Goal: Task Accomplishment & Management: Manage account settings

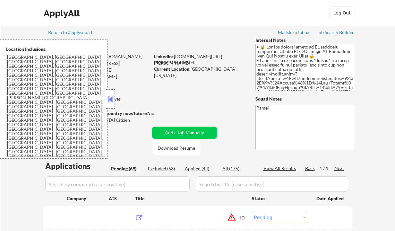
select select ""pending""
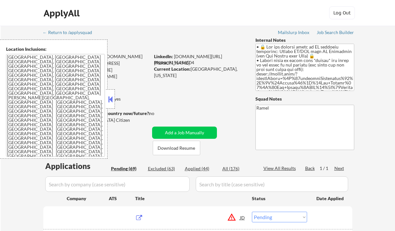
select select ""pending""
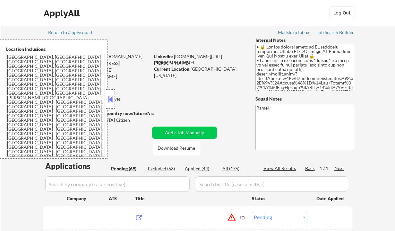
select select ""pending""
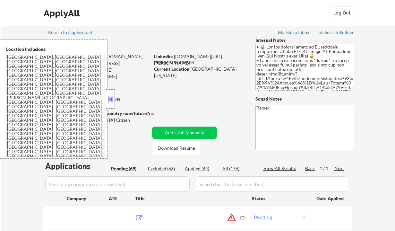
select select ""pending""
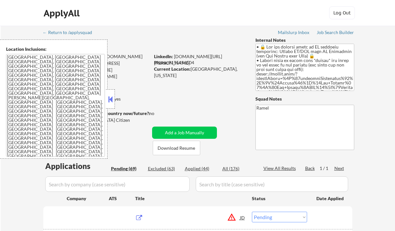
select select ""pending""
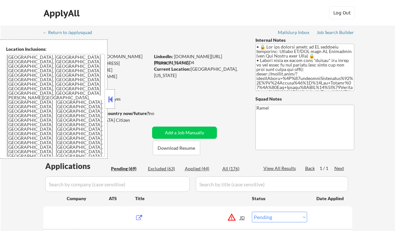
select select ""pending""
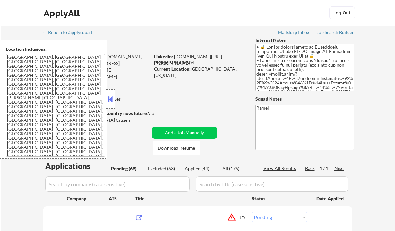
select select ""pending""
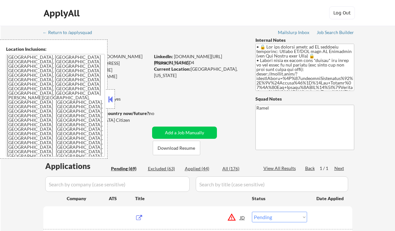
select select ""pending""
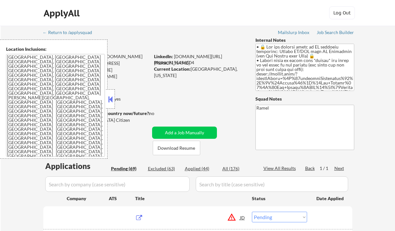
select select ""pending""
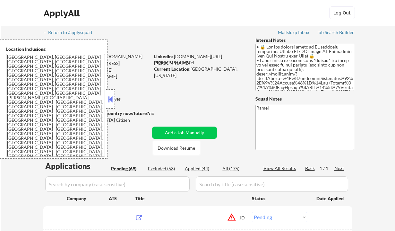
select select ""pending""
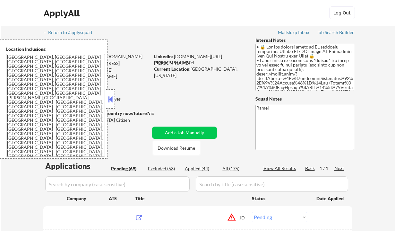
select select ""pending""
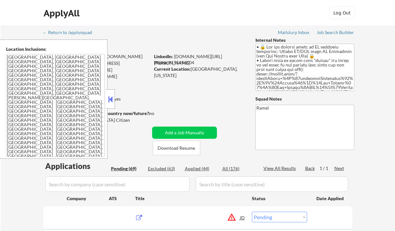
select select ""pending""
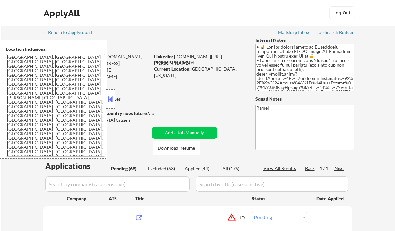
select select ""pending""
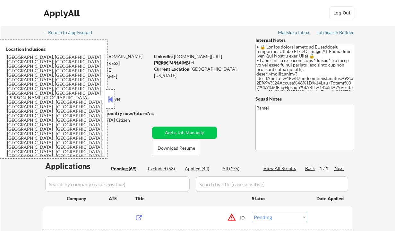
select select ""pending""
click at [112, 101] on button at bounding box center [110, 99] width 7 height 10
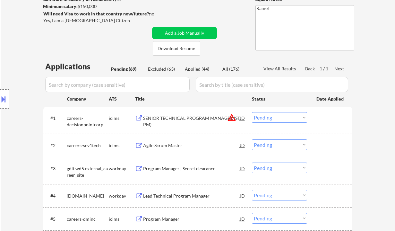
scroll to position [128, 0]
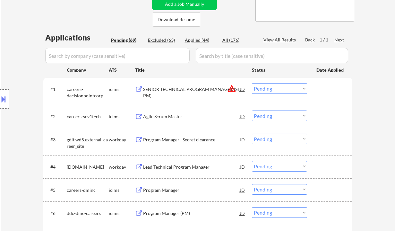
click at [175, 116] on div "Agile Scrum Master" at bounding box center [191, 116] width 97 height 6
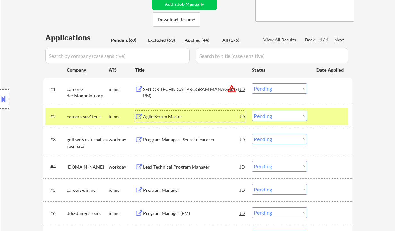
click at [271, 117] on select "Choose an option... Pending Applied Excluded (Questions) Excluded (Expired) Exc…" at bounding box center [279, 115] width 55 height 11
click at [252, 110] on select "Choose an option... Pending Applied Excluded (Questions) Excluded (Expired) Exc…" at bounding box center [279, 115] width 55 height 11
click at [194, 137] on div "Program Manager | Secret clearance" at bounding box center [191, 139] width 97 height 6
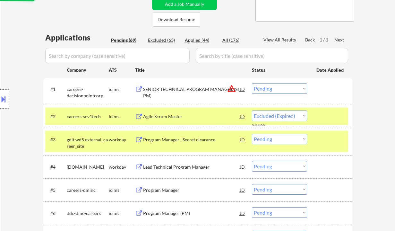
select select ""pending""
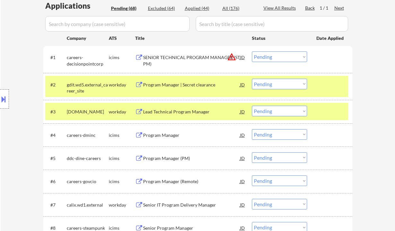
scroll to position [171, 0]
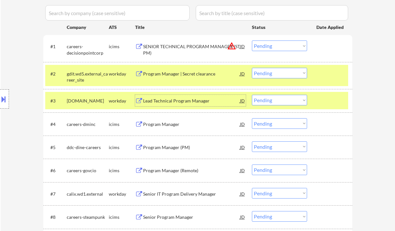
click at [172, 101] on div "Lead Technical Program Manager" at bounding box center [191, 101] width 97 height 6
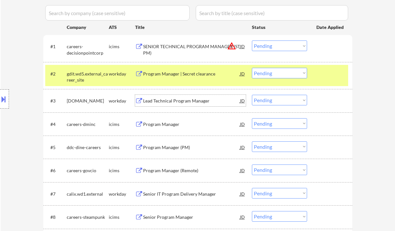
click at [274, 99] on select "Choose an option... Pending Applied Excluded (Questions) Excluded (Expired) Exc…" at bounding box center [279, 100] width 55 height 11
click at [252, 95] on select "Choose an option... Pending Applied Excluded (Questions) Excluded (Expired) Exc…" at bounding box center [279, 100] width 55 height 11
select select ""pending""
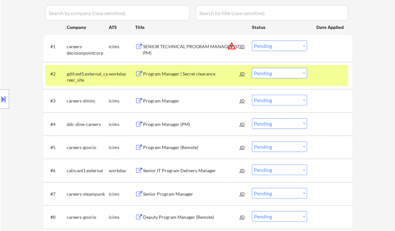
click at [274, 74] on select "Choose an option... Pending Applied Excluded (Questions) Excluded (Expired) Exc…" at bounding box center [279, 73] width 55 height 11
click at [252, 68] on select "Choose an option... Pending Applied Excluded (Questions) Excluded (Expired) Exc…" at bounding box center [279, 73] width 55 height 11
select select ""pending""
click at [163, 171] on div "Senior IT Program Delivery Manager" at bounding box center [191, 170] width 97 height 12
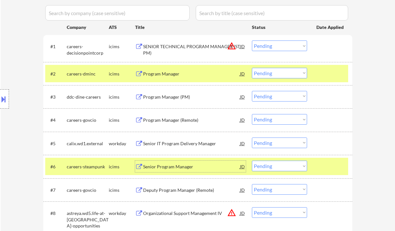
click at [171, 74] on div "Program Manager" at bounding box center [191, 74] width 97 height 6
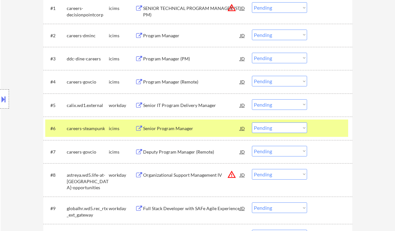
scroll to position [214, 0]
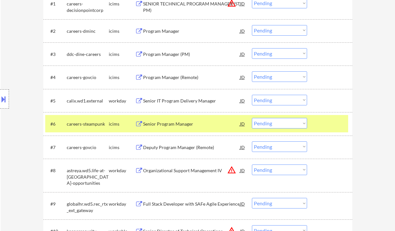
click at [278, 126] on select "Choose an option... Pending Applied Excluded (Questions) Excluded (Expired) Exc…" at bounding box center [279, 123] width 55 height 11
click at [252, 118] on select "Choose an option... Pending Applied Excluded (Questions) Excluded (Expired) Exc…" at bounding box center [279, 123] width 55 height 11
click at [165, 56] on div "Program Manager (PM)" at bounding box center [191, 54] width 97 height 6
select select ""pending""
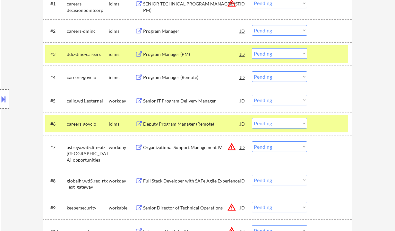
click at [278, 55] on select "Choose an option... Pending Applied Excluded (Questions) Excluded (Expired) Exc…" at bounding box center [279, 53] width 55 height 11
click at [252, 48] on select "Choose an option... Pending Applied Excluded (Questions) Excluded (Expired) Exc…" at bounding box center [279, 53] width 55 height 11
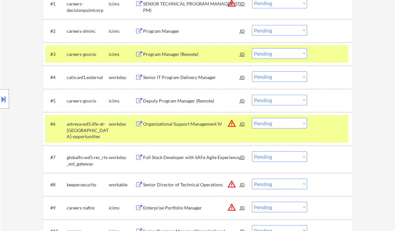
click at [177, 57] on div "Program Manager (Remote)" at bounding box center [191, 54] width 97 height 6
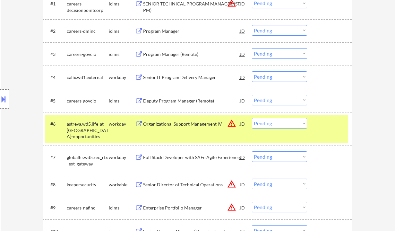
drag, startPoint x: 270, startPoint y: 53, endPoint x: 270, endPoint y: 58, distance: 4.8
click at [270, 53] on select "Choose an option... Pending Applied Excluded (Questions) Excluded (Expired) Exc…" at bounding box center [279, 53] width 55 height 11
click at [252, 48] on select "Choose an option... Pending Applied Excluded (Questions) Excluded (Expired) Exc…" at bounding box center [279, 53] width 55 height 11
click at [194, 76] on div "Senior IT Program Delivery Manager" at bounding box center [191, 77] width 97 height 6
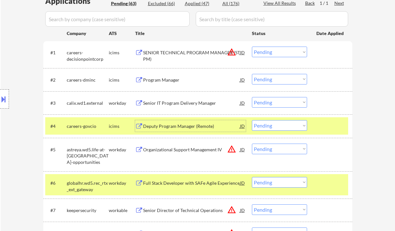
scroll to position [171, 0]
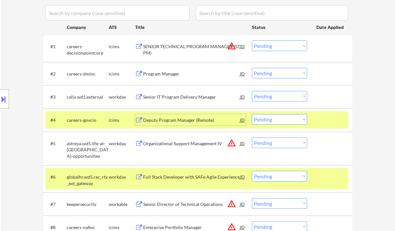
drag, startPoint x: 266, startPoint y: 94, endPoint x: 265, endPoint y: 99, distance: 4.2
click at [266, 94] on select "Choose an option... Pending Applied Excluded (Questions) Excluded (Expired) Exc…" at bounding box center [279, 96] width 55 height 11
click at [252, 91] on select "Choose an option... Pending Applied Excluded (Questions) Excluded (Expired) Exc…" at bounding box center [279, 96] width 55 height 11
select select ""pending""
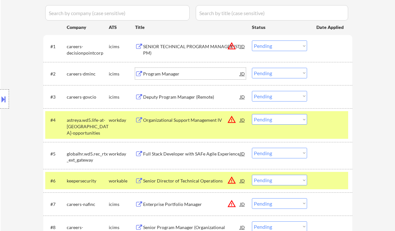
click at [164, 77] on div "Program Manager" at bounding box center [191, 74] width 97 height 12
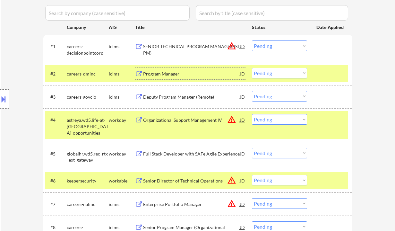
click at [267, 72] on select "Choose an option... Pending Applied Excluded (Questions) Excluded (Expired) Exc…" at bounding box center [279, 73] width 55 height 11
click at [252, 68] on select "Choose an option... Pending Applied Excluded (Questions) Excluded (Expired) Exc…" at bounding box center [279, 73] width 55 height 11
click at [184, 97] on div "Deputy Program Manager (Remote)" at bounding box center [191, 97] width 97 height 6
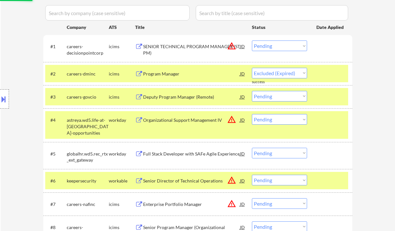
select select ""pending""
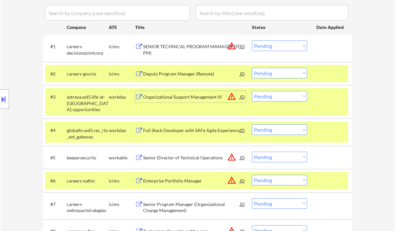
drag, startPoint x: 269, startPoint y: 95, endPoint x: 275, endPoint y: 101, distance: 9.1
click at [269, 95] on select "Choose an option... Pending Applied Excluded (Questions) Excluded (Expired) Exc…" at bounding box center [279, 96] width 55 height 11
click at [252, 91] on select "Choose an option... Pending Applied Excluded (Questions) Excluded (Expired) Exc…" at bounding box center [279, 96] width 55 height 11
click at [177, 130] on div "Full Stack Developer with SAFe Agile Experience" at bounding box center [191, 130] width 97 height 6
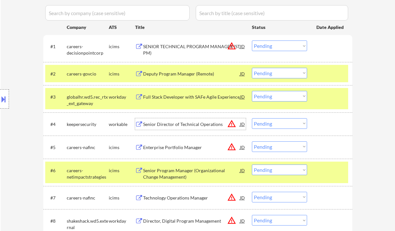
click at [268, 93] on select "Choose an option... Pending Applied Excluded (Questions) Excluded (Expired) Exc…" at bounding box center [279, 96] width 55 height 11
click at [252, 91] on select "Choose an option... Pending Applied Excluded (Questions) Excluded (Expired) Exc…" at bounding box center [279, 96] width 55 height 11
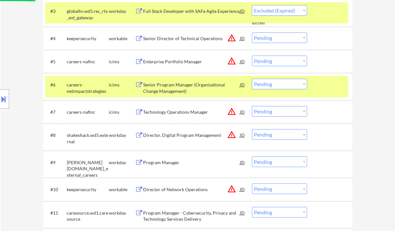
scroll to position [214, 0]
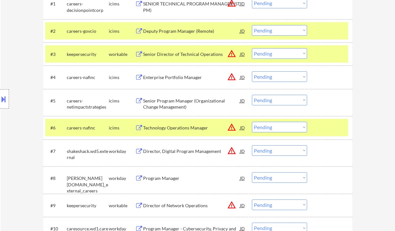
click at [169, 52] on div "Senior Director of Technical Operations" at bounding box center [191, 54] width 97 height 6
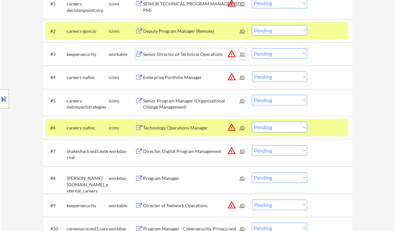
click at [284, 57] on select "Choose an option... Pending Applied Excluded (Questions) Excluded (Expired) Exc…" at bounding box center [279, 53] width 55 height 11
click at [252, 48] on select "Choose an option... Pending Applied Excluded (Questions) Excluded (Expired) Exc…" at bounding box center [279, 53] width 55 height 11
click at [199, 100] on div "Senior Program Manager (Organizational Change Management)" at bounding box center [191, 104] width 97 height 13
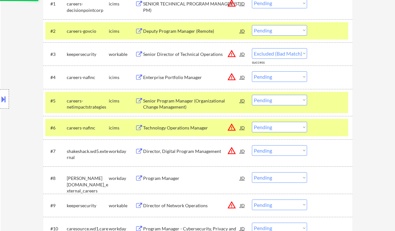
select select ""pending""
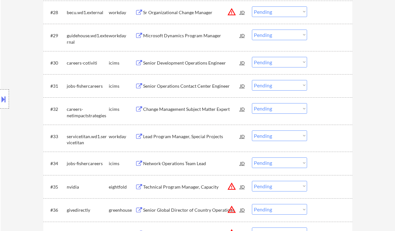
scroll to position [182, 0]
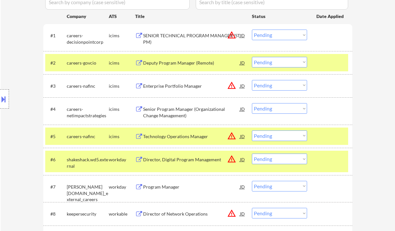
click at [276, 103] on select "Choose an option... Pending Applied Excluded (Questions) Excluded (Expired) Exc…" at bounding box center [279, 108] width 55 height 11
click at [252, 103] on select "Choose an option... Pending Applied Excluded (Questions) Excluded (Expired) Exc…" at bounding box center [279, 108] width 55 height 11
select select ""pending""
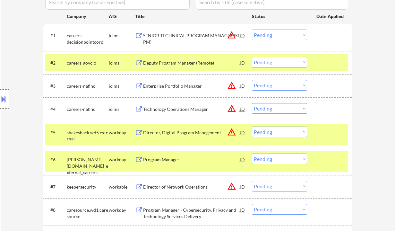
click at [164, 157] on div "Program Manager" at bounding box center [191, 159] width 97 height 6
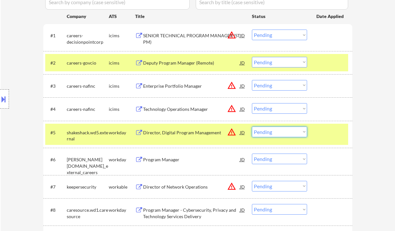
click at [272, 134] on select "Choose an option... Pending Applied Excluded (Questions) Excluded (Expired) Exc…" at bounding box center [279, 131] width 55 height 11
click at [203, 163] on div "Program Manager" at bounding box center [191, 159] width 97 height 12
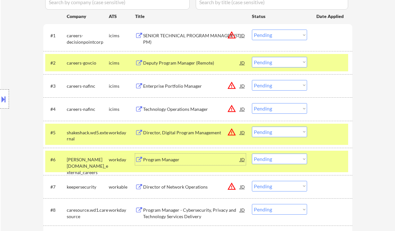
click at [288, 160] on select "Choose an option... Pending Applied Excluded (Questions) Excluded (Expired) Exc…" at bounding box center [279, 158] width 55 height 11
click at [252, 153] on select "Choose an option... Pending Applied Excluded (Questions) Excluded (Expired) Exc…" at bounding box center [279, 158] width 55 height 11
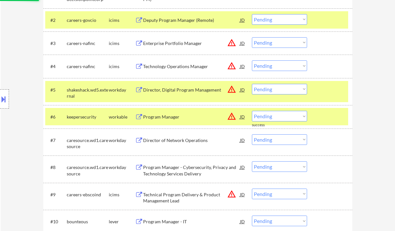
scroll to position [268, 0]
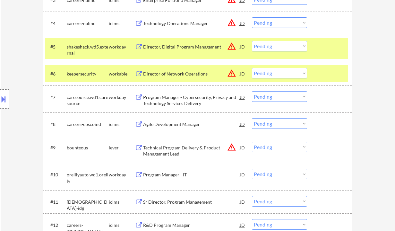
click at [179, 74] on div "Director of Network Operations" at bounding box center [191, 74] width 97 height 6
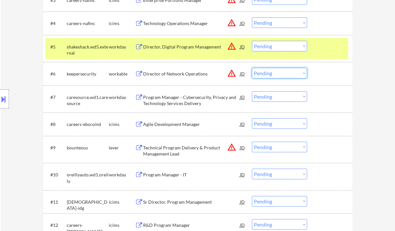
click at [272, 72] on select "Choose an option... Pending Applied Excluded (Questions) Excluded (Expired) Exc…" at bounding box center [279, 73] width 55 height 11
click at [252, 68] on select "Choose an option... Pending Applied Excluded (Questions) Excluded (Expired) Exc…" at bounding box center [279, 73] width 55 height 11
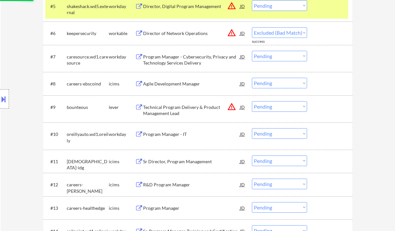
scroll to position [310, 0]
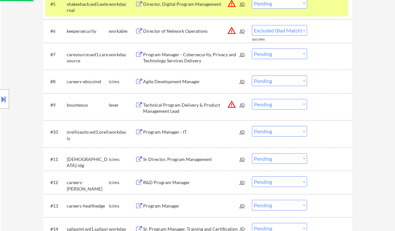
select select ""pending""
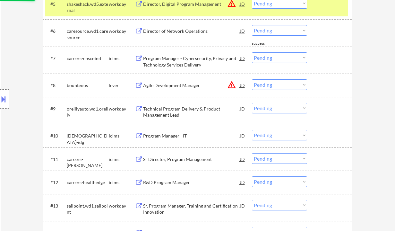
scroll to position [353, 0]
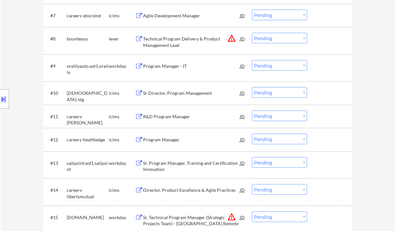
click at [169, 66] on div "Program Manager - IT" at bounding box center [191, 66] width 97 height 6
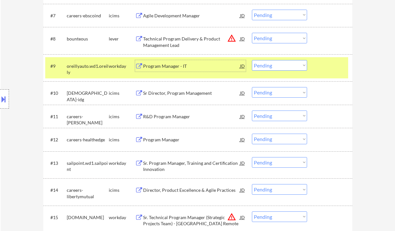
click at [265, 64] on select "Choose an option... Pending Applied Excluded (Questions) Excluded (Expired) Exc…" at bounding box center [279, 65] width 55 height 11
click at [252, 60] on select "Choose an option... Pending Applied Excluded (Questions) Excluded (Expired) Exc…" at bounding box center [279, 65] width 55 height 11
click at [192, 92] on div "Sr Director, Program Management" at bounding box center [191, 93] width 97 height 6
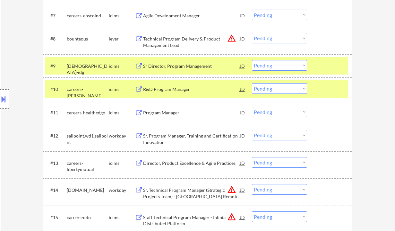
drag, startPoint x: 265, startPoint y: 64, endPoint x: 278, endPoint y: 70, distance: 14.5
click at [265, 64] on select "Choose an option... Pending Applied Excluded (Questions) Excluded (Expired) Exc…" at bounding box center [279, 65] width 55 height 11
click at [252, 60] on select "Choose an option... Pending Applied Excluded (Questions) Excluded (Expired) Exc…" at bounding box center [279, 65] width 55 height 11
click at [186, 91] on div "R&D Program Manager" at bounding box center [191, 89] width 97 height 6
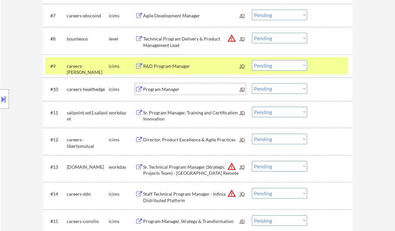
click at [176, 69] on div "R&D Program Manager" at bounding box center [191, 66] width 97 height 12
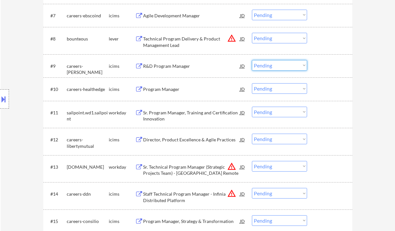
click at [266, 65] on select "Choose an option... Pending Applied Excluded (Questions) Excluded (Expired) Exc…" at bounding box center [279, 65] width 55 height 11
click at [252, 60] on select "Choose an option... Pending Applied Excluded (Questions) Excluded (Expired) Exc…" at bounding box center [279, 65] width 55 height 11
click at [174, 89] on div "Program Manager" at bounding box center [191, 89] width 97 height 6
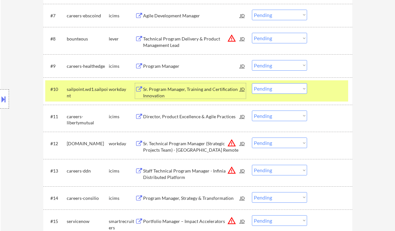
click at [176, 89] on div "Sr. Program Manager, Training and Certification Innovation" at bounding box center [191, 92] width 97 height 13
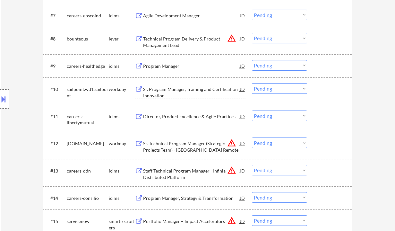
click at [261, 65] on select "Choose an option... Pending Applied Excluded (Questions) Excluded (Expired) Exc…" at bounding box center [279, 65] width 55 height 11
click at [252, 60] on select "Choose an option... Pending Applied Excluded (Questions) Excluded (Expired) Exc…" at bounding box center [279, 65] width 55 height 11
click at [179, 89] on div "Sr. Program Manager, Training and Certification Innovation" at bounding box center [191, 92] width 97 height 13
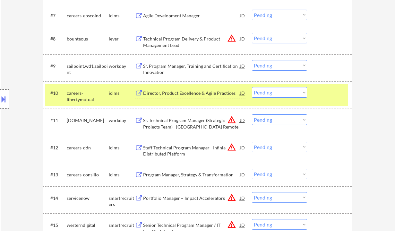
drag, startPoint x: 267, startPoint y: 63, endPoint x: 276, endPoint y: 70, distance: 11.6
click at [267, 63] on select "Choose an option... Pending Applied Excluded (Questions) Excluded (Expired) Exc…" at bounding box center [279, 65] width 55 height 11
click at [252, 60] on select "Choose an option... Pending Applied Excluded (Questions) Excluded (Expired) Exc…" at bounding box center [279, 65] width 55 height 11
click at [194, 94] on div "Director, Product Excellence & Agile Practices" at bounding box center [191, 93] width 97 height 6
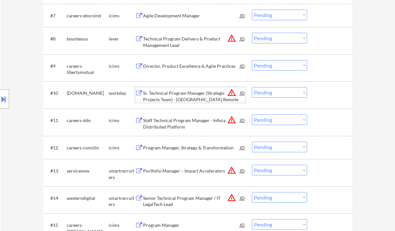
click at [200, 66] on div "Director, Product Excellence & Agile Practices" at bounding box center [191, 66] width 97 height 6
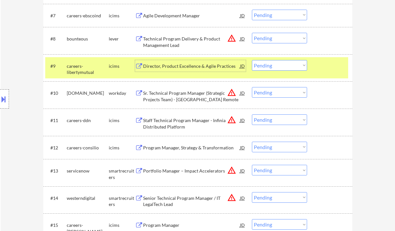
click at [276, 65] on select "Choose an option... Pending Applied Excluded (Questions) Excluded (Expired) Exc…" at bounding box center [279, 65] width 55 height 11
click at [252, 60] on select "Choose an option... Pending Applied Excluded (Questions) Excluded (Expired) Exc…" at bounding box center [279, 65] width 55 height 11
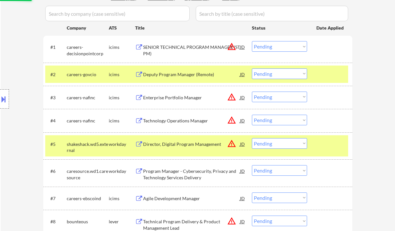
scroll to position [139, 0]
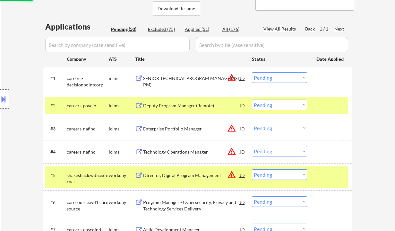
select select ""pending""
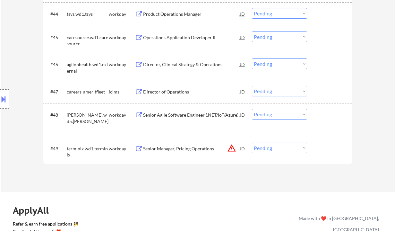
scroll to position [1295, 0]
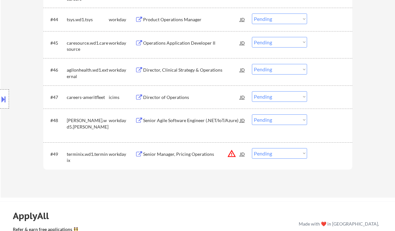
click at [183, 120] on div "Senior Agile Software Engineer (.NET/IoT/Azure)" at bounding box center [191, 120] width 97 height 6
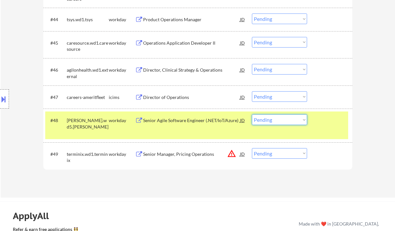
drag, startPoint x: 273, startPoint y: 120, endPoint x: 278, endPoint y: 125, distance: 6.8
click at [273, 120] on select "Choose an option... Pending Applied Excluded (Questions) Excluded (Expired) Exc…" at bounding box center [279, 119] width 55 height 11
click at [252, 114] on select "Choose an option... Pending Applied Excluded (Questions) Excluded (Expired) Exc…" at bounding box center [279, 119] width 55 height 11
select select ""pending""
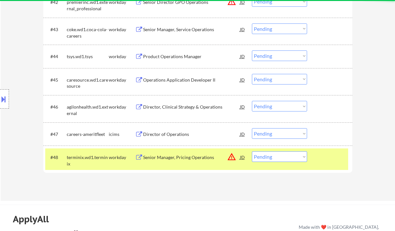
scroll to position [1252, 0]
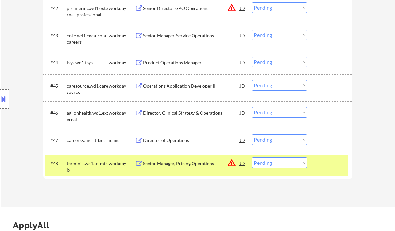
click at [181, 116] on div "Director, Clinical Strategy & Operations" at bounding box center [191, 113] width 97 height 6
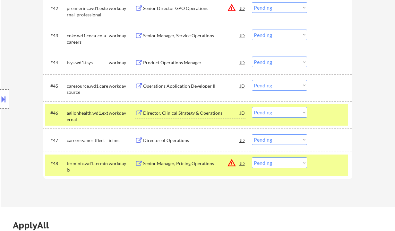
click at [162, 83] on div "Operations Application Developer II" at bounding box center [191, 86] width 97 height 6
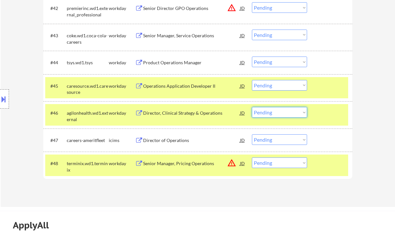
drag, startPoint x: 286, startPoint y: 112, endPoint x: 288, endPoint y: 117, distance: 5.7
click at [286, 112] on select "Choose an option... Pending Applied Excluded (Questions) Excluded (Expired) Exc…" at bounding box center [279, 112] width 55 height 11
click at [252, 107] on select "Choose an option... Pending Applied Excluded (Questions) Excluded (Expired) Exc…" at bounding box center [279, 112] width 55 height 11
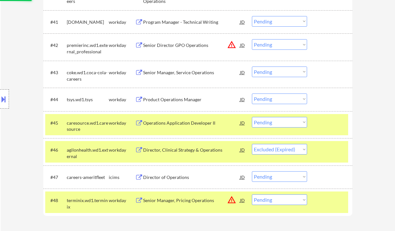
scroll to position [1209, 0]
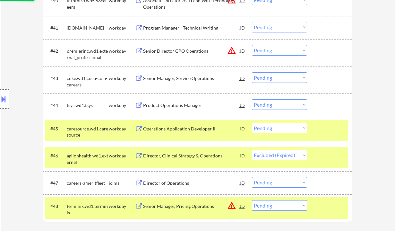
select select ""pending""
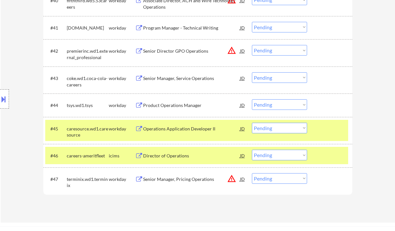
drag, startPoint x: 270, startPoint y: 128, endPoint x: 273, endPoint y: 131, distance: 3.9
click at [270, 128] on select "Choose an option... Pending Applied Excluded (Questions) Excluded (Expired) Exc…" at bounding box center [279, 128] width 55 height 11
click at [252, 123] on select "Choose an option... Pending Applied Excluded (Questions) Excluded (Expired) Exc…" at bounding box center [279, 128] width 55 height 11
click at [172, 102] on div "Product Operations Manager" at bounding box center [191, 105] width 97 height 6
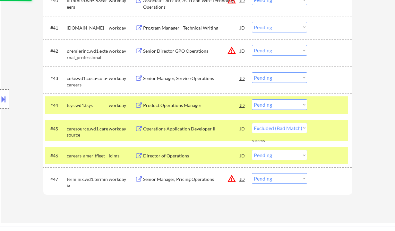
select select ""pending""
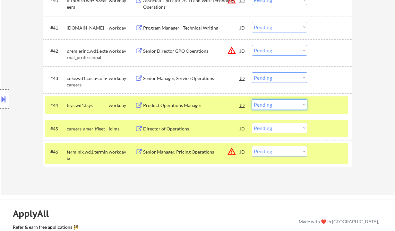
click at [266, 107] on select "Choose an option... Pending Applied Excluded (Questions) Excluded (Expired) Exc…" at bounding box center [279, 104] width 55 height 11
click at [252, 99] on select "Choose an option... Pending Applied Excluded (Questions) Excluded (Expired) Exc…" at bounding box center [279, 104] width 55 height 11
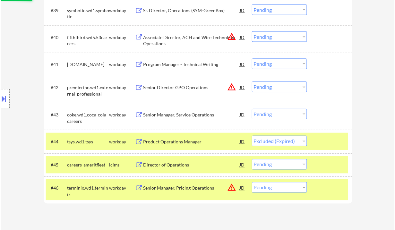
scroll to position [1166, 0]
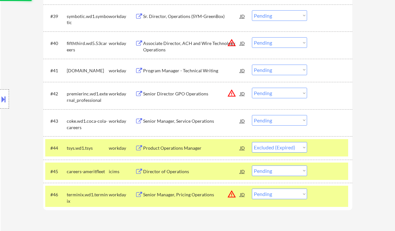
click at [181, 121] on div "Senior Manager, Service Operations" at bounding box center [191, 121] width 97 height 6
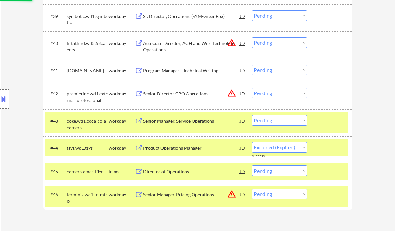
select select ""pending""
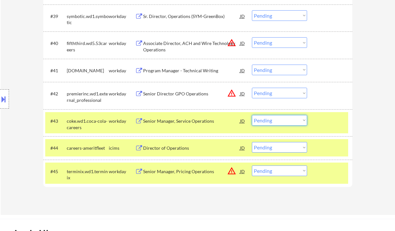
drag, startPoint x: 276, startPoint y: 122, endPoint x: 281, endPoint y: 125, distance: 6.3
click at [276, 122] on select "Choose an option... Pending Applied Excluded (Questions) Excluded (Expired) Exc…" at bounding box center [279, 120] width 55 height 11
click at [252, 115] on select "Choose an option... Pending Applied Excluded (Questions) Excluded (Expired) Exc…" at bounding box center [279, 120] width 55 height 11
click at [184, 97] on div "Senior Director GPO Operations" at bounding box center [191, 94] width 97 height 12
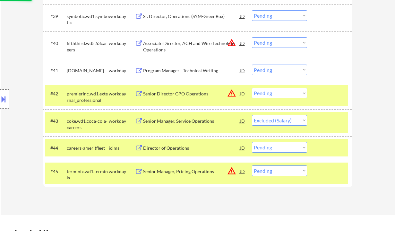
select select ""pending""
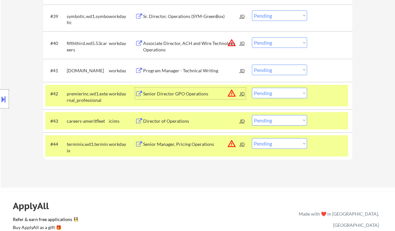
click at [4, 97] on button at bounding box center [3, 99] width 7 height 11
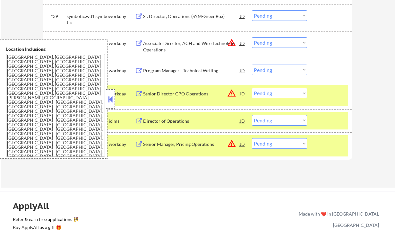
click at [109, 99] on button at bounding box center [110, 99] width 7 height 10
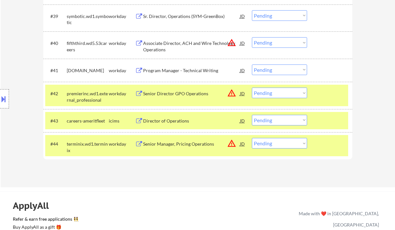
click at [263, 92] on select "Choose an option... Pending Applied Excluded (Questions) Excluded (Expired) Exc…" at bounding box center [279, 93] width 55 height 11
click at [252, 88] on select "Choose an option... Pending Applied Excluded (Questions) Excluded (Expired) Exc…" at bounding box center [279, 93] width 55 height 11
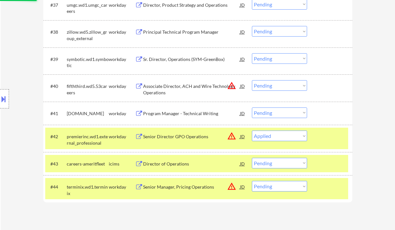
click at [177, 111] on div "Program Manager - Technical Writing" at bounding box center [191, 113] width 97 height 6
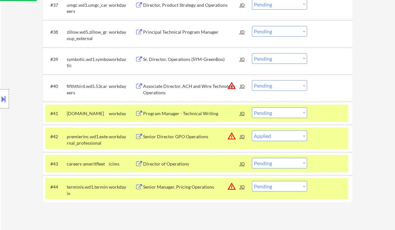
select select ""pending""
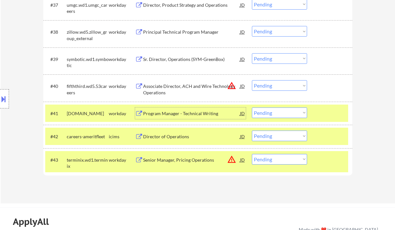
click at [265, 111] on select "Choose an option... Pending Applied Excluded (Questions) Excluded (Expired) Exc…" at bounding box center [279, 113] width 55 height 11
click at [252, 108] on select "Choose an option... Pending Applied Excluded (Questions) Excluded (Expired) Exc…" at bounding box center [279, 113] width 55 height 11
select select ""pending""
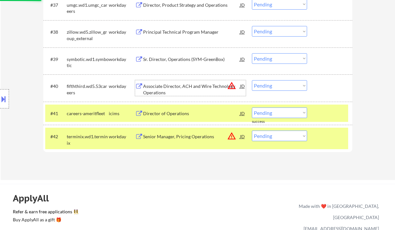
click at [166, 85] on div "Associate Director, ACH and Wire Technology Operations" at bounding box center [191, 89] width 97 height 13
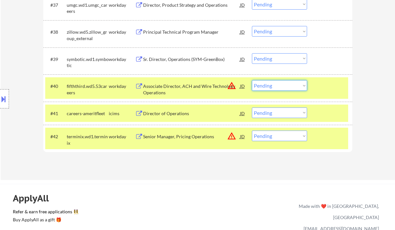
drag, startPoint x: 264, startPoint y: 84, endPoint x: 272, endPoint y: 91, distance: 10.0
click at [264, 84] on select "Choose an option... Pending Applied Excluded (Questions) Excluded (Expired) Exc…" at bounding box center [279, 85] width 55 height 11
click at [252, 80] on select "Choose an option... Pending Applied Excluded (Questions) Excluded (Expired) Exc…" at bounding box center [279, 85] width 55 height 11
click at [195, 60] on div "Sr. Director, Operations (SYM-GreenBox)" at bounding box center [191, 59] width 97 height 6
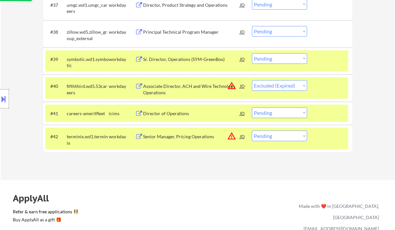
select select ""pending""
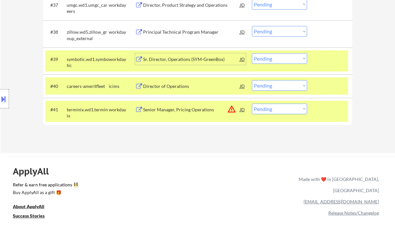
click at [244, 60] on div "JD" at bounding box center [242, 59] width 6 height 12
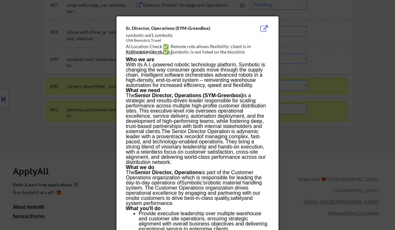
click at [312, 134] on div at bounding box center [197, 115] width 395 height 230
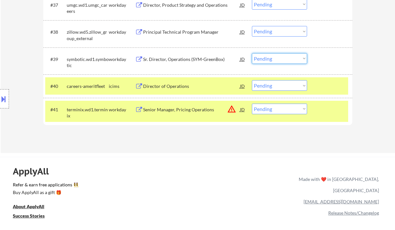
click at [274, 60] on select "Choose an option... Pending Applied Excluded (Questions) Excluded (Expired) Exc…" at bounding box center [279, 58] width 55 height 11
click at [252, 53] on select "Choose an option... Pending Applied Excluded (Questions) Excluded (Expired) Exc…" at bounding box center [279, 58] width 55 height 11
select select ""pending""
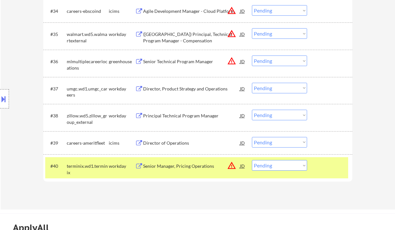
scroll to position [1038, 0]
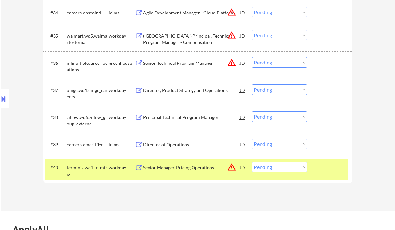
drag, startPoint x: 15, startPoint y: 67, endPoint x: 20, endPoint y: 56, distance: 11.9
click at [15, 66] on div "Location Inclusions: Tampa, FL St. Petersburg, FL Clearwater, FL Brandon, FL Ri…" at bounding box center [57, 98] width 115 height 119
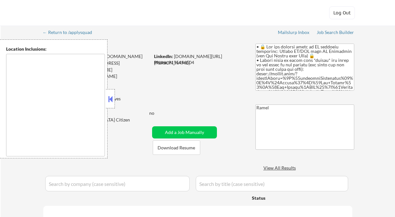
type textarea "[GEOGRAPHIC_DATA], [GEOGRAPHIC_DATA] [GEOGRAPHIC_DATA], [GEOGRAPHIC_DATA] [GEOG…"
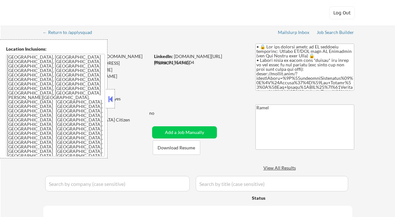
click at [110, 99] on button at bounding box center [110, 99] width 7 height 10
select select ""pending""
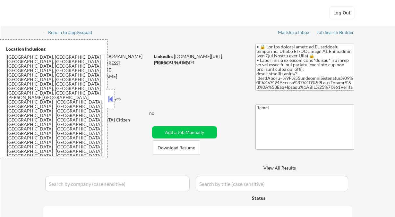
select select ""pending""
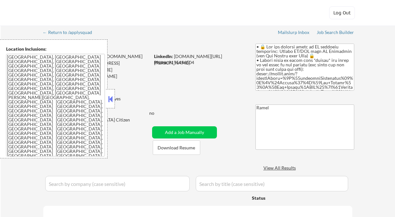
select select ""pending""
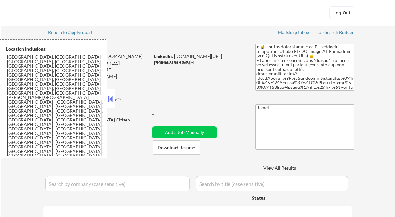
select select ""pending""
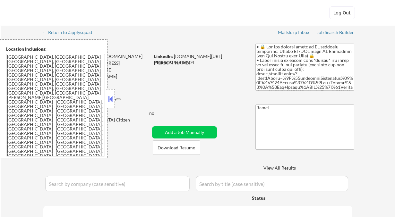
select select ""pending""
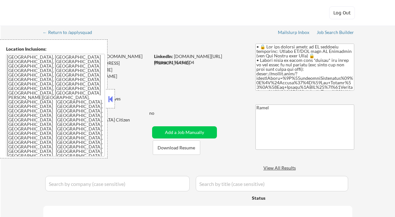
select select ""pending""
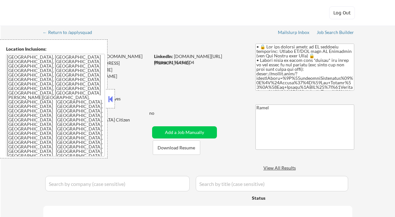
select select ""pending""
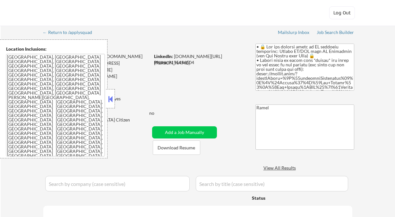
select select ""pending""
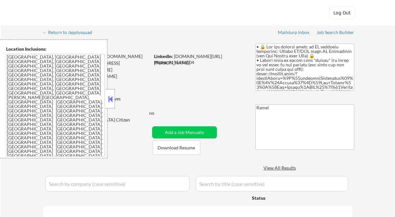
select select ""pending""
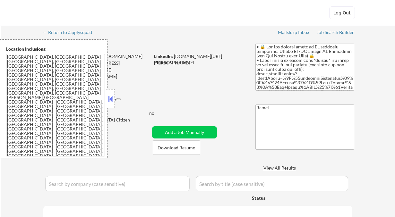
select select ""pending""
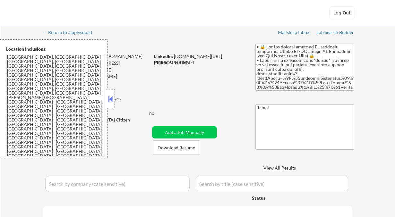
select select ""pending""
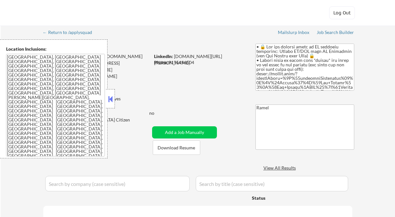
select select ""pending""
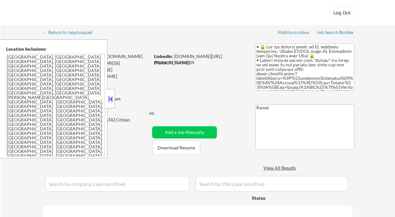
select select ""pending""
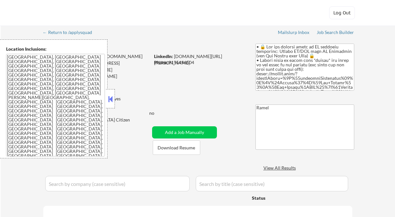
select select ""pending""
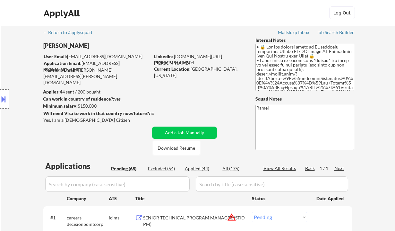
click at [202, 168] on div "Applied (44)" at bounding box center [201, 168] width 32 height 6
select select ""applied""
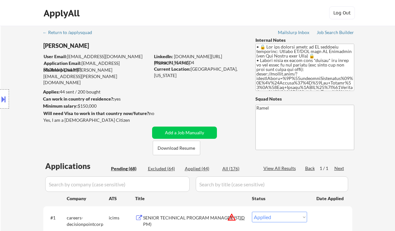
select select ""applied""
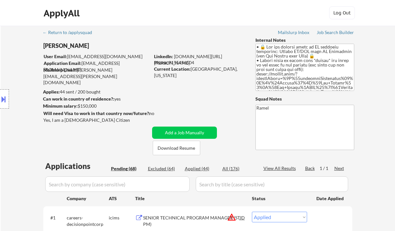
select select ""applied""
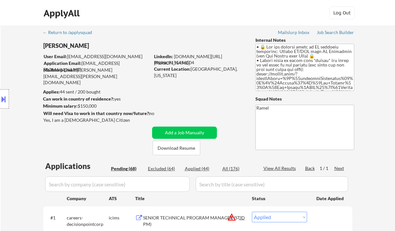
select select ""applied""
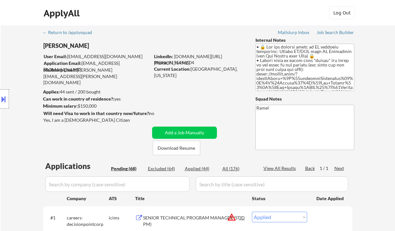
select select ""applied""
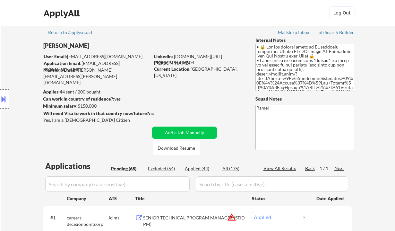
select select ""applied""
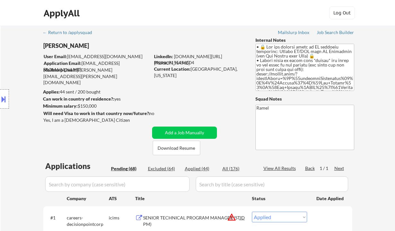
select select ""applied""
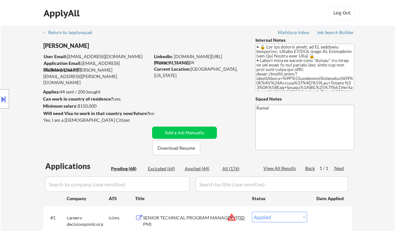
select select ""applied""
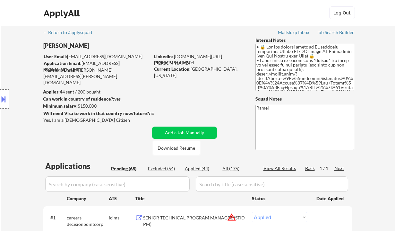
select select ""applied""
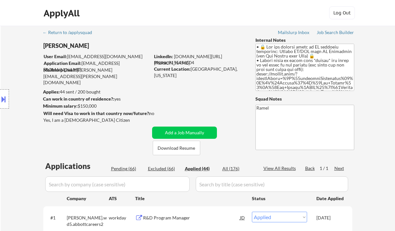
select select ""applied""
drag, startPoint x: 13, startPoint y: 71, endPoint x: 146, endPoint y: 134, distance: 147.6
click at [13, 71] on div "Location Inclusions: Tampa, FL St. Petersburg, FL Clearwater, FL Brandon, FL Ri…" at bounding box center [57, 98] width 115 height 119
select select ""applied""
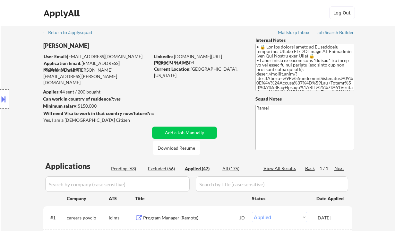
click at [18, 82] on div "Location Inclusions: Tampa, FL St. Petersburg, FL Clearwater, FL Brandon, FL Ri…" at bounding box center [57, 98] width 115 height 119
click at [188, 62] on div "Phone: 9155496504" at bounding box center [199, 62] width 91 height 6
copy div "9155496504"
select select ""applied""
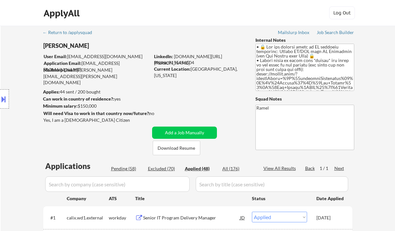
select select ""applied""
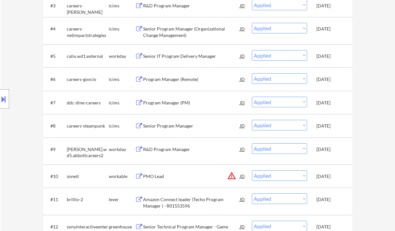
scroll to position [257, 0]
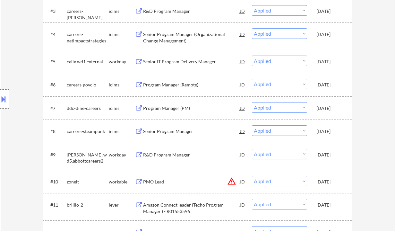
drag, startPoint x: 6, startPoint y: 127, endPoint x: 14, endPoint y: 117, distance: 13.1
click at [6, 127] on div "Location Inclusions: Tampa, FL St. Petersburg, FL Clearwater, FL Brandon, FL Ri…" at bounding box center [57, 98] width 115 height 119
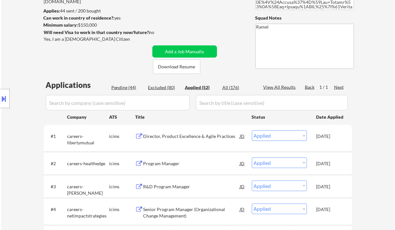
scroll to position [0, 0]
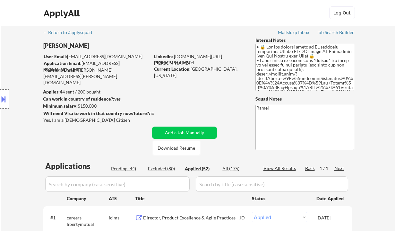
click at [191, 61] on div "Phone: 9155496504" at bounding box center [199, 62] width 91 height 6
copy div "9155496504"
select select ""applied""
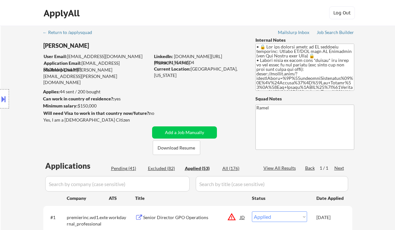
copy div "9155496504"
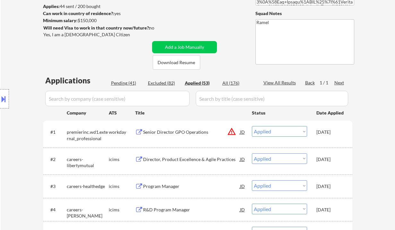
select select ""applied""
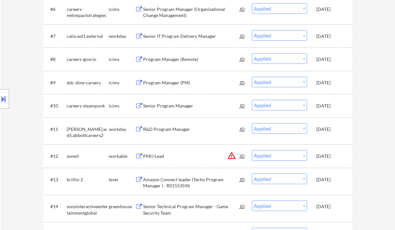
scroll to position [342, 0]
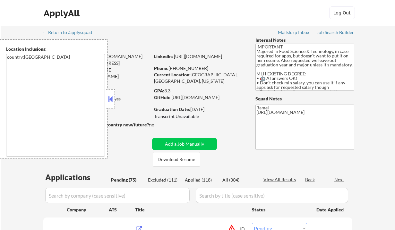
select select ""pending""
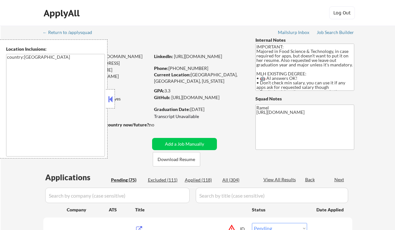
select select ""pending""
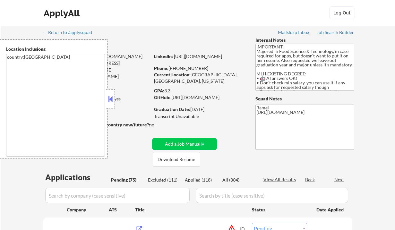
select select ""pending""
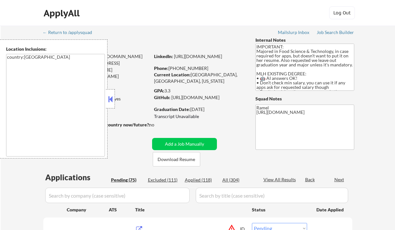
select select ""pending""
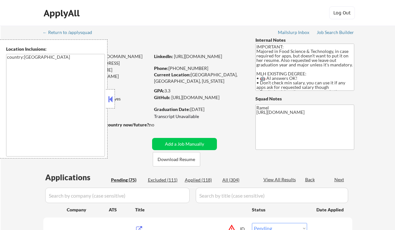
select select ""pending""
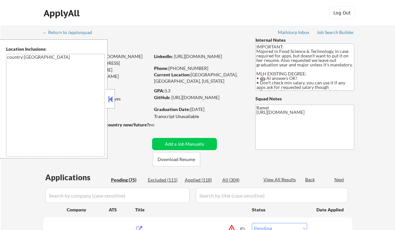
select select ""pending""
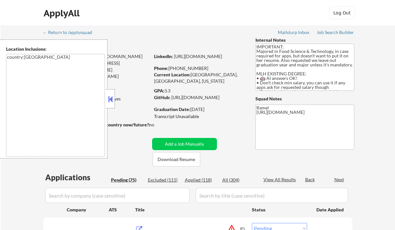
select select ""pending""
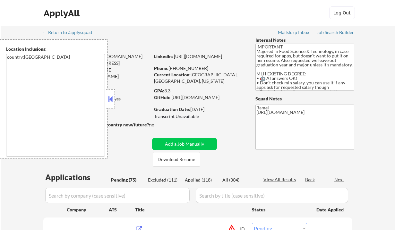
select select ""pending""
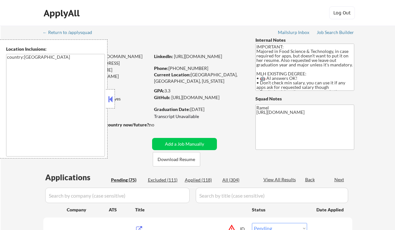
select select ""pending""
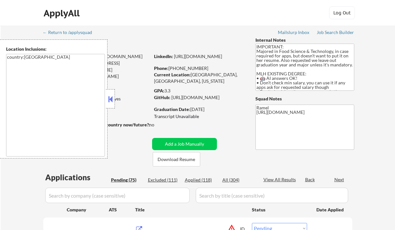
select select ""pending""
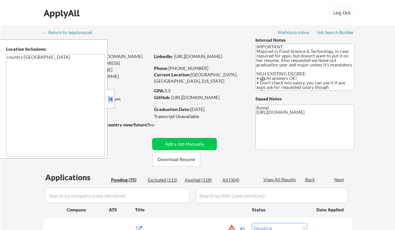
select select ""pending""
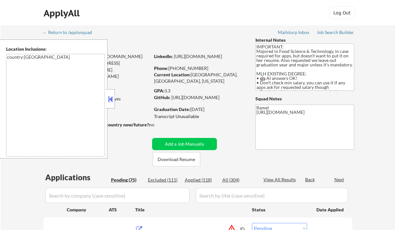
select select ""pending""
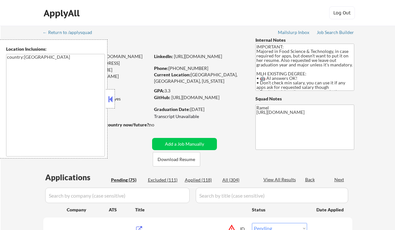
select select ""pending""
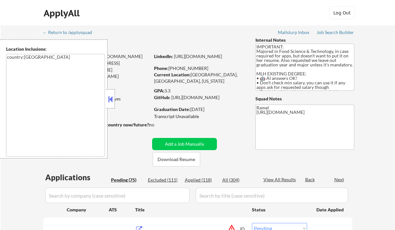
select select ""pending""
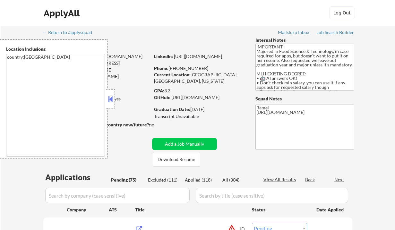
select select ""pending""
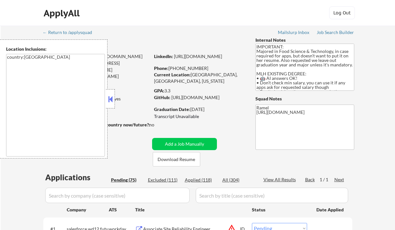
drag, startPoint x: 13, startPoint y: 169, endPoint x: 44, endPoint y: 166, distance: 30.3
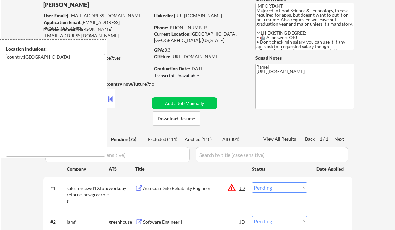
scroll to position [43, 0]
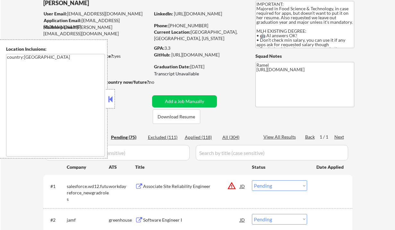
click at [109, 99] on button at bounding box center [110, 99] width 7 height 10
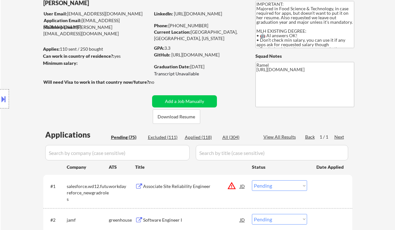
scroll to position [128, 0]
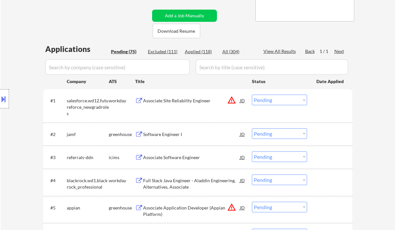
click at [204, 54] on div "Applied (118)" at bounding box center [201, 51] width 32 height 6
select select ""applied""
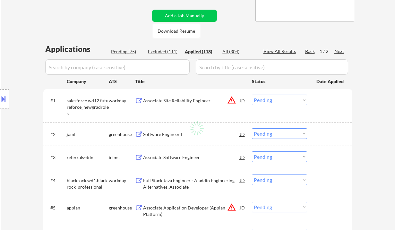
select select ""applied""
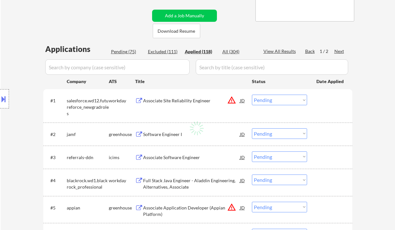
select select ""applied""
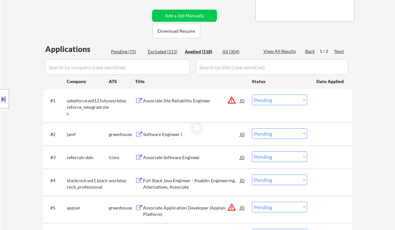
select select ""applied""
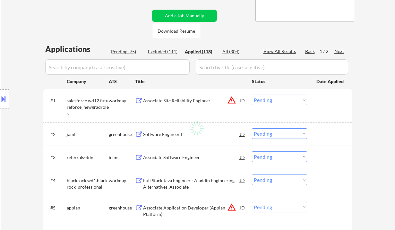
select select ""applied""
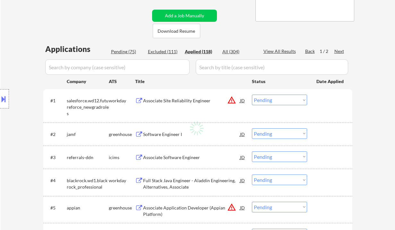
select select ""applied""
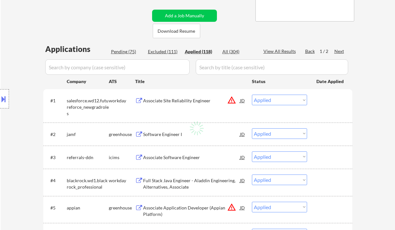
select select ""applied""
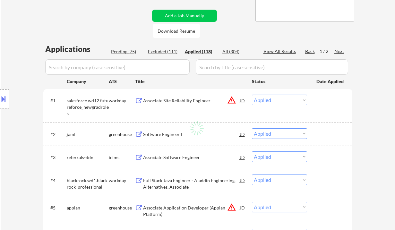
select select ""applied""
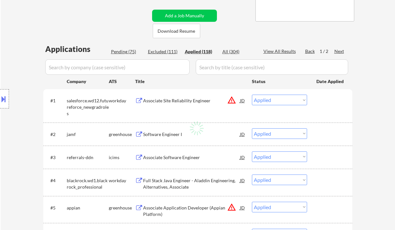
select select ""applied""
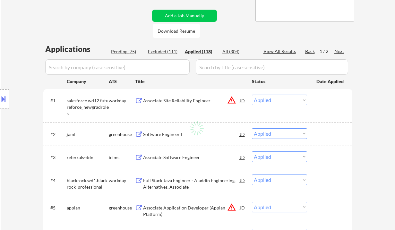
select select ""applied""
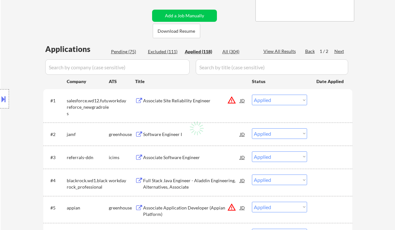
select select ""applied""
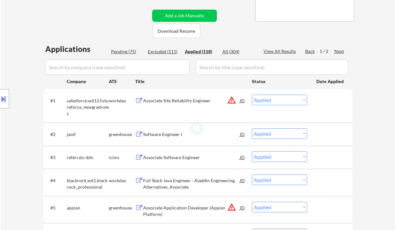
select select ""applied""
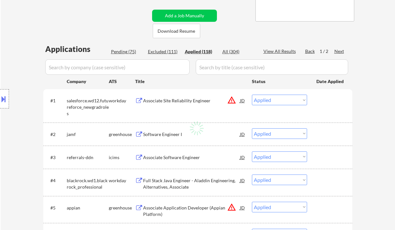
select select ""applied""
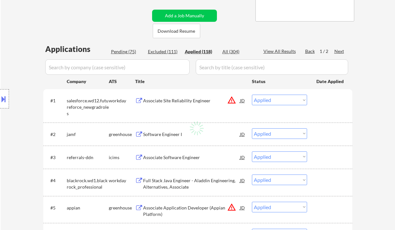
select select ""applied""
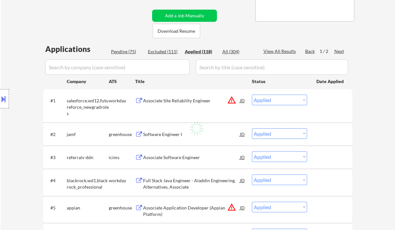
select select ""applied""
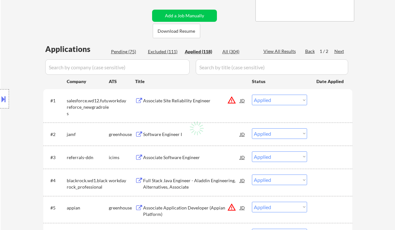
select select ""applied""
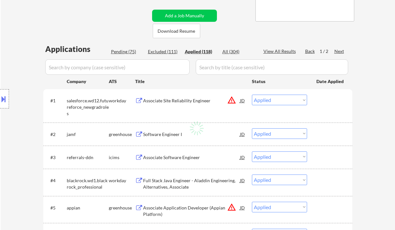
select select ""applied""
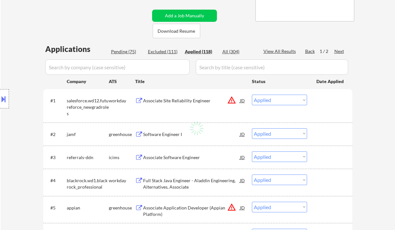
select select ""applied""
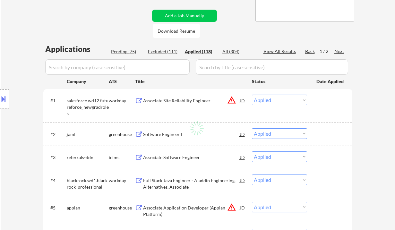
select select ""applied""
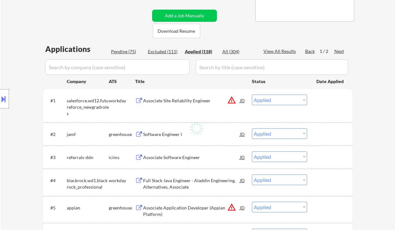
select select ""applied""
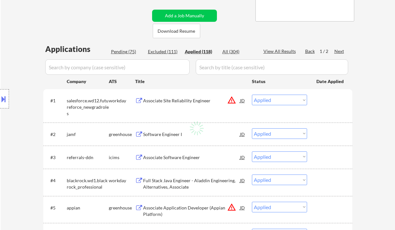
select select ""applied""
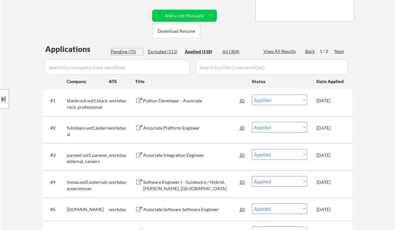
click at [115, 50] on div "Pending (75)" at bounding box center [127, 51] width 32 height 6
select select ""pending""
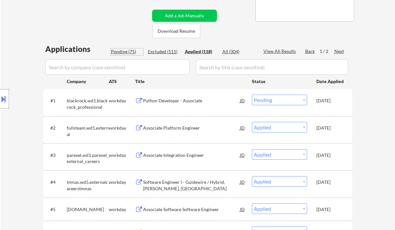
select select ""pending""
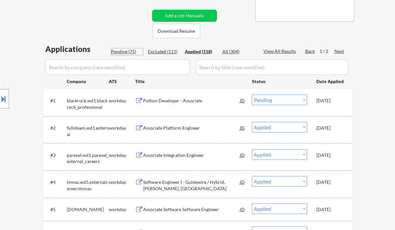
select select ""pending""
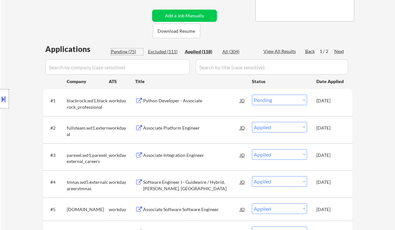
select select ""pending""
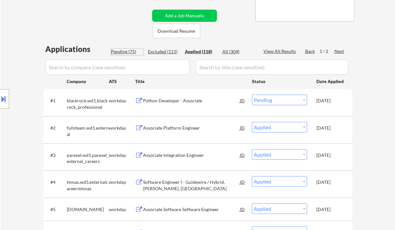
select select ""pending""
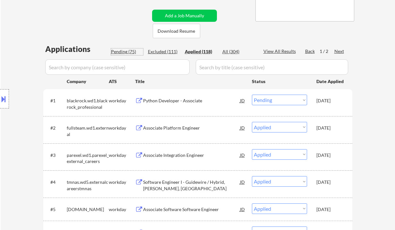
select select ""pending""
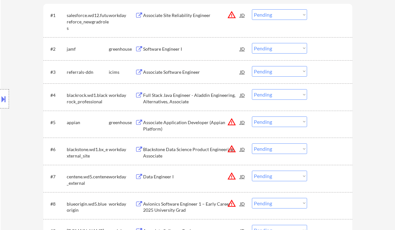
scroll to position [171, 0]
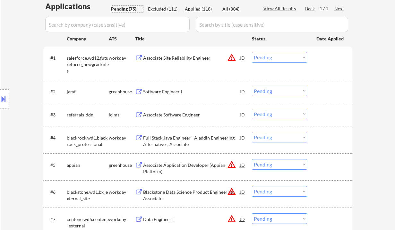
click at [164, 89] on div "Software Engineer I" at bounding box center [191, 92] width 97 height 6
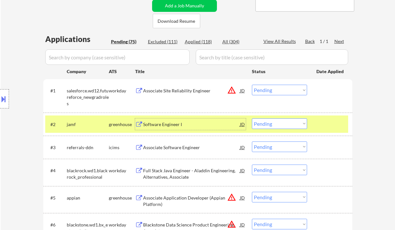
scroll to position [128, 0]
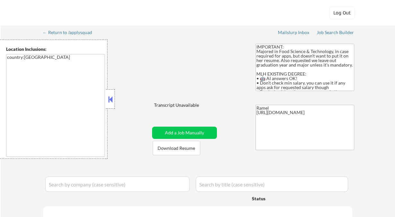
select select ""pending""
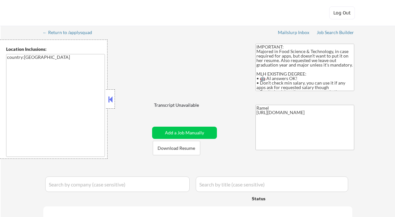
select select ""pending""
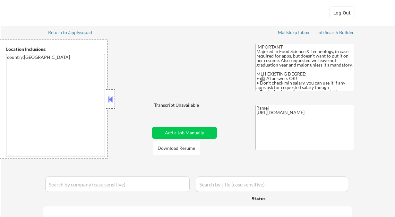
select select ""pending""
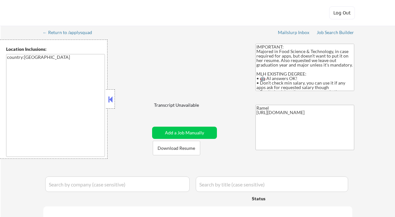
select select ""pending""
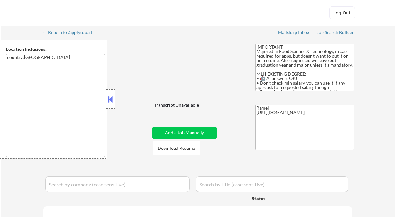
select select ""pending""
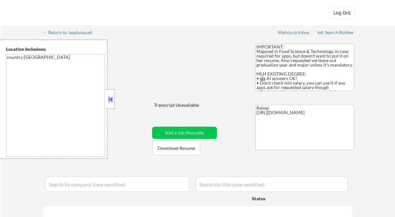
select select ""pending""
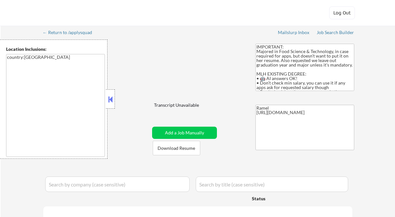
select select ""pending""
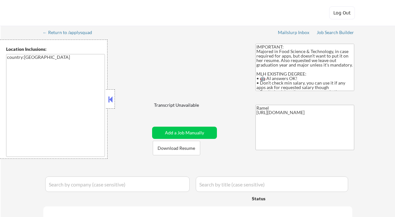
select select ""pending""
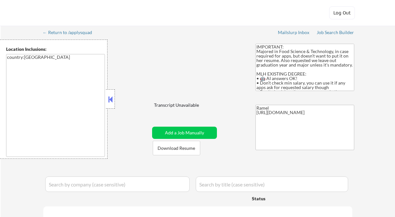
select select ""pending""
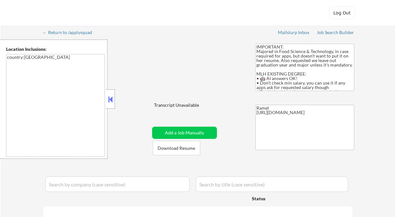
select select ""pending""
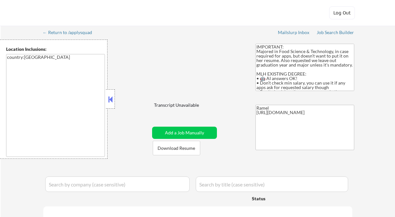
select select ""pending""
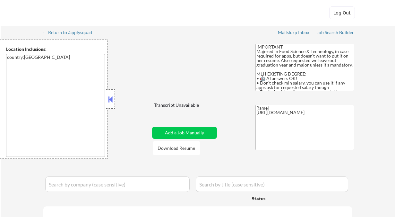
select select ""pending""
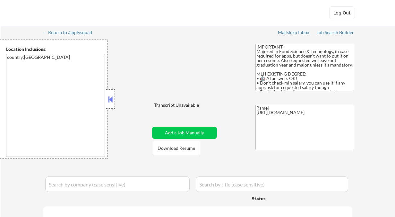
select select ""pending""
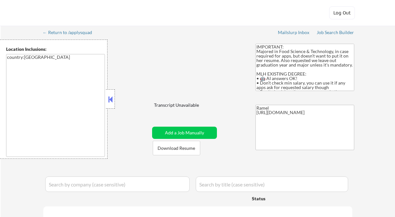
select select ""pending""
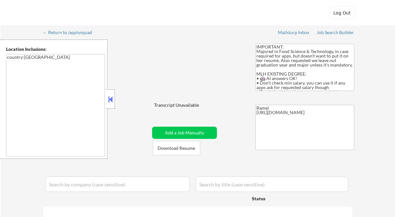
select select ""pending""
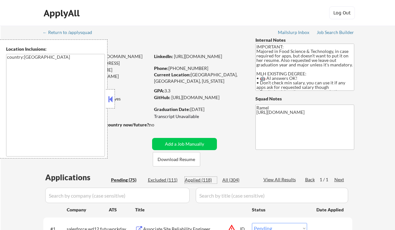
click at [204, 182] on div "Applied (118)" at bounding box center [201, 180] width 32 height 6
click at [113, 99] on button at bounding box center [110, 99] width 7 height 10
select select ""applied""
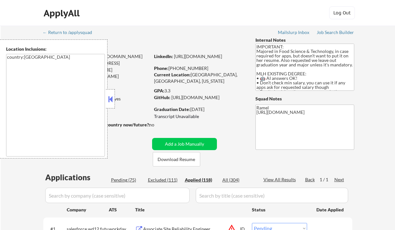
select select ""applied""
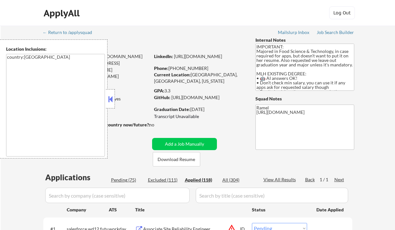
select select ""applied""
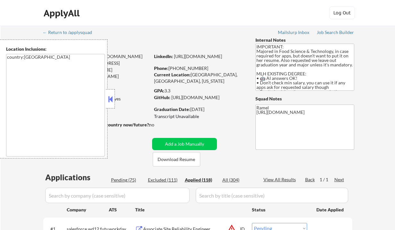
select select ""applied""
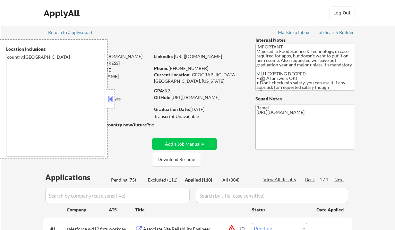
select select ""applied""
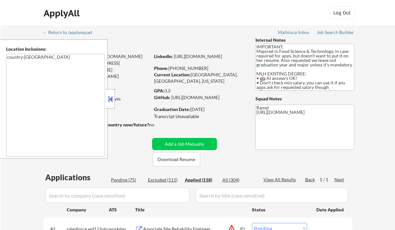
select select ""applied""
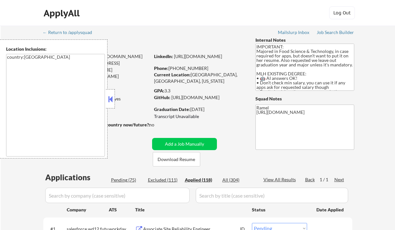
select select ""applied""
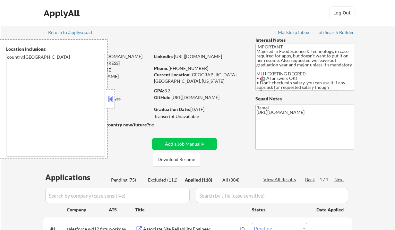
select select ""applied""
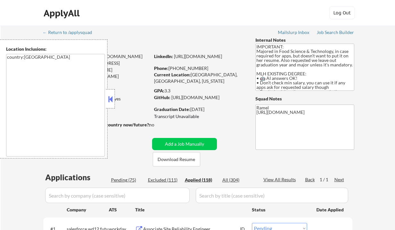
select select ""applied""
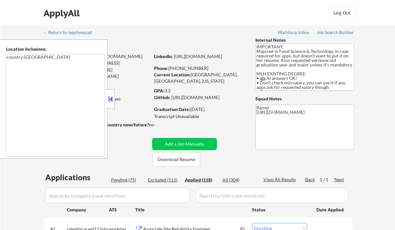
select select ""applied""
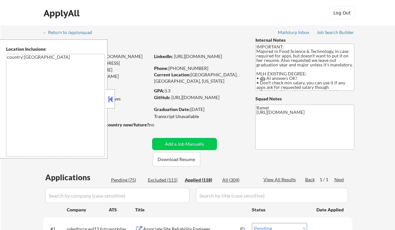
select select ""applied""
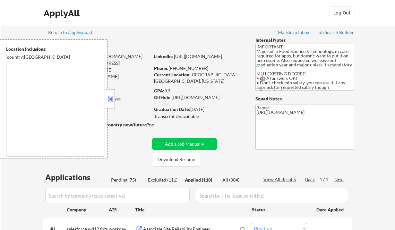
select select ""applied""
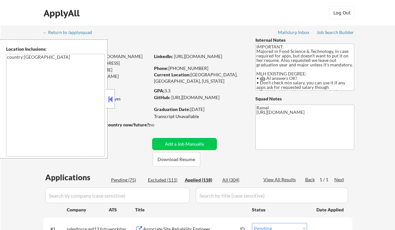
select select ""applied""
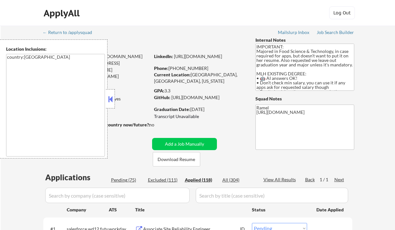
select select ""applied""
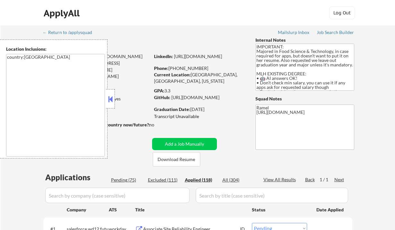
select select ""applied""
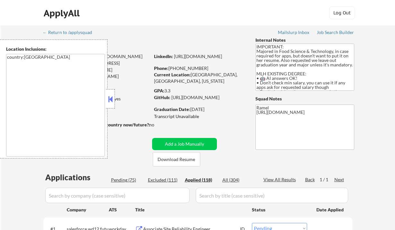
select select ""applied""
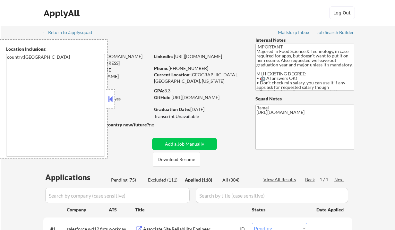
select select ""applied""
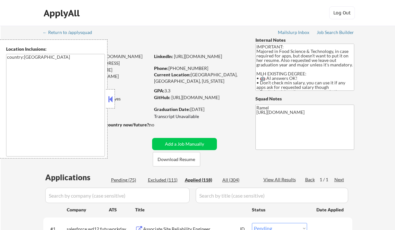
select select ""applied""
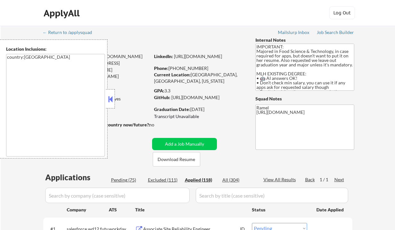
select select ""applied""
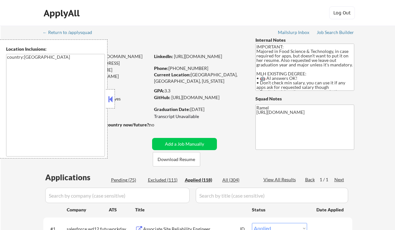
select select ""applied""
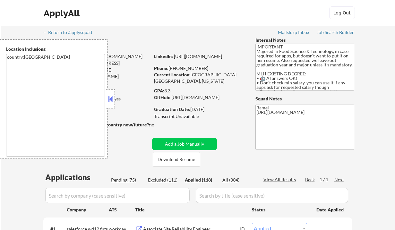
select select ""applied""
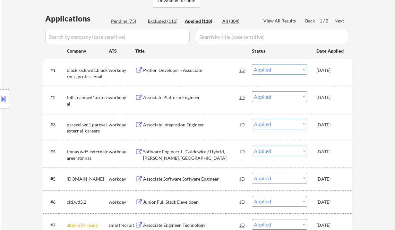
scroll to position [148, 0]
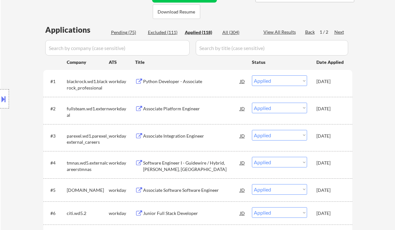
click at [279, 32] on div "View All Results" at bounding box center [281, 32] width 34 height 6
select select ""applied""
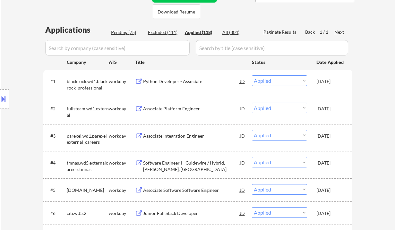
select select ""applied""
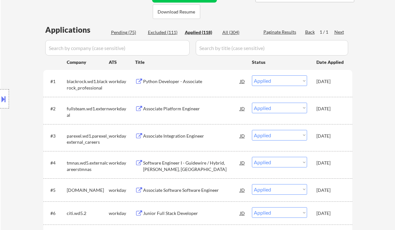
select select ""applied""
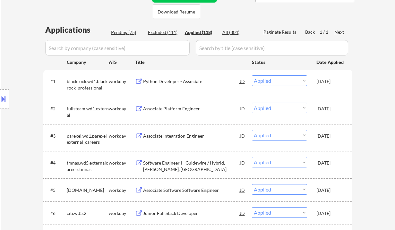
select select ""applied""
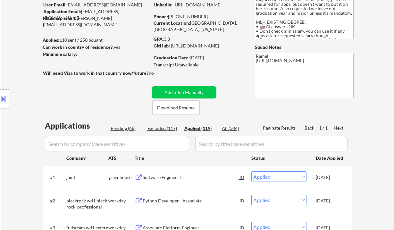
scroll to position [9, 0]
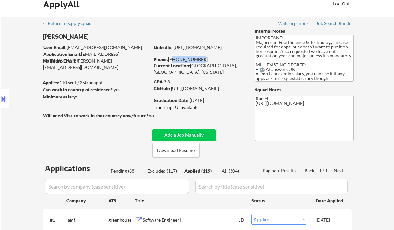
drag, startPoint x: 170, startPoint y: 61, endPoint x: 202, endPoint y: 58, distance: 31.9
click at [202, 58] on div "Phone: [PHONE_NUMBER]" at bounding box center [199, 59] width 91 height 6
drag, startPoint x: 170, startPoint y: 58, endPoint x: 198, endPoint y: 56, distance: 28.6
click at [198, 56] on div "Phone: [PHONE_NUMBER]" at bounding box center [199, 59] width 91 height 6
copy div "[PHONE_NUMBER]"
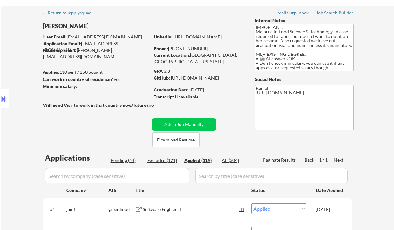
scroll to position [0, 0]
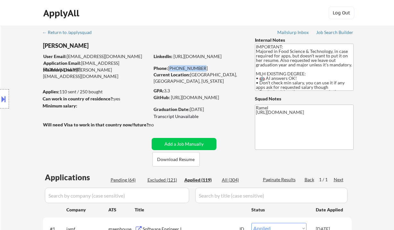
drag, startPoint x: 199, startPoint y: 70, endPoint x: 169, endPoint y: 70, distance: 29.9
click at [169, 70] on div "Phone: [PHONE_NUMBER]" at bounding box center [199, 68] width 91 height 6
copy div "[PHONE_NUMBER]"
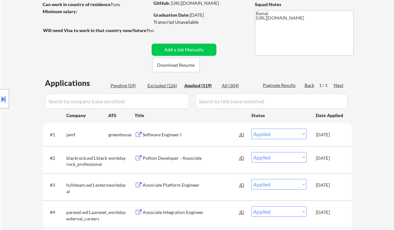
scroll to position [52, 0]
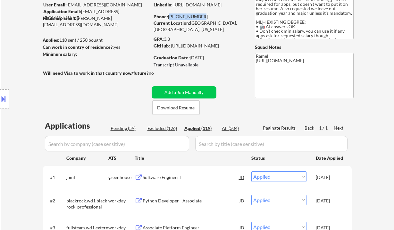
drag, startPoint x: 202, startPoint y: 16, endPoint x: 169, endPoint y: 17, distance: 33.1
click at [169, 17] on div "Phone: [PHONE_NUMBER]" at bounding box center [199, 16] width 91 height 6
copy div "[PHONE_NUMBER]"
click at [7, 63] on div "Location Inclusions: country:US" at bounding box center [57, 98] width 115 height 119
click at [10, 120] on div "Location Inclusions: country:US" at bounding box center [57, 98] width 115 height 119
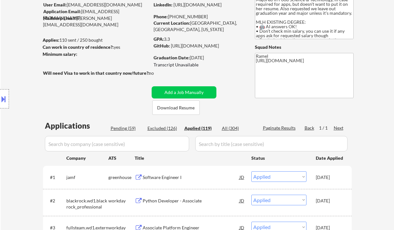
select select ""applied""
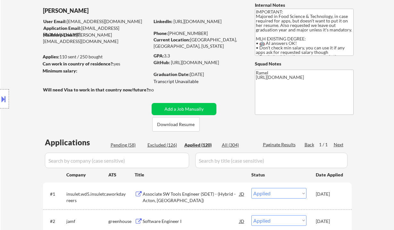
scroll to position [9, 0]
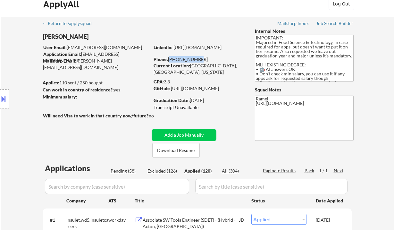
drag, startPoint x: 182, startPoint y: 60, endPoint x: 170, endPoint y: 60, distance: 11.9
click at [170, 60] on div "Phone: [PHONE_NUMBER]" at bounding box center [199, 59] width 91 height 6
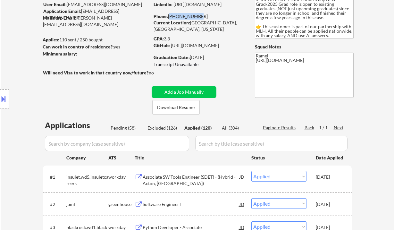
scroll to position [52, 0]
select select ""applied""
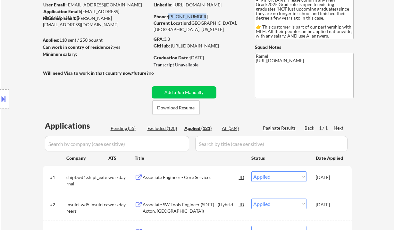
drag, startPoint x: 202, startPoint y: 18, endPoint x: 168, endPoint y: 16, distance: 34.1
click at [168, 16] on div "Phone: 279-759-3060" at bounding box center [199, 16] width 91 height 6
copy div "279-759-3060"
select select ""applied""
drag, startPoint x: 198, startPoint y: 16, endPoint x: 169, endPoint y: 16, distance: 29.5
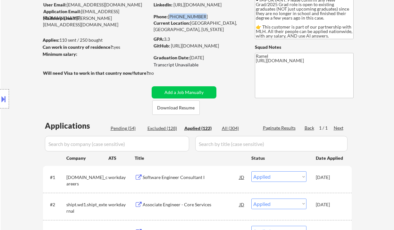
click at [169, 16] on div "Phone: 279-759-3060" at bounding box center [199, 16] width 91 height 6
copy div "279-759-3060"
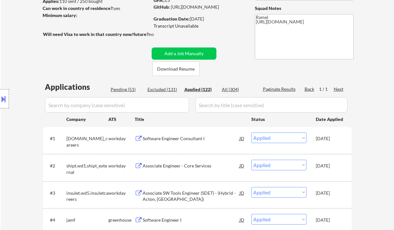
scroll to position [5, 0]
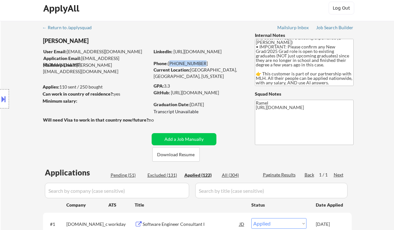
drag, startPoint x: 198, startPoint y: 62, endPoint x: 169, endPoint y: 61, distance: 29.5
click at [169, 61] on div "Phone: 279-759-3060" at bounding box center [199, 63] width 91 height 6
drag, startPoint x: 201, startPoint y: 62, endPoint x: 168, endPoint y: 62, distance: 32.4
click at [168, 62] on div "Phone: 279-759-3060" at bounding box center [199, 63] width 91 height 6
copy div "279-759-3060"
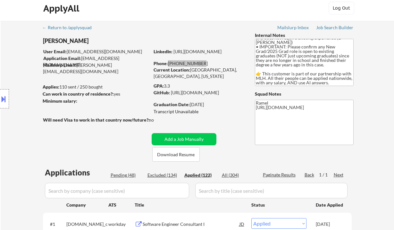
select select ""applied""
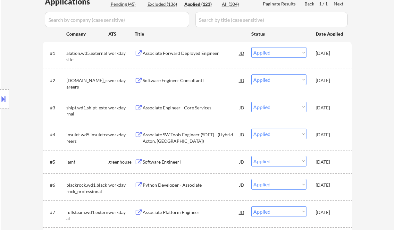
scroll to position [699, 0]
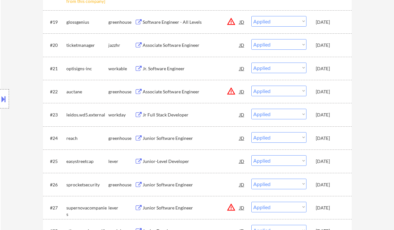
select select ""applied""
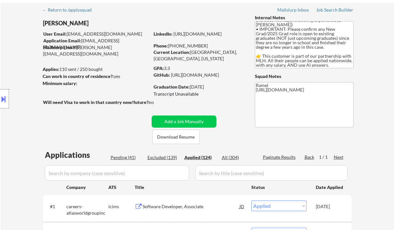
scroll to position [0, 0]
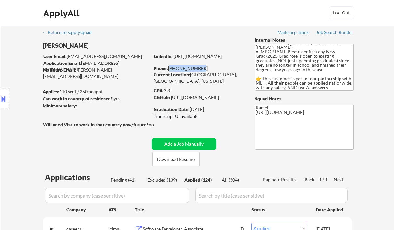
drag, startPoint x: 193, startPoint y: 69, endPoint x: 168, endPoint y: 68, distance: 24.4
click at [168, 68] on div "Phone: 279-759-3060" at bounding box center [199, 68] width 91 height 6
copy div "279-759-3060"
select select ""applied""
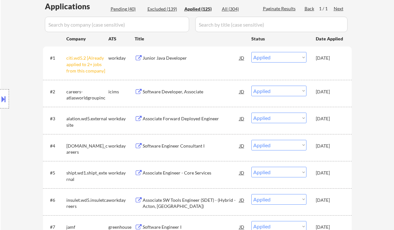
scroll to position [43, 0]
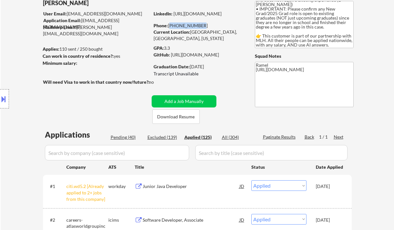
copy div "279-759-3060"
drag, startPoint x: 197, startPoint y: 24, endPoint x: 168, endPoint y: 23, distance: 28.9
click at [168, 23] on div "Phone: 279-759-3060" at bounding box center [199, 25] width 91 height 6
copy div "279-759-3060"
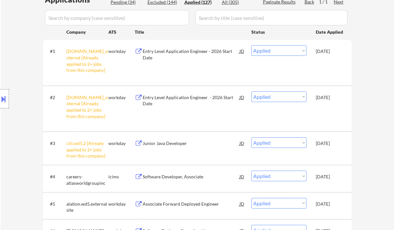
scroll to position [171, 0]
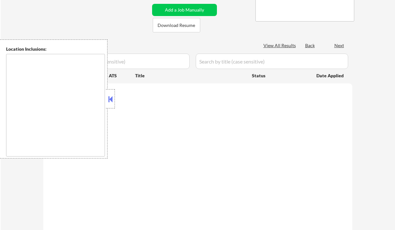
type textarea "country:[GEOGRAPHIC_DATA]"
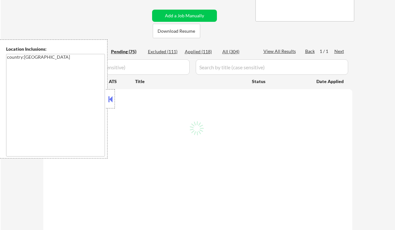
select select ""pending""
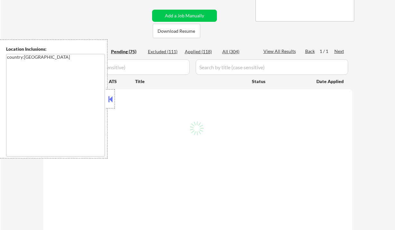
select select ""pending""
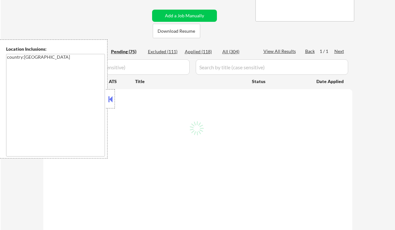
select select ""pending""
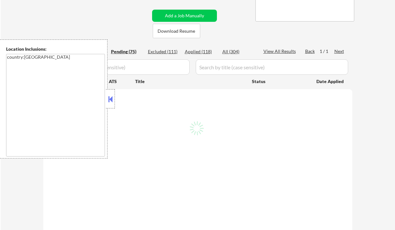
select select ""pending""
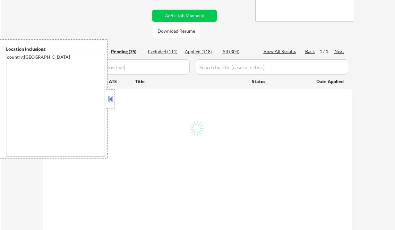
select select ""pending""
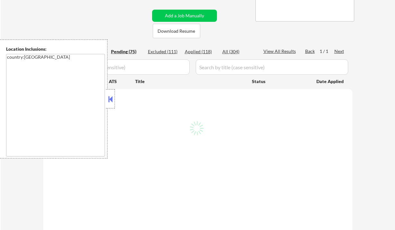
select select ""pending""
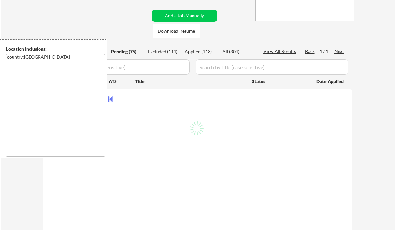
select select ""pending""
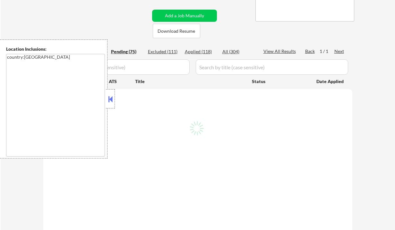
select select ""pending""
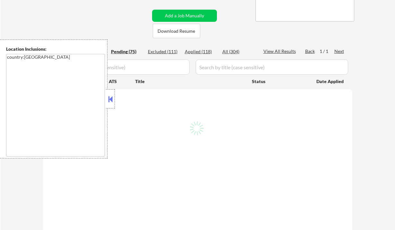
select select ""pending""
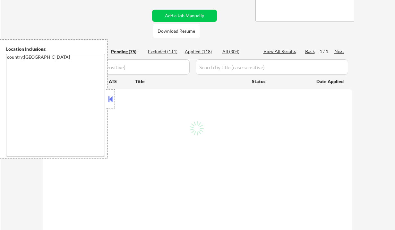
select select ""pending""
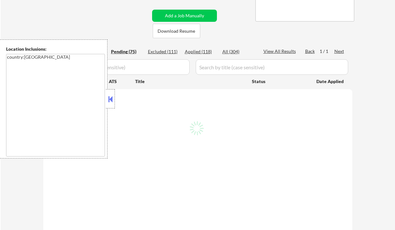
select select ""pending""
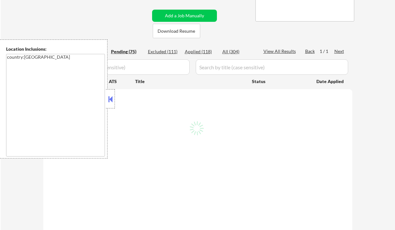
select select ""pending""
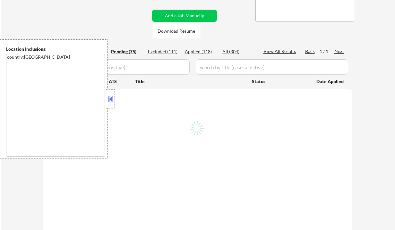
select select ""pending""
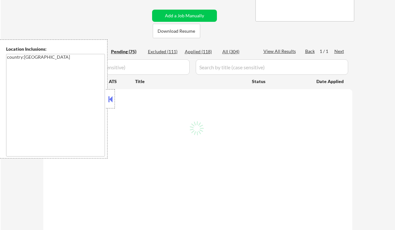
select select ""pending""
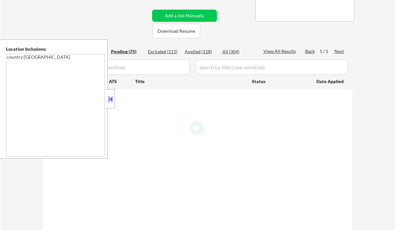
select select ""pending""
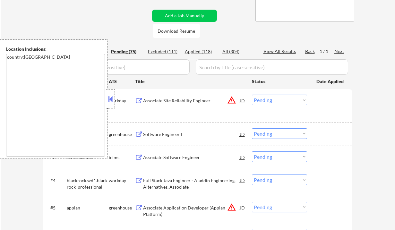
click at [110, 104] on button at bounding box center [110, 99] width 7 height 10
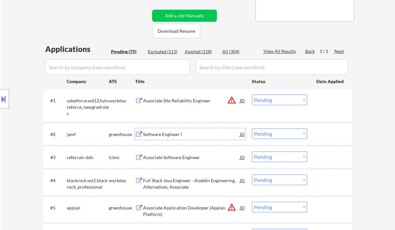
click at [170, 133] on div "Software Engineer I" at bounding box center [191, 134] width 97 height 6
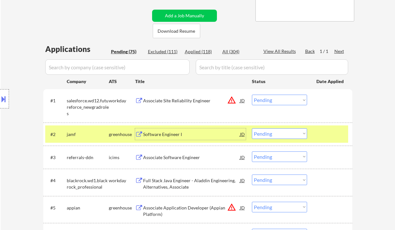
drag, startPoint x: 269, startPoint y: 134, endPoint x: 270, endPoint y: 138, distance: 4.6
click at [269, 134] on select "Choose an option... Pending Applied Excluded (Questions) Excluded (Expired) Exc…" at bounding box center [279, 133] width 55 height 11
click at [252, 128] on select "Choose an option... Pending Applied Excluded (Questions) Excluded (Expired) Exc…" at bounding box center [279, 133] width 55 height 11
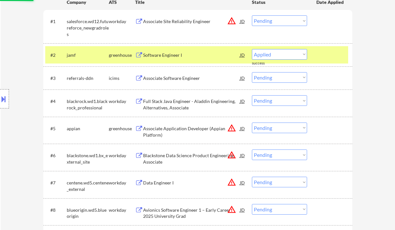
select select ""pending""
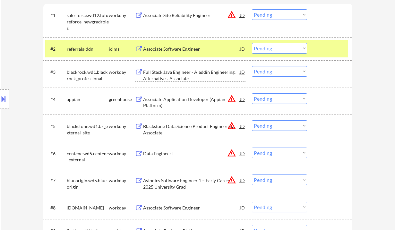
click at [173, 77] on div "Full Stack Java Engineer - Aladdin Engineering, Alternatives, Associate" at bounding box center [191, 75] width 97 height 13
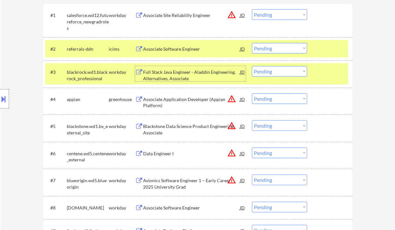
click at [178, 102] on div "Associate Application Developer (Appian Platform)" at bounding box center [191, 102] width 97 height 13
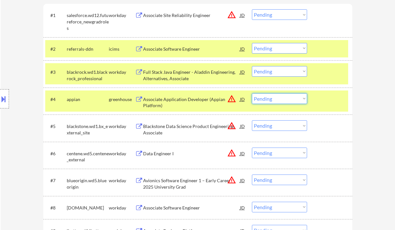
click at [276, 100] on select "Choose an option... Pending Applied Excluded (Questions) Excluded (Expired) Exc…" at bounding box center [279, 98] width 55 height 11
click at [252, 93] on select "Choose an option... Pending Applied Excluded (Questions) Excluded (Expired) Exc…" at bounding box center [279, 98] width 55 height 11
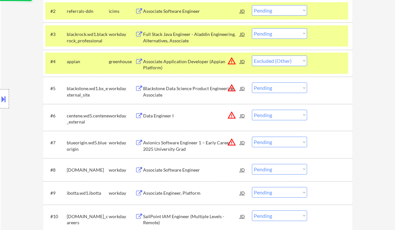
scroll to position [257, 0]
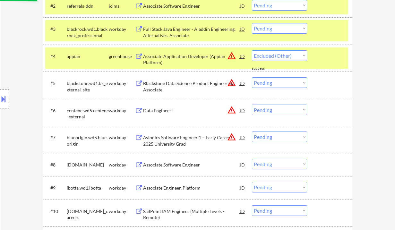
select select ""pending""
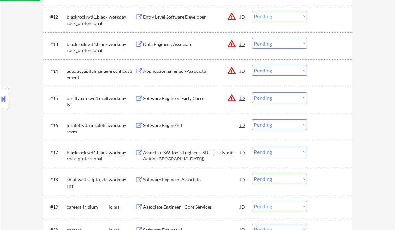
scroll to position [556, 0]
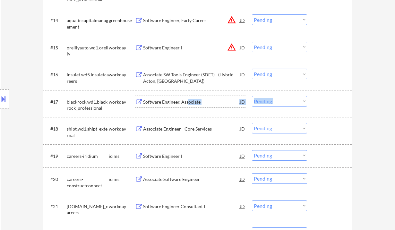
drag, startPoint x: 187, startPoint y: 99, endPoint x: 291, endPoint y: 90, distance: 104.4
click at [248, 91] on div "#17 blackrock.wd1.blackrock_professional workday Software Engineer, Associate J…" at bounding box center [197, 103] width 309 height 27
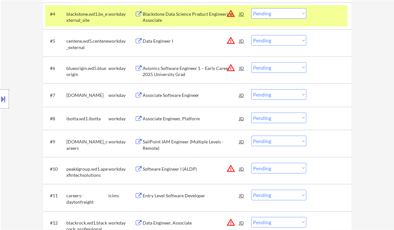
scroll to position [171, 0]
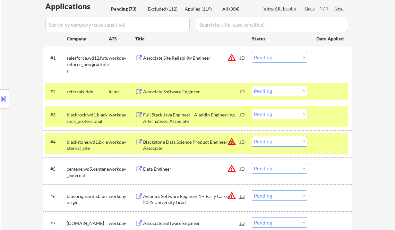
click at [166, 60] on div "Associate Site Reliability Engineer" at bounding box center [191, 58] width 97 height 6
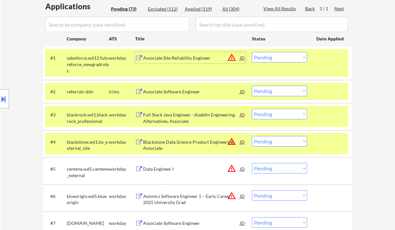
drag, startPoint x: 275, startPoint y: 58, endPoint x: 276, endPoint y: 62, distance: 4.2
click at [275, 58] on select "Choose an option... Pending Applied Excluded (Questions) Excluded (Expired) Exc…" at bounding box center [279, 57] width 55 height 11
click at [252, 52] on select "Choose an option... Pending Applied Excluded (Questions) Excluded (Expired) Exc…" at bounding box center [279, 57] width 55 height 11
click at [167, 90] on div "Associate Software Engineer" at bounding box center [191, 92] width 97 height 6
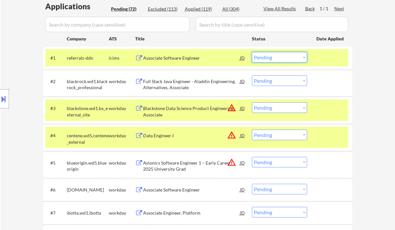
click at [274, 56] on select "Choose an option... Pending Applied Excluded (Questions) Excluded (Expired) Exc…" at bounding box center [279, 57] width 55 height 11
click at [252, 52] on select "Choose an option... Pending Applied Excluded (Questions) Excluded (Expired) Exc…" at bounding box center [279, 57] width 55 height 11
click at [198, 85] on div "Full Stack Java Engineer - Aladdin Engineering, Alternatives, Associate" at bounding box center [191, 84] width 97 height 13
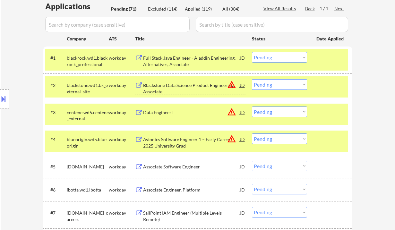
click at [273, 58] on select "Choose an option... Pending Applied Excluded (Questions) Excluded (Expired) Exc…" at bounding box center [279, 57] width 55 height 11
click at [252, 52] on select "Choose an option... Pending Applied Excluded (Questions) Excluded (Expired) Exc…" at bounding box center [279, 57] width 55 height 11
click at [183, 88] on div "Blackstone Data Science Product Engineering Associate" at bounding box center [191, 88] width 97 height 13
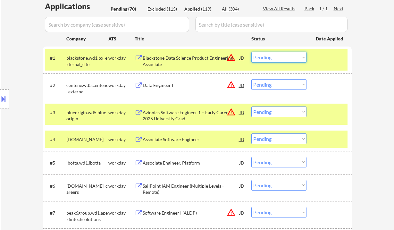
drag, startPoint x: 281, startPoint y: 57, endPoint x: 282, endPoint y: 62, distance: 4.9
click at [281, 57] on select "Choose an option... Pending Applied Excluded (Questions) Excluded (Expired) Exc…" at bounding box center [279, 57] width 55 height 11
click at [252, 52] on select "Choose an option... Pending Applied Excluded (Questions) Excluded (Expired) Exc…" at bounding box center [279, 57] width 55 height 11
click at [167, 85] on div "Data Engineer I" at bounding box center [191, 85] width 97 height 6
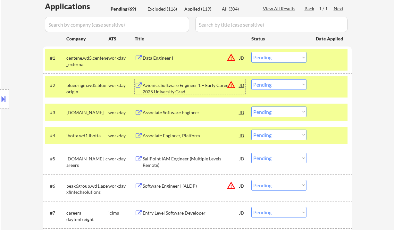
click at [276, 61] on select "Choose an option... Pending Applied Excluded (Questions) Excluded (Expired) Exc…" at bounding box center [279, 57] width 55 height 11
click at [252, 52] on select "Choose an option... Pending Applied Excluded (Questions) Excluded (Expired) Exc…" at bounding box center [279, 57] width 55 height 11
click at [197, 90] on div "Avionics Software Engineer 1 – Early Career 2025 University Grad" at bounding box center [191, 88] width 97 height 13
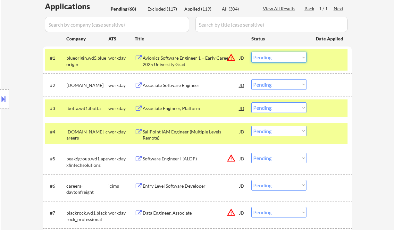
drag, startPoint x: 270, startPoint y: 58, endPoint x: 274, endPoint y: 62, distance: 5.7
click at [270, 58] on select "Choose an option... Pending Applied Excluded (Questions) Excluded (Expired) Exc…" at bounding box center [279, 57] width 55 height 11
click at [252, 52] on select "Choose an option... Pending Applied Excluded (Questions) Excluded (Expired) Exc…" at bounding box center [279, 57] width 55 height 11
click at [181, 85] on div "Associate Software Engineer" at bounding box center [191, 85] width 97 height 6
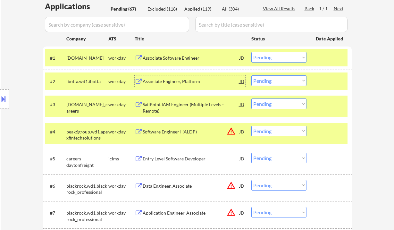
click at [273, 56] on select "Choose an option... Pending Applied Excluded (Questions) Excluded (Expired) Exc…" at bounding box center [279, 57] width 55 height 11
drag, startPoint x: 280, startPoint y: 56, endPoint x: 282, endPoint y: 62, distance: 7.0
click at [280, 56] on select "Choose an option... Pending Applied Excluded (Questions) Excluded (Expired) Exc…" at bounding box center [279, 57] width 55 height 11
click at [252, 52] on select "Choose an option... Pending Applied Excluded (Questions) Excluded (Expired) Exc…" at bounding box center [279, 57] width 55 height 11
click at [165, 82] on div "Associate Engineer, Platform" at bounding box center [191, 81] width 97 height 6
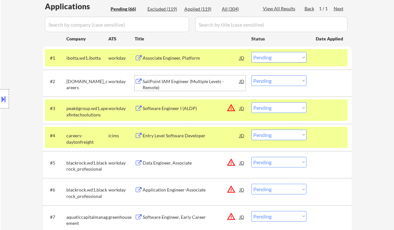
click at [272, 57] on select "Choose an option... Pending Applied Excluded (Questions) Excluded (Expired) Exc…" at bounding box center [279, 57] width 55 height 11
click at [252, 52] on select "Choose an option... Pending Applied Excluded (Questions) Excluded (Expired) Exc…" at bounding box center [279, 57] width 55 height 11
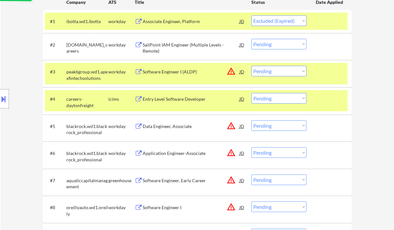
scroll to position [214, 0]
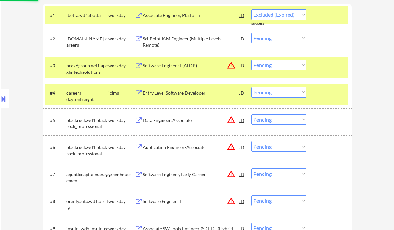
drag, startPoint x: 174, startPoint y: 42, endPoint x: 170, endPoint y: 43, distance: 3.4
click at [173, 42] on div "SailPoint IAM Engineer (Multiple Levels - Remote)" at bounding box center [191, 42] width 97 height 13
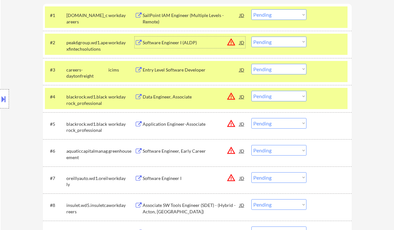
scroll to position [171, 0]
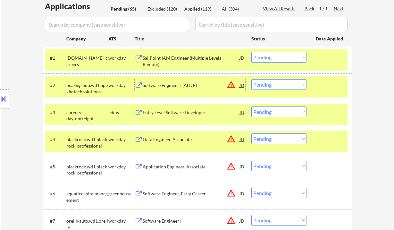
drag, startPoint x: 270, startPoint y: 56, endPoint x: 275, endPoint y: 61, distance: 7.0
click at [270, 56] on select "Choose an option... Pending Applied Excluded (Questions) Excluded (Expired) Exc…" at bounding box center [279, 57] width 55 height 11
click at [252, 52] on select "Choose an option... Pending Applied Excluded (Questions) Excluded (Expired) Exc…" at bounding box center [279, 57] width 55 height 11
click at [168, 90] on div "Software Engineer I (ALDP)" at bounding box center [191, 85] width 97 height 12
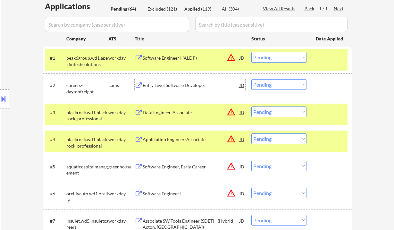
click at [270, 53] on select "Choose an option... Pending Applied Excluded (Questions) Excluded (Expired) Exc…" at bounding box center [279, 57] width 55 height 11
click at [252, 52] on select "Choose an option... Pending Applied Excluded (Questions) Excluded (Expired) Exc…" at bounding box center [279, 57] width 55 height 11
click at [183, 84] on div "Entry Level Software Developer" at bounding box center [191, 85] width 97 height 6
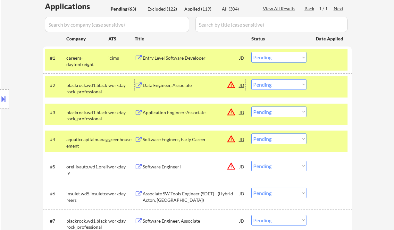
drag, startPoint x: 282, startPoint y: 56, endPoint x: 283, endPoint y: 62, distance: 5.8
click at [282, 56] on select "Choose an option... Pending Applied Excluded (Questions) Excluded (Expired) Exc…" at bounding box center [279, 57] width 55 height 11
click at [252, 52] on select "Choose an option... Pending Applied Excluded (Questions) Excluded (Expired) Exc…" at bounding box center [279, 57] width 55 height 11
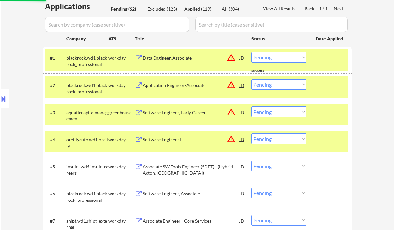
click at [156, 82] on div "Application Engineer-Associate" at bounding box center [191, 85] width 97 height 6
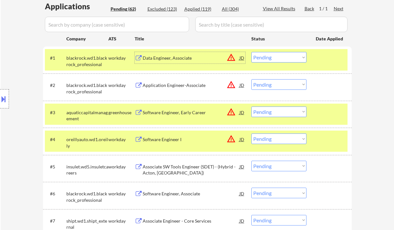
click at [166, 59] on div "Data Engineer, Associate" at bounding box center [191, 58] width 97 height 6
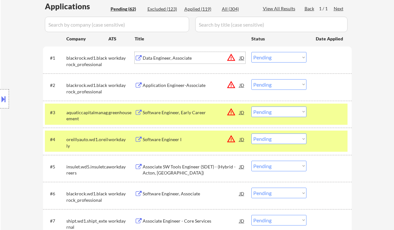
scroll to position [257, 0]
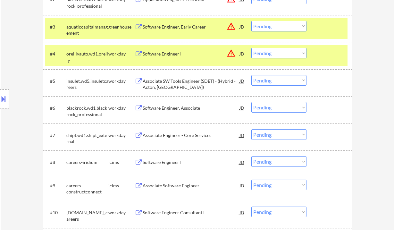
click at [187, 109] on div "Software Engineer, Associate" at bounding box center [191, 108] width 97 height 6
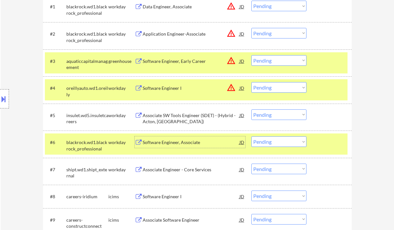
scroll to position [171, 0]
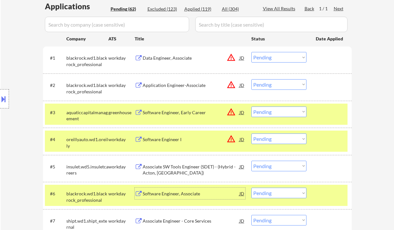
click at [267, 53] on select "Choose an option... Pending Applied Excluded (Questions) Excluded (Expired) Exc…" at bounding box center [279, 57] width 55 height 11
click at [252, 52] on select "Choose an option... Pending Applied Excluded (Questions) Excluded (Expired) Exc…" at bounding box center [279, 57] width 55 height 11
select select ""pending""
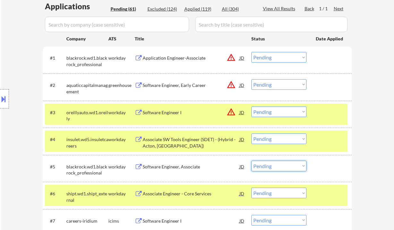
click at [259, 164] on select "Choose an option... Pending Applied Excluded (Questions) Excluded (Expired) Exc…" at bounding box center [279, 166] width 55 height 11
click at [252, 161] on select "Choose an option... Pending Applied Excluded (Questions) Excluded (Expired) Exc…" at bounding box center [279, 166] width 55 height 11
select select ""pending""
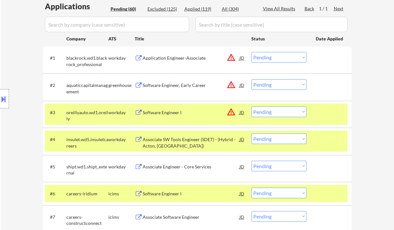
click at [176, 115] on div "Software Engineer I" at bounding box center [191, 112] width 97 height 6
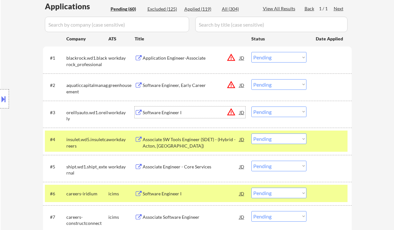
drag, startPoint x: 264, startPoint y: 109, endPoint x: 273, endPoint y: 116, distance: 11.0
click at [264, 109] on select "Choose an option... Pending Applied Excluded (Questions) Excluded (Expired) Exc…" at bounding box center [279, 112] width 55 height 11
click at [252, 107] on select "Choose an option... Pending Applied Excluded (Questions) Excluded (Expired) Exc…" at bounding box center [279, 112] width 55 height 11
click at [181, 143] on div "Associate SW Tools Engineer (SDET) - (Hybrid - Acton, MA)" at bounding box center [191, 142] width 97 height 13
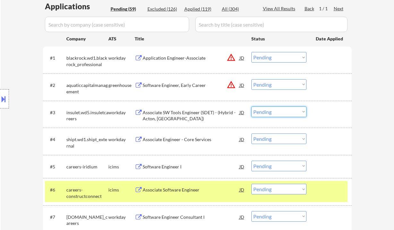
drag, startPoint x: 271, startPoint y: 112, endPoint x: 271, endPoint y: 117, distance: 4.2
click at [271, 112] on select "Choose an option... Pending Applied Excluded (Questions) Excluded (Expired) Exc…" at bounding box center [279, 112] width 55 height 11
click at [252, 107] on select "Choose an option... Pending Applied Excluded (Questions) Excluded (Expired) Exc…" at bounding box center [279, 112] width 55 height 11
click at [199, 140] on div "Associate Engineer - Core Services" at bounding box center [191, 139] width 97 height 6
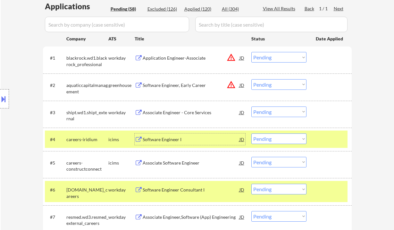
click at [270, 112] on select "Choose an option... Pending Applied Excluded (Questions) Excluded (Expired) Exc…" at bounding box center [279, 112] width 55 height 11
click at [252, 107] on select "Choose an option... Pending Applied Excluded (Questions) Excluded (Expired) Exc…" at bounding box center [279, 112] width 55 height 11
click at [173, 138] on div "Software Engineer I" at bounding box center [191, 139] width 97 height 6
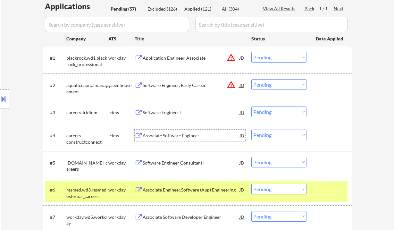
click at [279, 116] on select "Choose an option... Pending Applied Excluded (Questions) Excluded (Expired) Exc…" at bounding box center [279, 112] width 55 height 11
click at [252, 107] on select "Choose an option... Pending Applied Excluded (Questions) Excluded (Expired) Exc…" at bounding box center [279, 112] width 55 height 11
click at [170, 135] on div "Associate Software Engineer" at bounding box center [191, 136] width 97 height 6
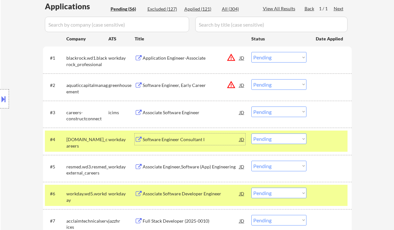
click at [272, 112] on select "Choose an option... Pending Applied Excluded (Questions) Excluded (Expired) Exc…" at bounding box center [279, 112] width 55 height 11
click at [252, 107] on select "Choose an option... Pending Applied Excluded (Questions) Excluded (Expired) Exc…" at bounding box center [279, 112] width 55 height 11
click at [177, 141] on div "Software Engineer Consultant I" at bounding box center [191, 139] width 97 height 6
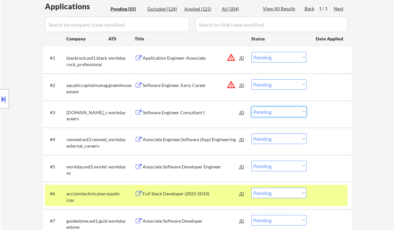
click at [280, 116] on select "Choose an option... Pending Applied Excluded (Questions) Excluded (Expired) Exc…" at bounding box center [279, 112] width 55 height 11
click at [252, 107] on select "Choose an option... Pending Applied Excluded (Questions) Excluded (Expired) Exc…" at bounding box center [279, 112] width 55 height 11
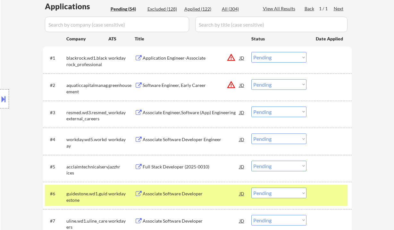
click at [186, 112] on div "Associate Engineer,Software (App) Engineering" at bounding box center [191, 112] width 97 height 6
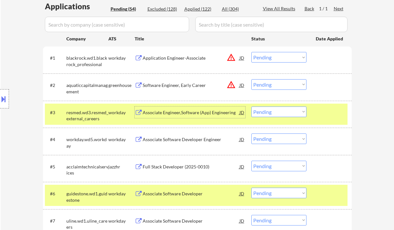
click at [276, 108] on select "Choose an option... Pending Applied Excluded (Questions) Excluded (Expired) Exc…" at bounding box center [279, 112] width 55 height 11
drag, startPoint x: 281, startPoint y: 111, endPoint x: 281, endPoint y: 114, distance: 3.2
click at [281, 111] on select "Choose an option... Pending Applied Excluded (Questions) Excluded (Expired) Exc…" at bounding box center [279, 112] width 55 height 11
click at [252, 107] on select "Choose an option... Pending Applied Excluded (Questions) Excluded (Expired) Exc…" at bounding box center [279, 112] width 55 height 11
click at [177, 143] on div "Associate Software Developer Engineer" at bounding box center [191, 140] width 97 height 12
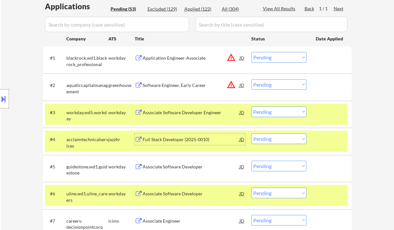
drag, startPoint x: 269, startPoint y: 111, endPoint x: 272, endPoint y: 117, distance: 5.7
click at [269, 111] on select "Choose an option... Pending Applied Excluded (Questions) Excluded (Expired) Exc…" at bounding box center [279, 112] width 55 height 11
click at [252, 107] on select "Choose an option... Pending Applied Excluded (Questions) Excluded (Expired) Exc…" at bounding box center [279, 112] width 55 height 11
click at [173, 140] on div "Full Stack Developer (2025-0010)" at bounding box center [191, 139] width 97 height 6
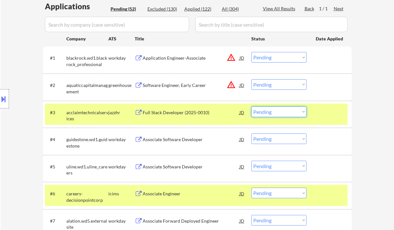
drag, startPoint x: 272, startPoint y: 112, endPoint x: 275, endPoint y: 116, distance: 4.9
click at [272, 112] on select "Choose an option... Pending Applied Excluded (Questions) Excluded (Expired) Exc…" at bounding box center [279, 112] width 55 height 11
click at [252, 107] on select "Choose an option... Pending Applied Excluded (Questions) Excluded (Expired) Exc…" at bounding box center [279, 112] width 55 height 11
click at [184, 141] on div "Associate Software Developer" at bounding box center [191, 139] width 97 height 6
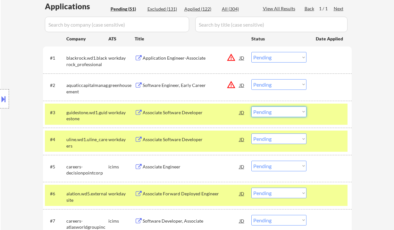
drag, startPoint x: 271, startPoint y: 116, endPoint x: 275, endPoint y: 117, distance: 3.9
click at [271, 116] on select "Choose an option... Pending Applied Excluded (Questions) Excluded (Expired) Exc…" at bounding box center [279, 112] width 55 height 11
click at [252, 107] on select "Choose an option... Pending Applied Excluded (Questions) Excluded (Expired) Exc…" at bounding box center [279, 112] width 55 height 11
click at [172, 138] on div "Associate Software Developer" at bounding box center [191, 139] width 97 height 6
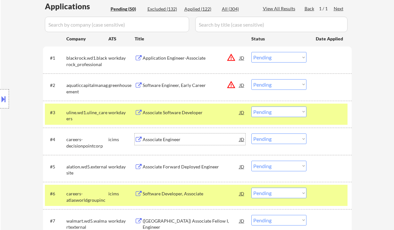
click at [260, 110] on select "Choose an option... Pending Applied Excluded (Questions) Excluded (Expired) Exc…" at bounding box center [279, 112] width 55 height 11
click at [252, 107] on select "Choose an option... Pending Applied Excluded (Questions) Excluded (Expired) Exc…" at bounding box center [279, 112] width 55 height 11
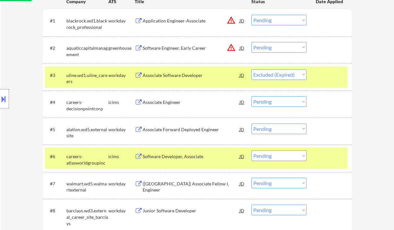
scroll to position [214, 0]
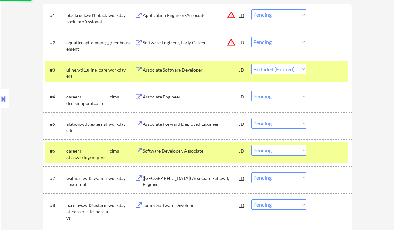
click at [165, 94] on div "Associate Engineer" at bounding box center [191, 97] width 97 height 6
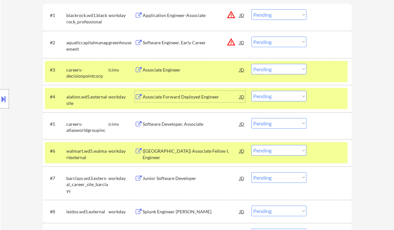
click at [175, 99] on div "Associate Forward Deployed Engineer" at bounding box center [191, 97] width 97 height 6
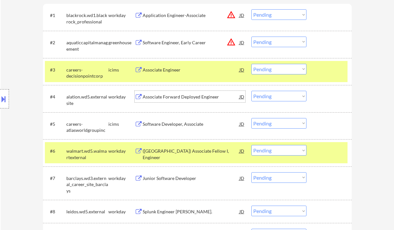
click at [261, 67] on select "Choose an option... Pending Applied Excluded (Questions) Excluded (Expired) Exc…" at bounding box center [279, 69] width 55 height 11
click at [252, 64] on select "Choose an option... Pending Applied Excluded (Questions) Excluded (Expired) Exc…" at bounding box center [279, 69] width 55 height 11
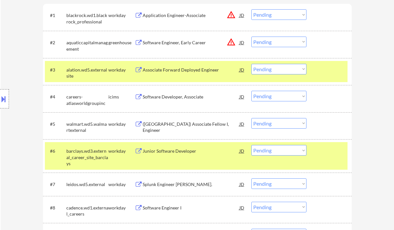
click at [276, 71] on select "Choose an option... Pending Applied Excluded (Questions) Excluded (Expired) Exc…" at bounding box center [279, 69] width 55 height 11
click at [252, 64] on select "Choose an option... Pending Applied Excluded (Questions) Excluded (Expired) Exc…" at bounding box center [279, 69] width 55 height 11
select select ""pending""
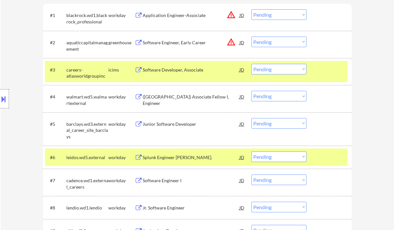
click at [170, 70] on div "Software Developer, Associate" at bounding box center [191, 70] width 97 height 6
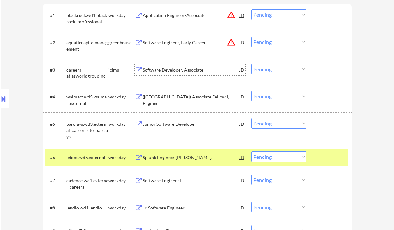
click at [171, 98] on div "(USA) Associate Fellow I, Engineer" at bounding box center [191, 100] width 97 height 13
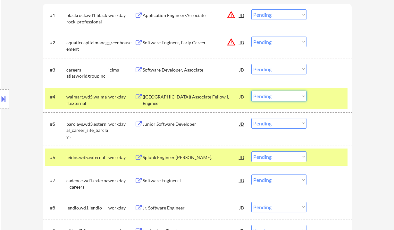
click at [272, 99] on select "Choose an option... Pending Applied Excluded (Questions) Excluded (Expired) Exc…" at bounding box center [279, 96] width 55 height 11
click at [252, 91] on select "Choose an option... Pending Applied Excluded (Questions) Excluded (Expired) Exc…" at bounding box center [279, 96] width 55 height 11
click at [163, 124] on div "Junior Software Developer" at bounding box center [191, 124] width 97 height 6
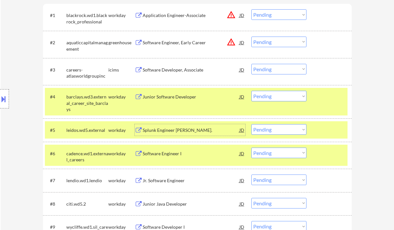
drag, startPoint x: 283, startPoint y: 94, endPoint x: 285, endPoint y: 98, distance: 4.0
click at [283, 94] on select "Choose an option... Pending Applied Excluded (Questions) Excluded (Expired) Exc…" at bounding box center [279, 96] width 55 height 11
click at [252, 91] on select "Choose an option... Pending Applied Excluded (Questions) Excluded (Expired) Exc…" at bounding box center [279, 96] width 55 height 11
select select ""pending""
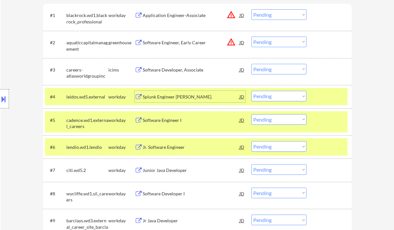
click at [171, 99] on div "Splunk Engineer Jr." at bounding box center [191, 97] width 97 height 6
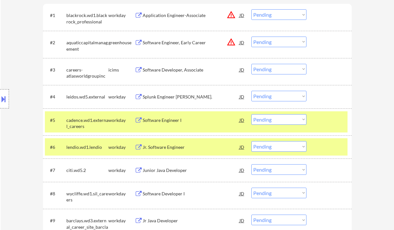
click at [273, 67] on select "Choose an option... Pending Applied Excluded (Questions) Excluded (Expired) Exc…" at bounding box center [279, 69] width 55 height 11
click at [252, 64] on select "Choose an option... Pending Applied Excluded (Questions) Excluded (Expired) Exc…" at bounding box center [279, 69] width 55 height 11
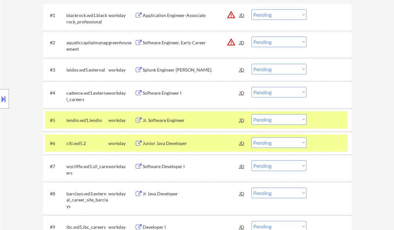
click at [266, 65] on select "Choose an option... Pending Applied Excluded (Questions) Excluded (Expired) Exc…" at bounding box center [279, 69] width 55 height 11
click at [252, 64] on select "Choose an option... Pending Applied Excluded (Questions) Excluded (Expired) Exc…" at bounding box center [279, 69] width 55 height 11
click at [167, 95] on div "Software Engineer I" at bounding box center [191, 93] width 97 height 6
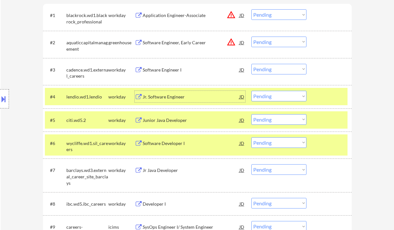
click at [280, 70] on select "Choose an option... Pending Applied Excluded (Questions) Excluded (Expired) Exc…" at bounding box center [279, 69] width 55 height 11
click at [252, 64] on select "Choose an option... Pending Applied Excluded (Questions) Excluded (Expired) Exc…" at bounding box center [279, 69] width 55 height 11
click at [171, 94] on div "Jr. Software Engineer" at bounding box center [191, 97] width 97 height 6
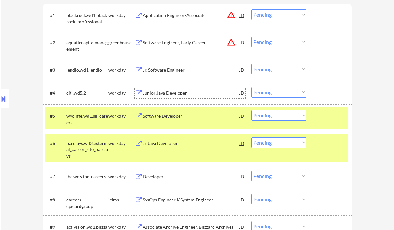
click at [261, 70] on select "Choose an option... Pending Applied Excluded (Questions) Excluded (Expired) Exc…" at bounding box center [279, 69] width 55 height 11
click at [252, 64] on select "Choose an option... Pending Applied Excluded (Questions) Excluded (Expired) Exc…" at bounding box center [279, 69] width 55 height 11
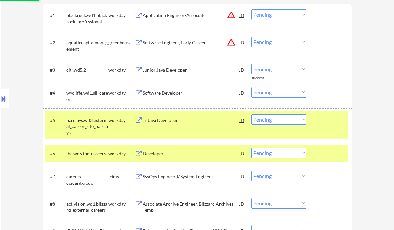
click at [169, 70] on div "Junior Java Developer" at bounding box center [191, 70] width 97 height 6
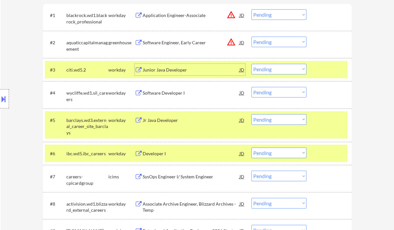
drag, startPoint x: 264, startPoint y: 69, endPoint x: 266, endPoint y: 73, distance: 4.9
click at [264, 69] on select "Choose an option... Pending Applied Excluded (Questions) Excluded (Expired) Exc…" at bounding box center [279, 69] width 55 height 11
click at [252, 64] on select "Choose an option... Pending Applied Excluded (Questions) Excluded (Expired) Exc…" at bounding box center [279, 69] width 55 height 11
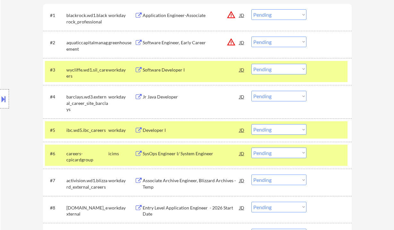
click at [158, 70] on div "Software Developer I" at bounding box center [191, 70] width 97 height 6
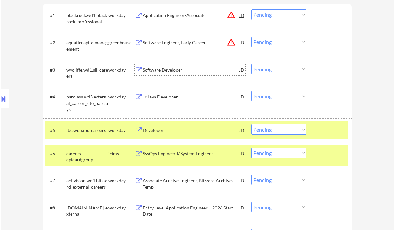
click at [267, 68] on select "Choose an option... Pending Applied Excluded (Questions) Excluded (Expired) Exc…" at bounding box center [279, 69] width 55 height 11
click at [252, 64] on select "Choose an option... Pending Applied Excluded (Questions) Excluded (Expired) Exc…" at bounding box center [279, 69] width 55 height 11
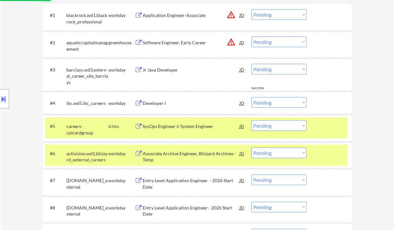
click at [165, 70] on div "Jr Java Developer" at bounding box center [191, 70] width 97 height 6
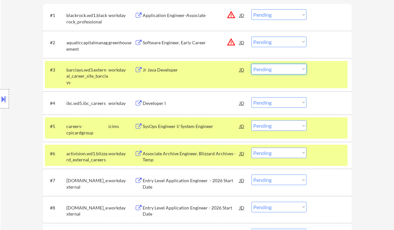
drag, startPoint x: 278, startPoint y: 71, endPoint x: 280, endPoint y: 74, distance: 3.4
click at [278, 71] on select "Choose an option... Pending Applied Excluded (Questions) Excluded (Expired) Exc…" at bounding box center [279, 69] width 55 height 11
click at [252, 64] on select "Choose an option... Pending Applied Excluded (Questions) Excluded (Expired) Exc…" at bounding box center [279, 69] width 55 height 11
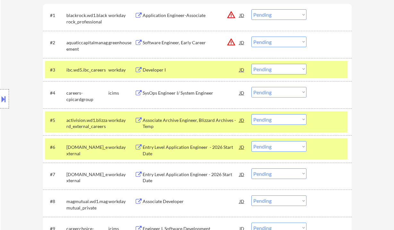
click at [165, 70] on div "Developer I" at bounding box center [191, 70] width 97 height 6
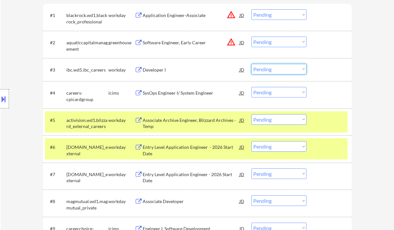
drag, startPoint x: 271, startPoint y: 70, endPoint x: 275, endPoint y: 74, distance: 5.5
click at [271, 70] on select "Choose an option... Pending Applied Excluded (Questions) Excluded (Expired) Exc…" at bounding box center [279, 69] width 55 height 11
click at [252, 64] on select "Choose an option... Pending Applied Excluded (Questions) Excluded (Expired) Exc…" at bounding box center [279, 69] width 55 height 11
click at [179, 97] on div "SysOps Engineer I/ System Engineer" at bounding box center [191, 93] width 97 height 12
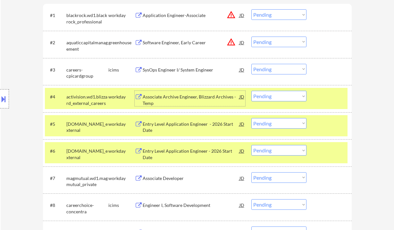
drag, startPoint x: 261, startPoint y: 70, endPoint x: 268, endPoint y: 74, distance: 7.5
click at [261, 70] on select "Choose an option... Pending Applied Excluded (Questions) Excluded (Expired) Exc…" at bounding box center [279, 69] width 55 height 11
click at [252, 64] on select "Choose an option... Pending Applied Excluded (Questions) Excluded (Expired) Exc…" at bounding box center [279, 69] width 55 height 11
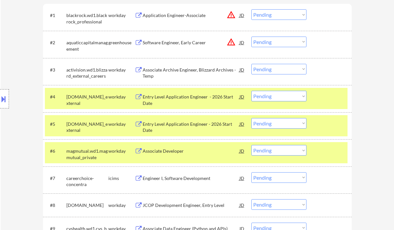
click at [280, 73] on select "Choose an option... Pending Applied Excluded (Questions) Excluded (Expired) Exc…" at bounding box center [279, 69] width 55 height 11
click at [252, 64] on select "Choose an option... Pending Applied Excluded (Questions) Excluded (Expired) Exc…" at bounding box center [279, 69] width 55 height 11
click at [169, 97] on div "Entry Level Application Engineer - 2026 Start Date" at bounding box center [191, 100] width 97 height 13
select select ""pending""
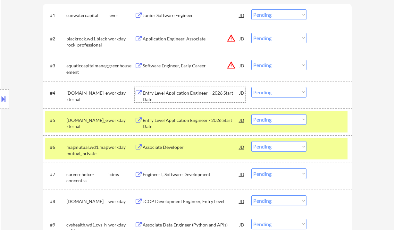
drag, startPoint x: 269, startPoint y: 90, endPoint x: 272, endPoint y: 97, distance: 7.9
click at [269, 90] on select "Choose an option... Pending Applied Excluded (Questions) Excluded (Expired) Exc…" at bounding box center [279, 92] width 55 height 11
click at [252, 87] on select "Choose an option... Pending Applied Excluded (Questions) Excluded (Expired) Exc…" at bounding box center [279, 92] width 55 height 11
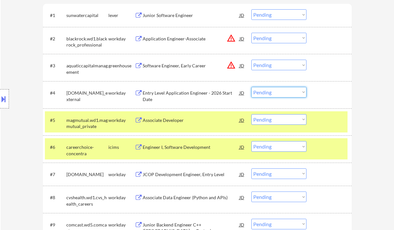
click at [275, 91] on select "Choose an option... Pending Applied Excluded (Questions) Excluded (Expired) Exc…" at bounding box center [279, 92] width 55 height 11
click at [252, 87] on select "Choose an option... Pending Applied Excluded (Questions) Excluded (Expired) Exc…" at bounding box center [279, 92] width 55 height 11
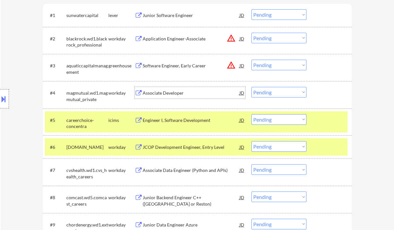
click at [167, 92] on div "Associate Developer" at bounding box center [191, 93] width 97 height 6
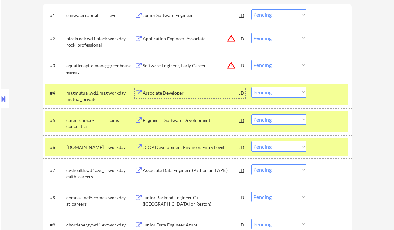
click at [266, 93] on select "Choose an option... Pending Applied Excluded (Questions) Excluded (Expired) Exc…" at bounding box center [279, 92] width 55 height 11
click at [252, 87] on select "Choose an option... Pending Applied Excluded (Questions) Excluded (Expired) Exc…" at bounding box center [279, 92] width 55 height 11
select select ""pending""
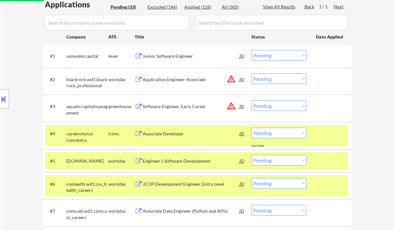
scroll to position [128, 0]
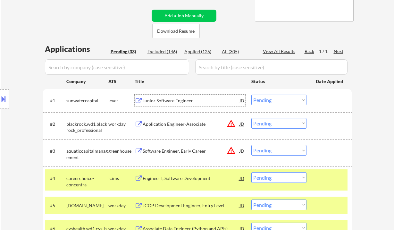
click at [178, 95] on div "Junior Software Engineer" at bounding box center [191, 101] width 97 height 12
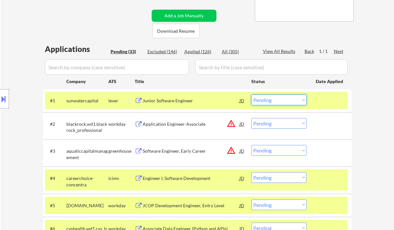
click at [275, 103] on select "Choose an option... Pending Applied Excluded (Questions) Excluded (Expired) Exc…" at bounding box center [279, 100] width 55 height 11
click at [252, 95] on select "Choose an option... Pending Applied Excluded (Questions) Excluded (Expired) Exc…" at bounding box center [279, 100] width 55 height 11
select select ""pending""
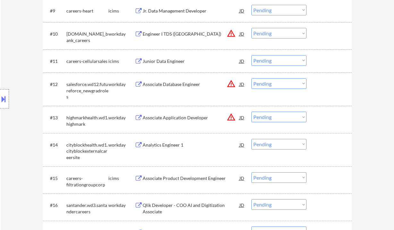
scroll to position [599, 0]
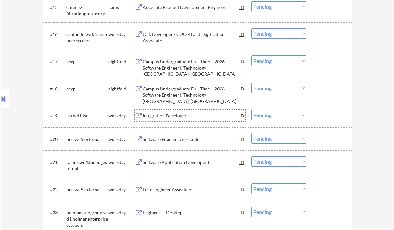
click at [176, 114] on div "Integration Developer 1" at bounding box center [191, 116] width 97 height 6
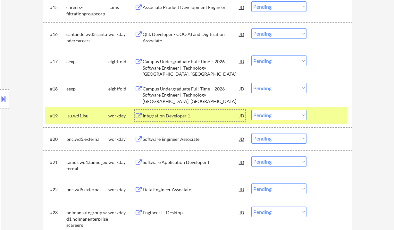
click at [279, 117] on select "Choose an option... Pending Applied Excluded (Questions) Excluded (Expired) Exc…" at bounding box center [279, 115] width 55 height 11
click at [252, 110] on select "Choose an option... Pending Applied Excluded (Questions) Excluded (Expired) Exc…" at bounding box center [279, 115] width 55 height 11
click at [168, 141] on div "Software Engineer Associate" at bounding box center [191, 139] width 97 height 6
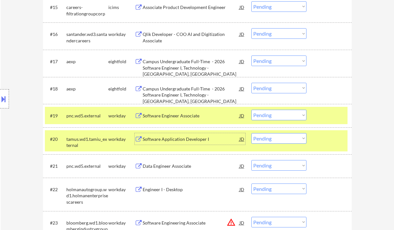
click at [278, 115] on select "Choose an option... Pending Applied Excluded (Questions) Excluded (Expired) Exc…" at bounding box center [279, 115] width 55 height 11
click at [252, 110] on select "Choose an option... Pending Applied Excluded (Questions) Excluded (Expired) Exc…" at bounding box center [279, 115] width 55 height 11
click at [184, 142] on div "Software Application Developer I" at bounding box center [191, 139] width 97 height 6
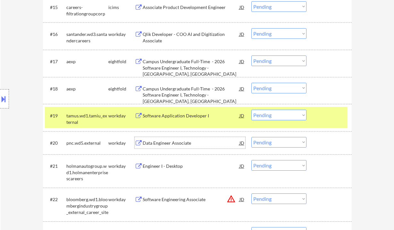
drag, startPoint x: 274, startPoint y: 115, endPoint x: 278, endPoint y: 120, distance: 5.8
click at [274, 115] on select "Choose an option... Pending Applied Excluded (Questions) Excluded (Expired) Exc…" at bounding box center [279, 115] width 55 height 11
click at [252, 110] on select "Choose an option... Pending Applied Excluded (Questions) Excluded (Expired) Exc…" at bounding box center [279, 115] width 55 height 11
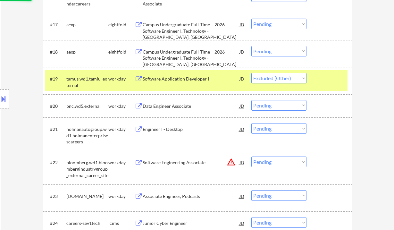
scroll to position [642, 0]
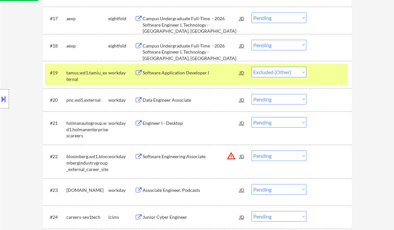
click at [172, 97] on div "Data Engineer Associate" at bounding box center [191, 100] width 97 height 6
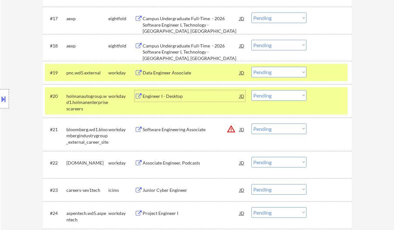
click at [277, 73] on select "Choose an option... Pending Applied Excluded (Questions) Excluded (Expired) Exc…" at bounding box center [279, 72] width 55 height 11
click at [252, 67] on select "Choose an option... Pending Applied Excluded (Questions) Excluded (Expired) Exc…" at bounding box center [279, 72] width 55 height 11
click at [163, 98] on div "Engineer I - Desktop" at bounding box center [191, 96] width 97 height 6
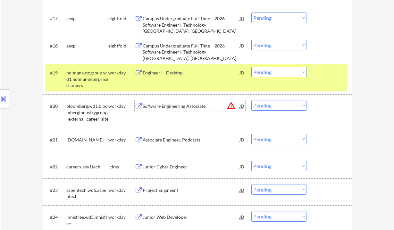
click at [282, 78] on div "#19 holmanautogroup.wd1.holmanenterprisescareers workday Engineer I - Desktop J…" at bounding box center [196, 78] width 303 height 28
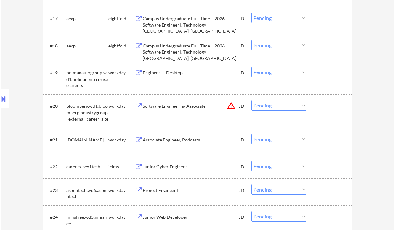
drag, startPoint x: 289, startPoint y: 72, endPoint x: 288, endPoint y: 75, distance: 3.5
click at [289, 72] on select "Choose an option... Pending Applied Excluded (Questions) Excluded (Expired) Exc…" at bounding box center [279, 72] width 55 height 11
click at [252, 67] on select "Choose an option... Pending Applied Excluded (Questions) Excluded (Expired) Exc…" at bounding box center [279, 72] width 55 height 11
click at [189, 106] on div "Software Engineering Associate" at bounding box center [191, 106] width 97 height 6
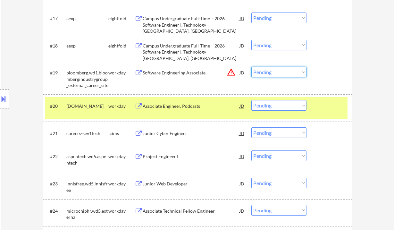
click at [271, 74] on select "Choose an option... Pending Applied Excluded (Questions) Excluded (Expired) Exc…" at bounding box center [279, 72] width 55 height 11
click at [252, 67] on select "Choose an option... Pending Applied Excluded (Questions) Excluded (Expired) Exc…" at bounding box center [279, 72] width 55 height 11
click at [167, 106] on div "Associate Engineer, Podcasts" at bounding box center [191, 106] width 97 height 6
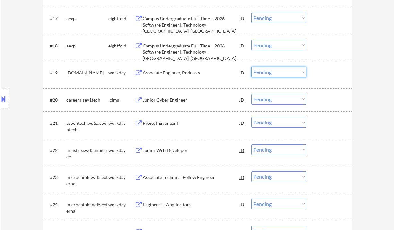
click at [273, 69] on select "Choose an option... Pending Applied Excluded (Questions) Excluded (Expired) Exc…" at bounding box center [279, 72] width 55 height 11
click at [252, 67] on select "Choose an option... Pending Applied Excluded (Questions) Excluded (Expired) Exc…" at bounding box center [279, 72] width 55 height 11
select select ""pending""
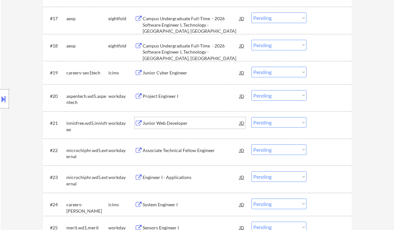
click at [172, 123] on div "Junior Web Developer" at bounding box center [191, 123] width 97 height 6
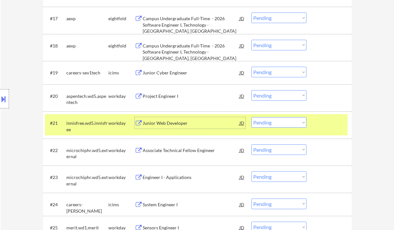
click at [271, 125] on select "Choose an option... Pending Applied Excluded (Questions) Excluded (Expired) Exc…" at bounding box center [279, 122] width 55 height 11
click at [252, 117] on select "Choose an option... Pending Applied Excluded (Questions) Excluded (Expired) Exc…" at bounding box center [279, 122] width 55 height 11
click at [161, 95] on div "Project Engineer I" at bounding box center [191, 96] width 97 height 6
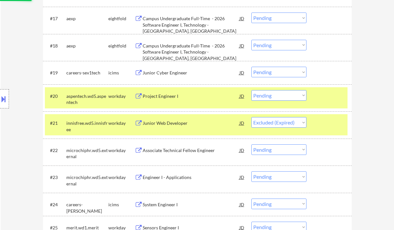
select select ""pending""
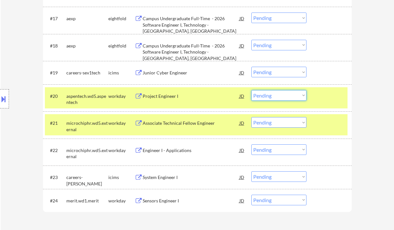
click at [281, 98] on select "Choose an option... Pending Applied Excluded (Questions) Excluded (Expired) Exc…" at bounding box center [279, 95] width 55 height 11
click at [252, 90] on select "Choose an option... Pending Applied Excluded (Questions) Excluded (Expired) Exc…" at bounding box center [279, 95] width 55 height 11
click at [180, 122] on div "Associate Technical Fellow Engineer" at bounding box center [191, 123] width 97 height 6
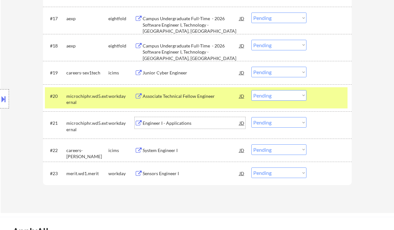
click at [280, 94] on select "Choose an option... Pending Applied Excluded (Questions) Excluded (Expired) Exc…" at bounding box center [279, 95] width 55 height 11
click at [252, 90] on select "Choose an option... Pending Applied Excluded (Questions) Excluded (Expired) Exc…" at bounding box center [279, 95] width 55 height 11
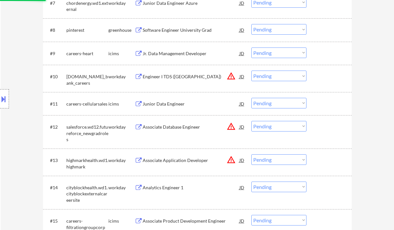
select select ""pending""
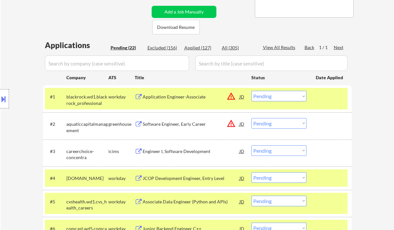
scroll to position [171, 0]
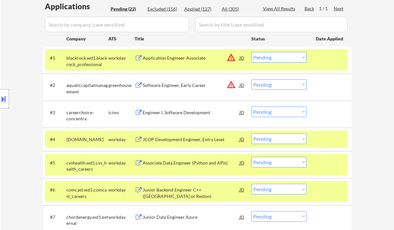
click at [193, 110] on div "Engineer I, Software Development" at bounding box center [191, 112] width 97 height 6
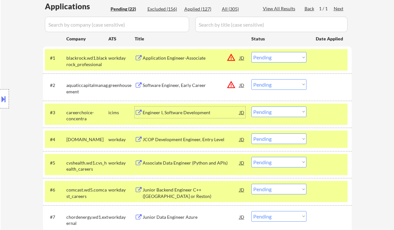
click at [278, 110] on select "Choose an option... Pending Applied Excluded (Questions) Excluded (Expired) Exc…" at bounding box center [279, 112] width 55 height 11
click at [252, 107] on select "Choose an option... Pending Applied Excluded (Questions) Excluded (Expired) Exc…" at bounding box center [279, 112] width 55 height 11
click at [196, 140] on div "JCOP Development Engineer, Entry Level" at bounding box center [191, 139] width 97 height 6
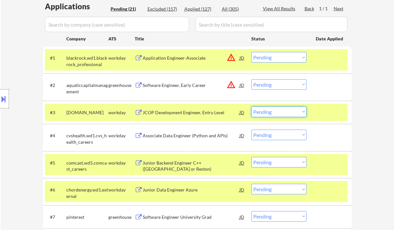
click at [276, 115] on select "Choose an option... Pending Applied Excluded (Questions) Excluded (Expired) Exc…" at bounding box center [279, 112] width 55 height 11
click at [252, 107] on select "Choose an option... Pending Applied Excluded (Questions) Excluded (Expired) Exc…" at bounding box center [279, 112] width 55 height 11
select select ""pending""
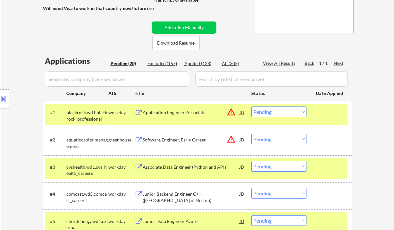
scroll to position [128, 0]
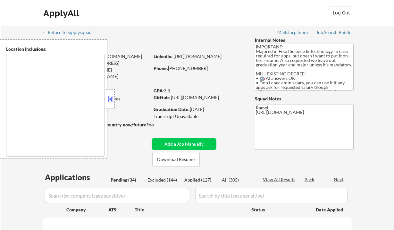
scroll to position [197, 0]
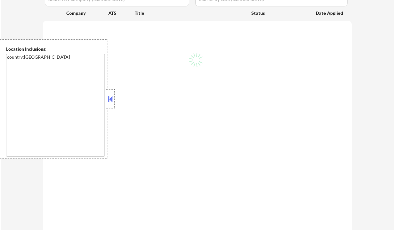
click at [113, 99] on button at bounding box center [110, 99] width 7 height 10
select select ""pending""
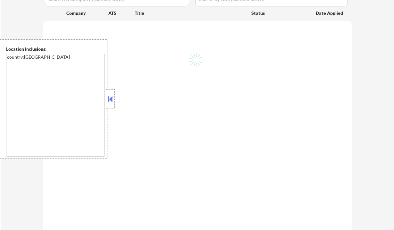
select select ""pending""
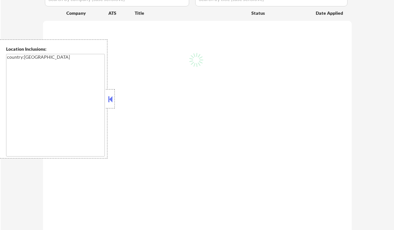
select select ""pending""
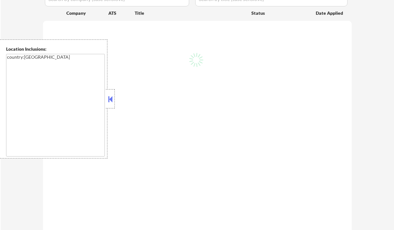
select select ""pending""
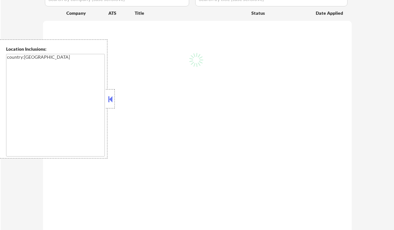
select select ""pending""
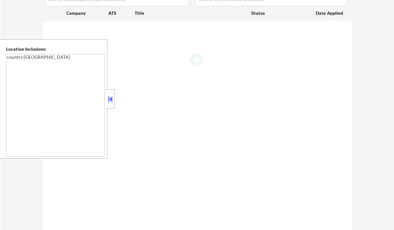
select select ""pending""
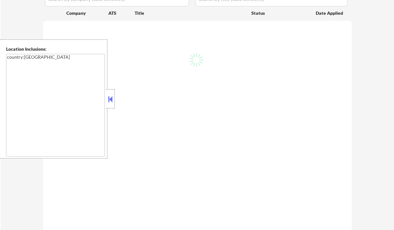
select select ""pending""
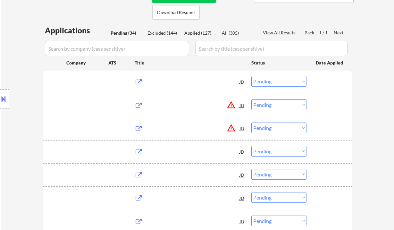
scroll to position [111, 0]
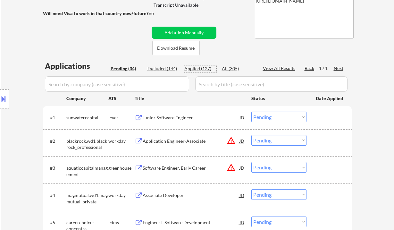
click at [196, 68] on div "Applied (127)" at bounding box center [201, 68] width 32 height 6
select select ""applied""
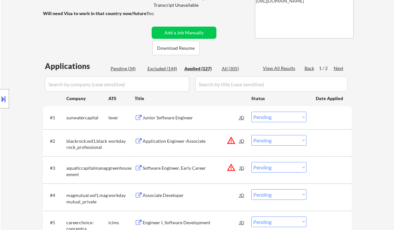
select select ""applied""
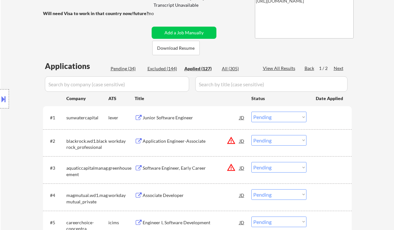
select select ""applied""
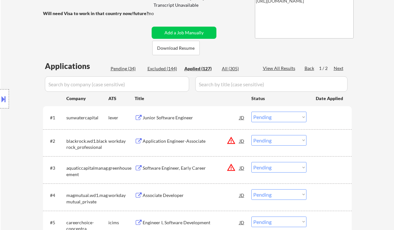
select select ""applied""
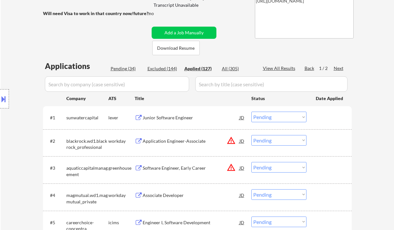
select select ""applied""
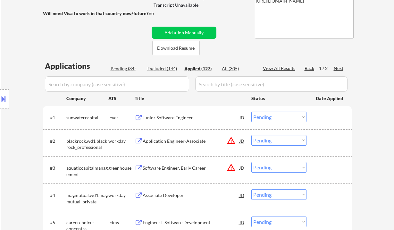
select select ""applied""
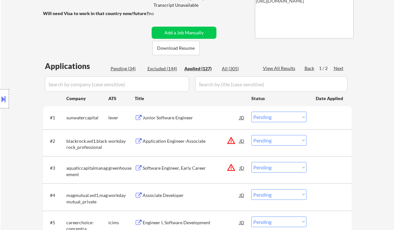
select select ""applied""
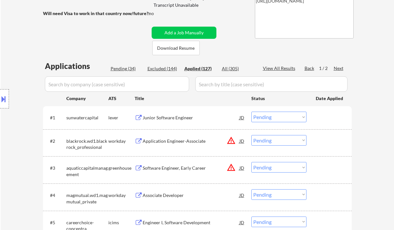
select select ""applied""
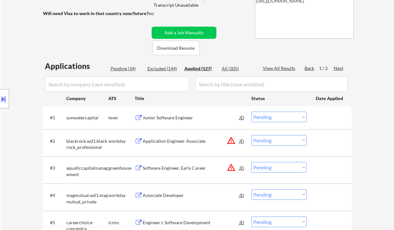
select select ""applied""
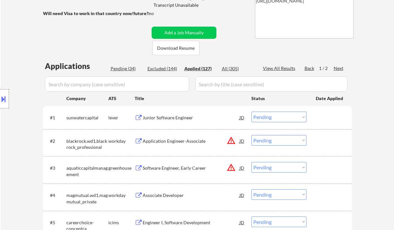
select select ""applied""
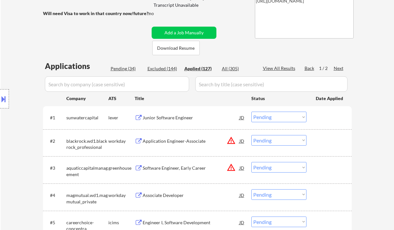
select select ""applied""
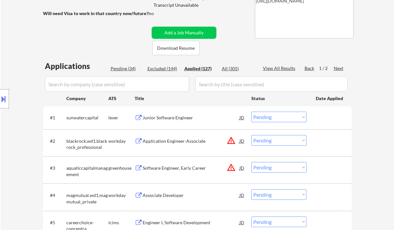
select select ""applied""
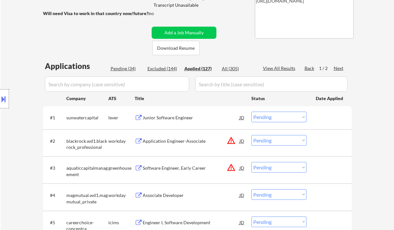
select select ""applied""
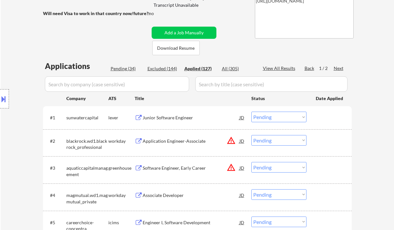
select select ""applied""
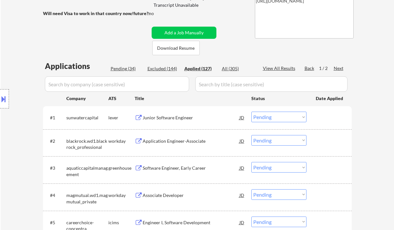
select select ""applied""
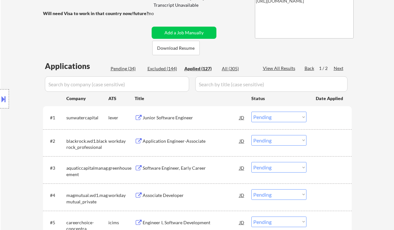
select select ""applied""
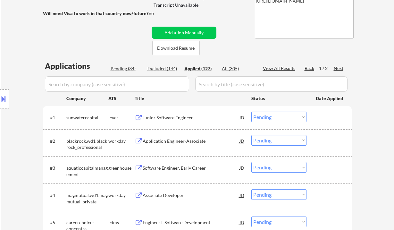
select select ""applied""
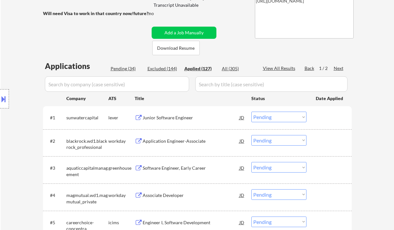
select select ""applied""
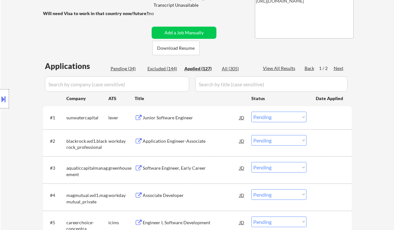
select select ""applied""
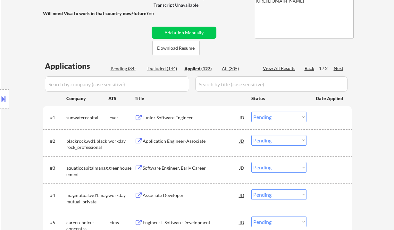
select select ""applied""
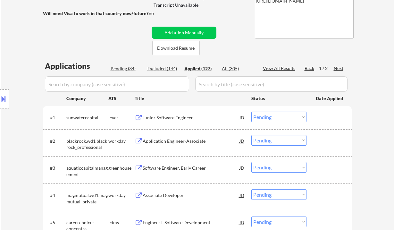
select select ""applied""
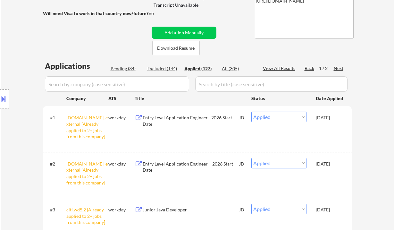
click at [279, 118] on select "Choose an option... Pending Applied Excluded (Questions) Excluded (Expired) Exc…" at bounding box center [279, 117] width 55 height 11
click at [277, 117] on select "Choose an option... Pending Applied Excluded (Questions) Excluded (Expired) Exc…" at bounding box center [279, 117] width 55 height 11
click at [252, 112] on select "Choose an option... Pending Applied Excluded (Questions) Excluded (Expired) Exc…" at bounding box center [279, 117] width 55 height 11
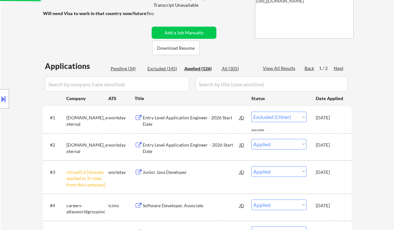
select select ""applied""
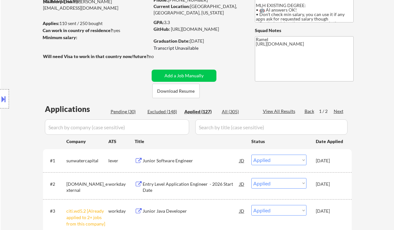
scroll to position [26, 0]
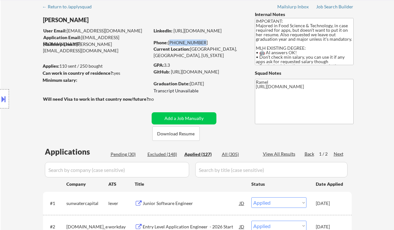
drag, startPoint x: 199, startPoint y: 42, endPoint x: 170, endPoint y: 44, distance: 29.2
click at [170, 44] on div "Phone: 279-759-3060" at bounding box center [199, 42] width 91 height 6
copy div "279-759-3060"
drag, startPoint x: 200, startPoint y: 44, endPoint x: 169, endPoint y: 40, distance: 30.7
click at [169, 40] on div "Phone: 279-759-3060" at bounding box center [199, 42] width 91 height 6
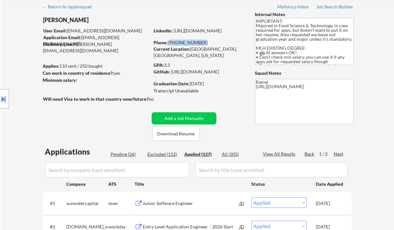
copy div "279-759-3060"
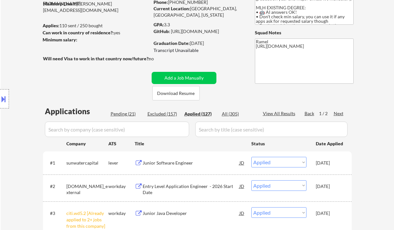
scroll to position [27, 0]
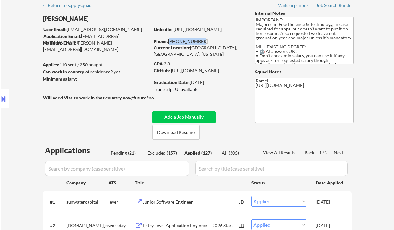
drag, startPoint x: 200, startPoint y: 41, endPoint x: 169, endPoint y: 40, distance: 30.5
click at [169, 40] on div "Phone: 279-759-3060" at bounding box center [199, 41] width 91 height 6
copy div "279-759-3060"
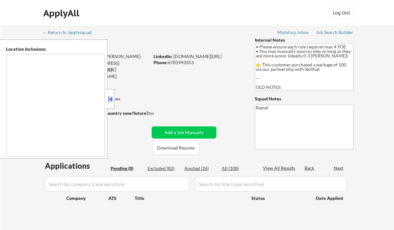
type textarea "[GEOGRAPHIC_DATA], [GEOGRAPHIC_DATA] [GEOGRAPHIC_DATA], [GEOGRAPHIC_DATA] [GEOG…"
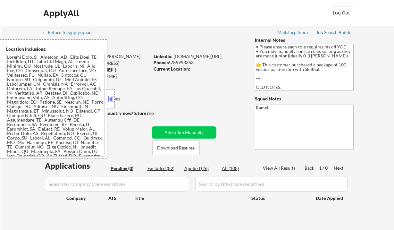
click at [111, 99] on button at bounding box center [110, 99] width 7 height 10
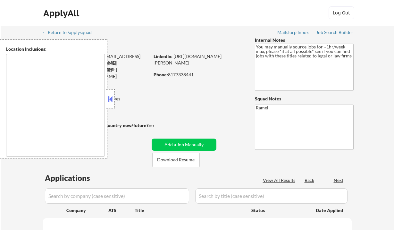
type textarea "remote"
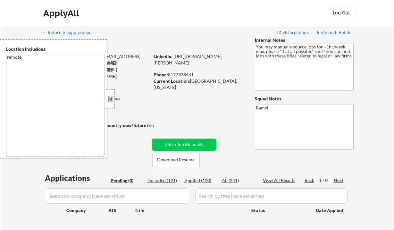
click at [110, 98] on button at bounding box center [110, 99] width 7 height 10
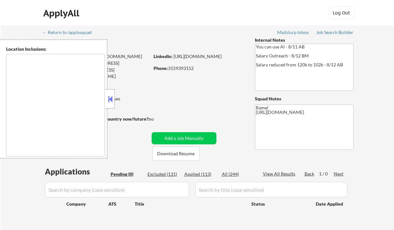
type textarea "remote"
click at [112, 99] on button at bounding box center [110, 99] width 7 height 10
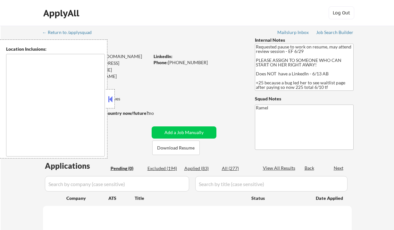
type textarea "[GEOGRAPHIC_DATA], [GEOGRAPHIC_DATA] [GEOGRAPHIC_DATA], [GEOGRAPHIC_DATA] [GEOG…"
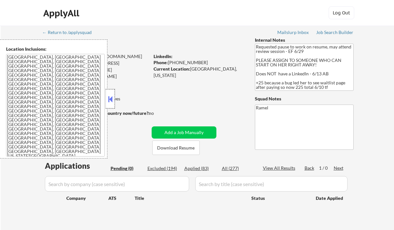
click at [115, 97] on div at bounding box center [110, 98] width 9 height 19
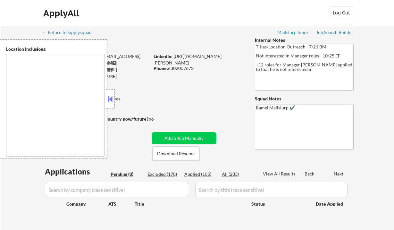
type textarea "[GEOGRAPHIC_DATA], [GEOGRAPHIC_DATA] [GEOGRAPHIC_DATA], [GEOGRAPHIC_DATA], [GEO…"
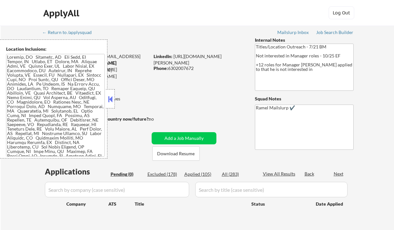
click at [112, 98] on button at bounding box center [110, 99] width 7 height 10
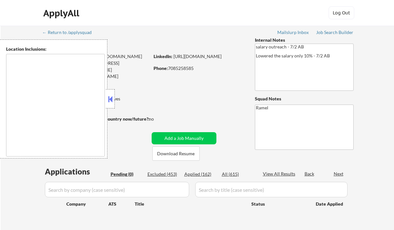
type textarea "[GEOGRAPHIC_DATA], [GEOGRAPHIC_DATA], [GEOGRAPHIC_DATA] [GEOGRAPHIC_DATA], [GEO…"
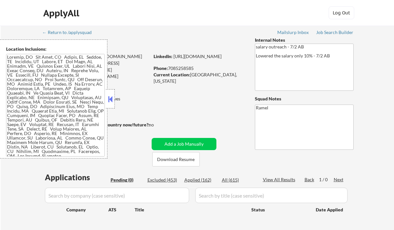
click at [109, 97] on button at bounding box center [110, 99] width 7 height 10
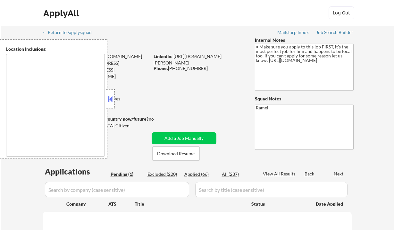
type textarea "[GEOGRAPHIC_DATA], [GEOGRAPHIC_DATA], [GEOGRAPHIC_DATA] [GEOGRAPHIC_DATA], [GEO…"
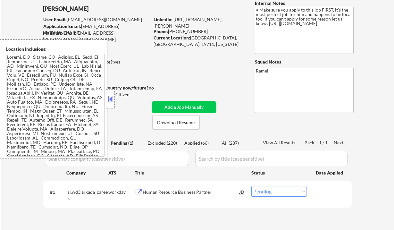
scroll to position [43, 0]
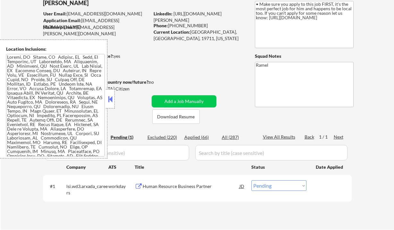
click at [194, 189] on div "Human Resource Business Partner" at bounding box center [191, 186] width 97 height 6
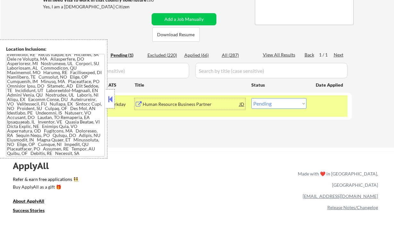
scroll to position [128, 0]
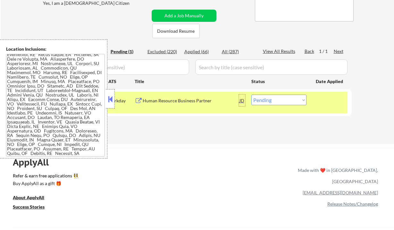
click at [243, 102] on div "JD" at bounding box center [242, 101] width 6 height 12
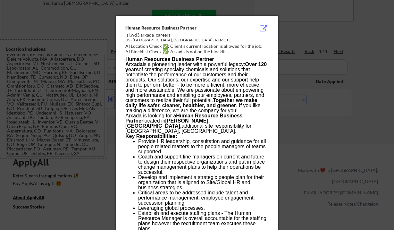
click at [238, 50] on div "AI Blocklist Check ✅: Arxada is not on the blocklist." at bounding box center [198, 51] width 146 height 6
drag, startPoint x: 157, startPoint y: 39, endPoint x: 134, endPoint y: 39, distance: 23.4
click at [134, 39] on div "US - [GEOGRAPHIC_DATA], [GEOGRAPHIC_DATA] - REMOTE" at bounding box center [180, 40] width 111 height 5
drag, startPoint x: 158, startPoint y: 40, endPoint x: 137, endPoint y: 40, distance: 21.5
click at [134, 40] on div "US - [GEOGRAPHIC_DATA], [GEOGRAPHIC_DATA] - REMOTE" at bounding box center [180, 40] width 111 height 5
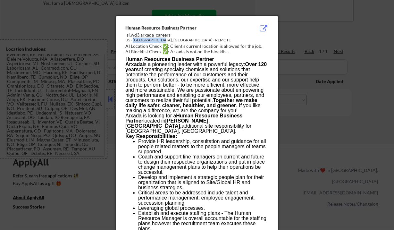
copy div "Alpharetta, GA"
click at [294, 29] on div at bounding box center [197, 115] width 394 height 230
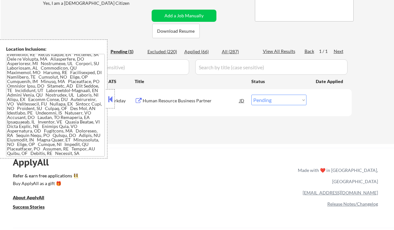
click at [111, 97] on button at bounding box center [110, 99] width 7 height 10
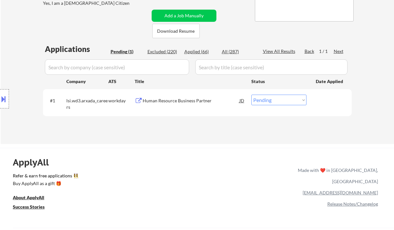
drag, startPoint x: 280, startPoint y: 102, endPoint x: 275, endPoint y: 105, distance: 5.6
click at [280, 102] on select "Choose an option... Pending Applied Excluded (Questions) Excluded (Expired) Exc…" at bounding box center [279, 100] width 55 height 11
select select ""excluded__bad_match_""
click at [252, 95] on select "Choose an option... Pending Applied Excluded (Questions) Excluded (Expired) Exc…" at bounding box center [279, 100] width 55 height 11
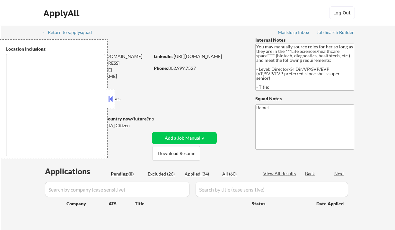
type textarea "Jersey City, NJ Hoboken, NJ Union City, NJ Weehawken, NJ West New York, NJ Nort…"
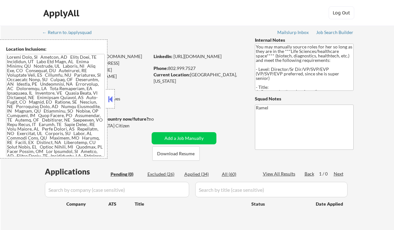
click at [111, 99] on button at bounding box center [110, 99] width 7 height 10
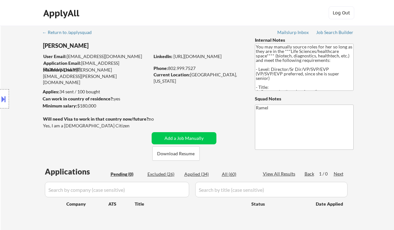
click at [9, 38] on div "← Return to /applysquad Mailslurp Inbox Job Search Builder Sarah Haviland User …" at bounding box center [198, 133] width 394 height 214
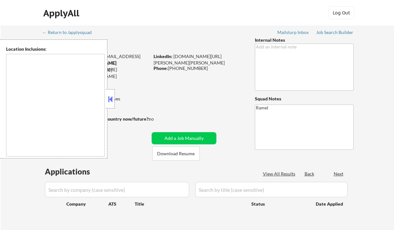
type textarea "[GEOGRAPHIC_DATA], [GEOGRAPHIC_DATA] [GEOGRAPHIC_DATA], [GEOGRAPHIC_DATA], [GEO…"
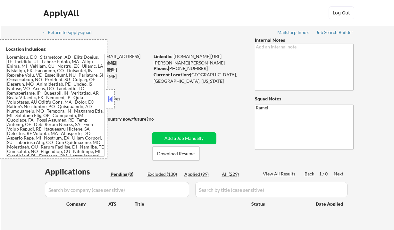
click at [110, 103] on button at bounding box center [110, 99] width 7 height 10
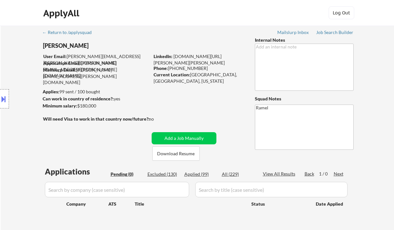
click at [331, 34] on div "Job Search Builder" at bounding box center [335, 32] width 38 height 4
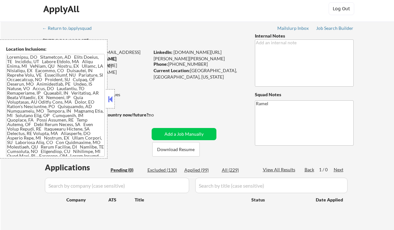
scroll to position [43, 0]
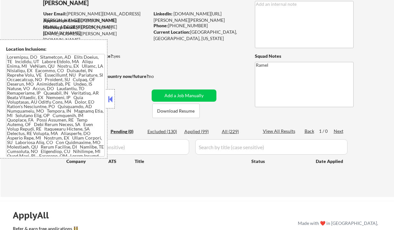
drag, startPoint x: 109, startPoint y: 99, endPoint x: 115, endPoint y: 104, distance: 7.5
click at [110, 99] on button at bounding box center [110, 99] width 7 height 10
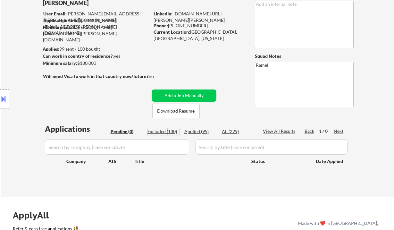
click at [167, 131] on div "Excluded (130)" at bounding box center [164, 131] width 32 height 6
click at [164, 131] on div "Excluded (130)" at bounding box center [164, 131] width 32 height 6
select select ""excluded__other_""
select select ""excluded""
select select ""excluded__expired_""
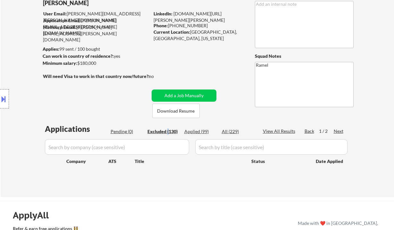
select select ""excluded__expired_""
select select ""excluded__bad_match_""
select select ""excluded""
select select ""excluded__salary_""
select select ""excluded__bad_match_""
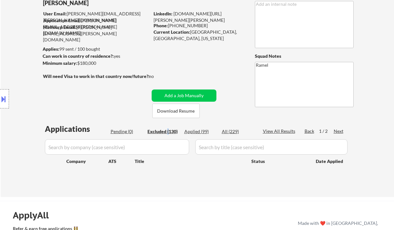
select select ""excluded__bad_match_""
select select ""excluded__salary_""
select select ""excluded__location_""
select select ""excluded__salary_""
select select ""excluded__bad_match_""
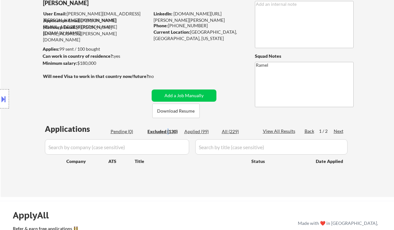
select select ""excluded__other_""
select select ""excluded__salary_""
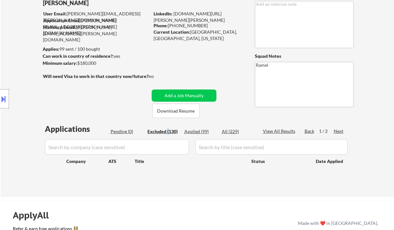
select select ""excluded__salary_""
select select ""excluded__expired_""
select select ""excluded""
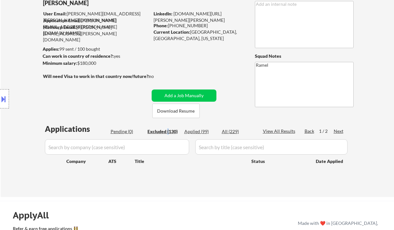
select select ""excluded__bad_match_""
select select ""excluded__salary_""
select select ""excluded__bad_match_""
select select ""excluded__location_""
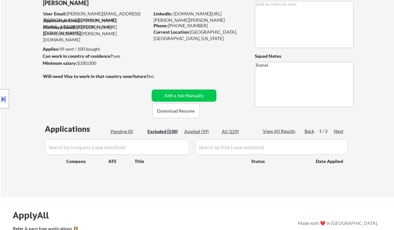
select select ""excluded""
select select ""excluded__bad_match_""
select select ""excluded""
select select ""excluded__bad_match_""
select select ""excluded""
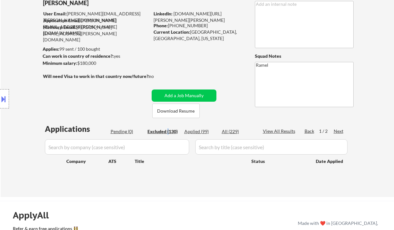
select select ""excluded__salary_""
select select ""excluded__bad_match_""
select select ""excluded__salary_""
select select ""excluded__bad_match_""
select select ""excluded__salary_""
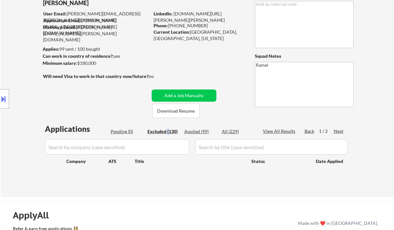
select select ""excluded__blocklist_""
select select ""excluded__expired_""
select select ""excluded""
select select ""excluded__salary_""
select select ""excluded__expired_""
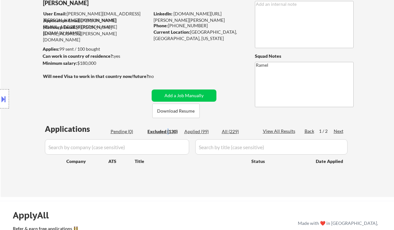
select select ""excluded__bad_match_""
select select ""excluded""
select select ""excluded__expired_""
select select ""excluded""
select select ""excluded__expired_""
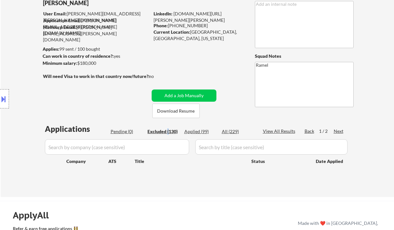
select select ""excluded__expired_""
select select ""excluded""
select select ""excluded__expired_""
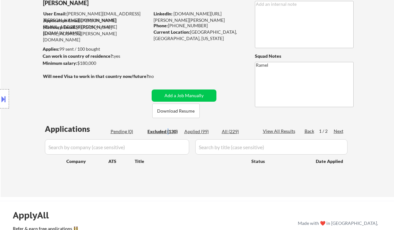
select select ""excluded__salary_""
select select ""excluded__expired_""
select select ""excluded__location_""
select select ""excluded__bad_match_""
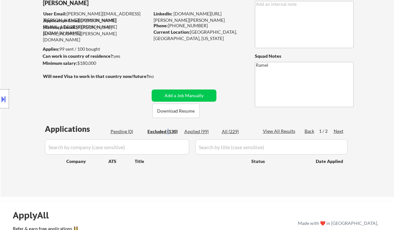
select select ""excluded__salary_""
select select ""excluded""
select select ""excluded__bad_match_""
select select ""excluded__location_""
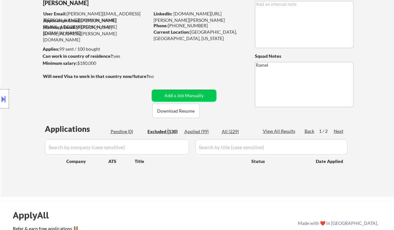
select select ""excluded__other_""
select select ""excluded__bad_match_""
select select ""excluded__expired_""
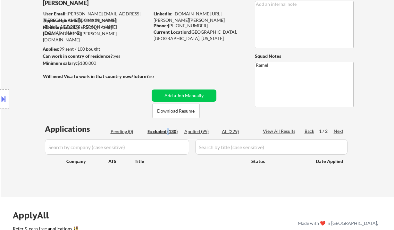
select select ""excluded__salary_""
select select ""excluded__bad_match_""
select select ""excluded__location_""
select select ""excluded__salary_""
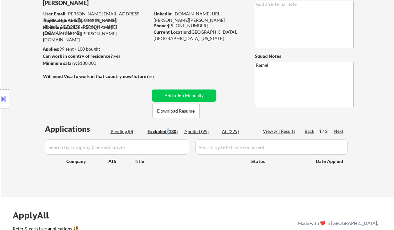
select select ""excluded__expired_""
select select ""excluded__location_""
select select ""excluded__expired_""
select select ""excluded""
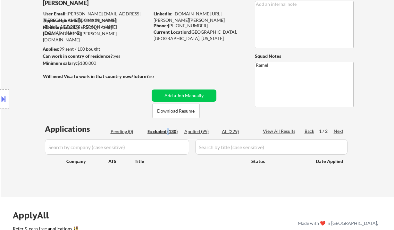
select select ""excluded__expired_""
select select ""excluded__location_""
select select ""excluded""
select select ""excluded__salary_""
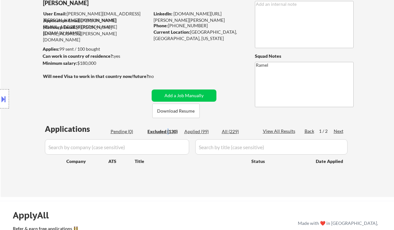
select select ""excluded__bad_match_""
select select ""excluded__location_""
select select ""excluded__bad_match_""
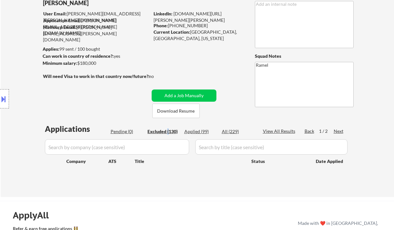
select select ""excluded__location_""
select select ""excluded""
select select ""excluded__bad_match_""
select select ""excluded__location_""
select select ""excluded__salary_""
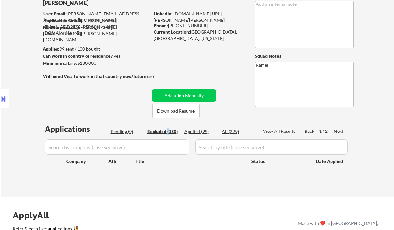
select select ""excluded__salary_""
select select ""excluded""
select select ""excluded__expired_""
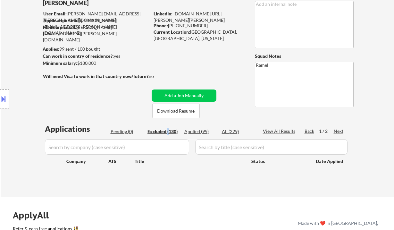
select select ""excluded__expired_""
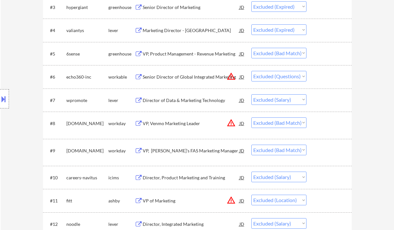
scroll to position [257, 0]
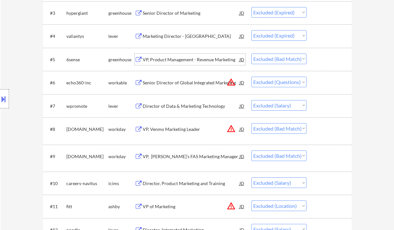
click at [185, 61] on div "VP, Product Management - Revenue Marketing" at bounding box center [191, 59] width 97 height 6
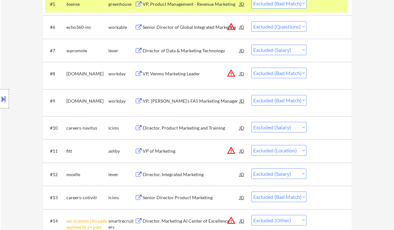
scroll to position [342, 0]
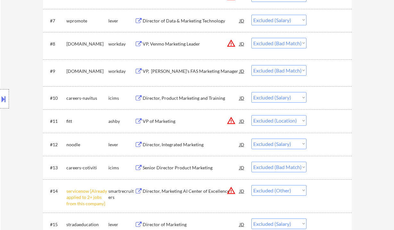
click at [168, 146] on div "Director, Integrated Marketing" at bounding box center [191, 145] width 97 height 6
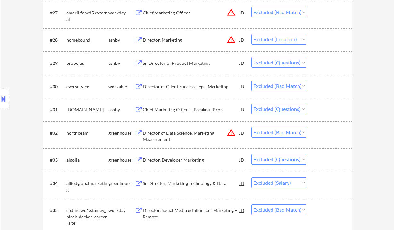
scroll to position [899, 0]
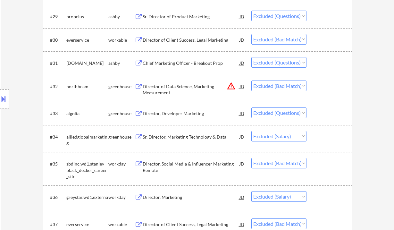
click at [169, 39] on div "Director of Client Success, Legal Marketing" at bounding box center [191, 40] width 97 height 6
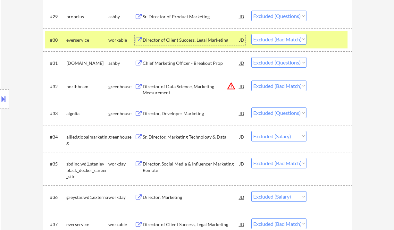
click at [265, 33] on div "#30 everservice workable Director of Client Success, Legal Marketing JD Choose …" at bounding box center [196, 39] width 303 height 17
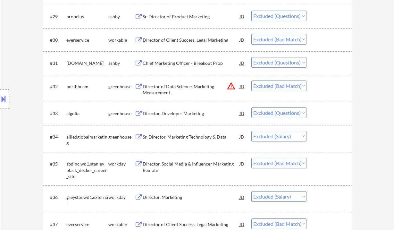
drag, startPoint x: 265, startPoint y: 40, endPoint x: 266, endPoint y: 44, distance: 4.4
click at [265, 40] on select "Choose an option... Pending Applied Excluded (Questions) Excluded (Expired) Exc…" at bounding box center [279, 39] width 55 height 11
select select ""excluded__expired_""
click at [252, 34] on select "Choose an option... Pending Applied Excluded (Questions) Excluded (Expired) Exc…" at bounding box center [279, 39] width 55 height 11
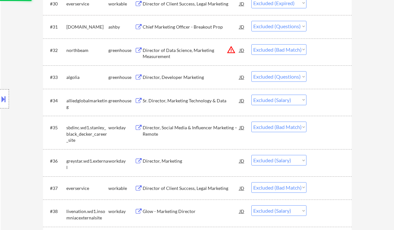
scroll to position [984, 0]
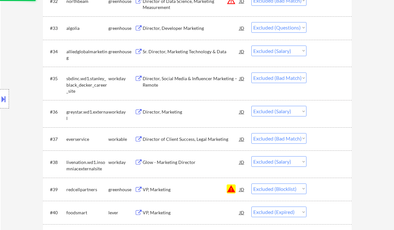
click at [186, 78] on div "Director, Social Media & Influencer Marketing – Remote" at bounding box center [191, 81] width 97 height 13
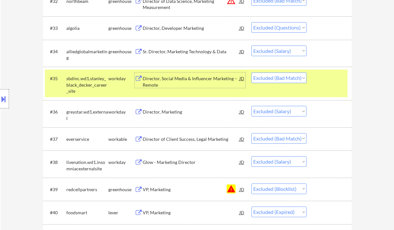
click at [268, 77] on select "Choose an option... Pending Applied Excluded (Questions) Excluded (Expired) Exc…" at bounding box center [279, 78] width 55 height 11
select select ""excluded__expired_""
click at [252, 73] on select "Choose an option... Pending Applied Excluded (Questions) Excluded (Expired) Exc…" at bounding box center [279, 78] width 55 height 11
click at [185, 139] on div "Director of Client Success, Legal Marketing" at bounding box center [191, 139] width 97 height 6
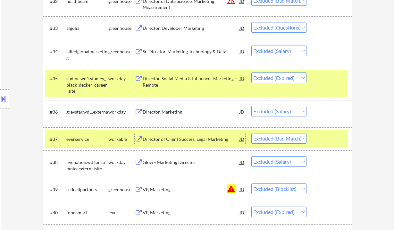
drag, startPoint x: 270, startPoint y: 115, endPoint x: 273, endPoint y: 116, distance: 3.6
click at [270, 115] on select "Choose an option... Pending Applied Excluded (Questions) Excluded (Expired) Exc…" at bounding box center [279, 111] width 55 height 11
select select ""excluded__expired_""
click at [252, 106] on select "Choose an option... Pending Applied Excluded (Questions) Excluded (Expired) Exc…" at bounding box center [279, 111] width 55 height 11
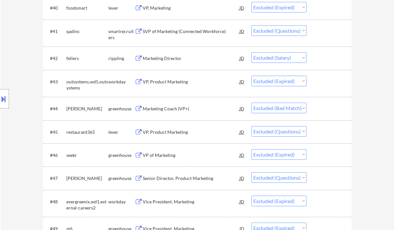
scroll to position [1198, 0]
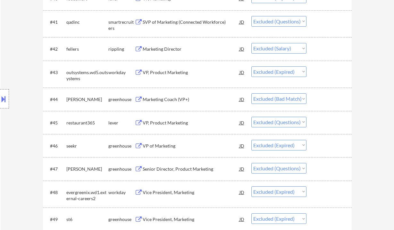
click at [168, 103] on div "Marketing Coach (VP+)" at bounding box center [191, 99] width 97 height 12
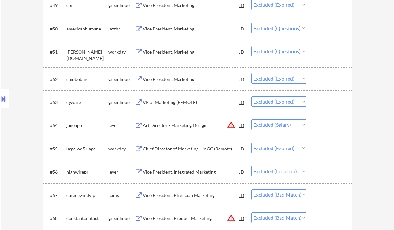
scroll to position [1498, 0]
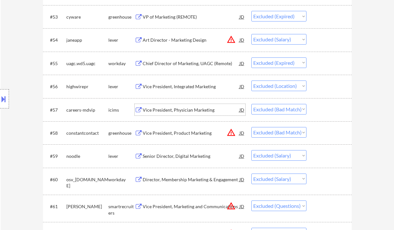
click at [174, 110] on div "Vice President, Physician Marketing" at bounding box center [191, 110] width 97 height 6
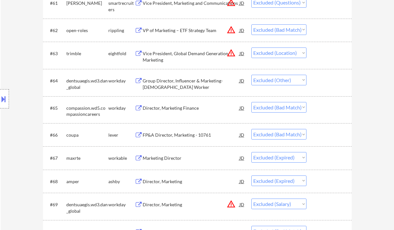
scroll to position [1712, 0]
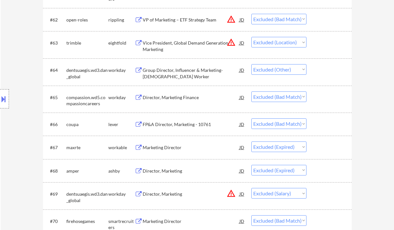
click at [172, 124] on div "FP&A Director, Marketing - 10761" at bounding box center [191, 124] width 97 height 6
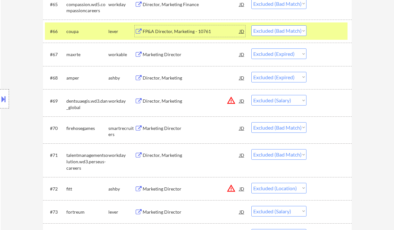
scroll to position [1840, 0]
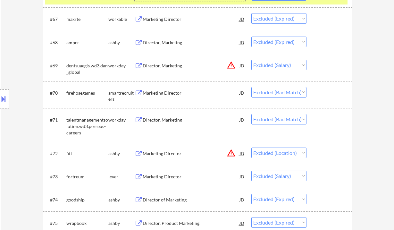
click at [179, 119] on div "Director, Marketing" at bounding box center [191, 120] width 97 height 6
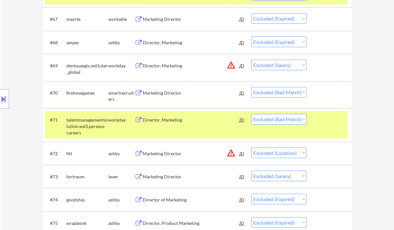
click at [272, 120] on select "Choose an option... Pending Applied Excluded (Questions) Excluded (Expired) Exc…" at bounding box center [279, 119] width 55 height 11
click at [252, 114] on select "Choose an option... Pending Applied Excluded (Questions) Excluded (Expired) Exc…" at bounding box center [279, 119] width 55 height 11
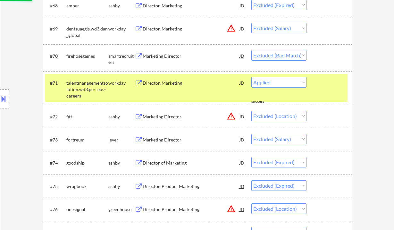
scroll to position [1883, 0]
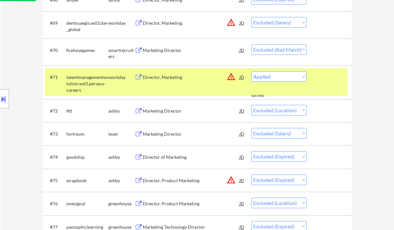
select select ""excluded__location_""
select select ""excluded__salary_""
select select ""excluded__expired_""
select select ""excluded__location_""
select select ""excluded__expired_""
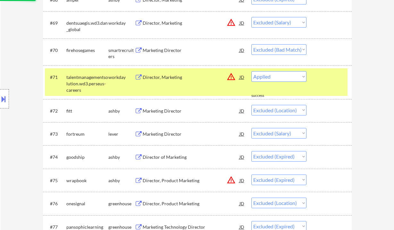
select select ""excluded""
select select ""excluded__expired_""
select select ""excluded__location_""
select select ""excluded""
select select ""excluded__salary_""
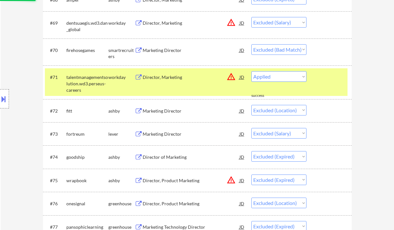
select select ""excluded__bad_match_""
select select ""excluded__location_""
select select ""excluded__bad_match_""
select select ""excluded__location_""
select select ""excluded""
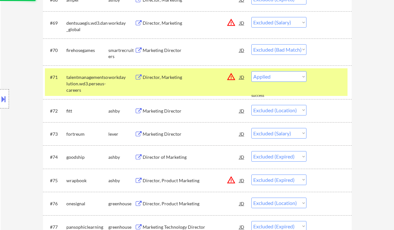
select select ""excluded__bad_match_""
select select ""excluded__location_""
select select ""excluded__salary_""
select select ""excluded""
select select ""excluded__expired_""
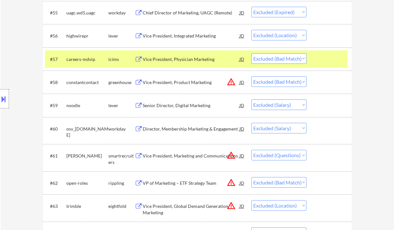
scroll to position [1541, 0]
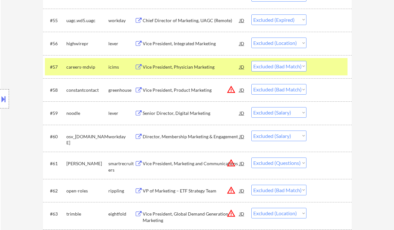
drag, startPoint x: 11, startPoint y: 24, endPoint x: 16, endPoint y: 20, distance: 6.8
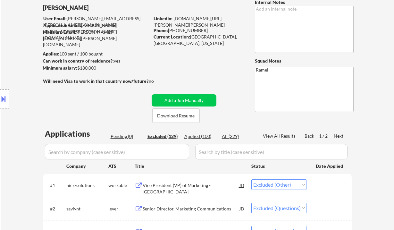
scroll to position [43, 0]
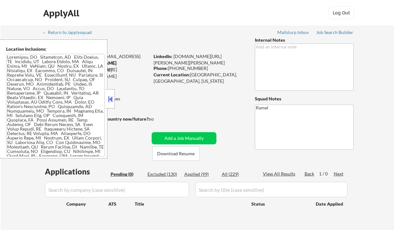
click at [203, 175] on div "Applied (99)" at bounding box center [201, 174] width 32 height 6
select select ""applied""
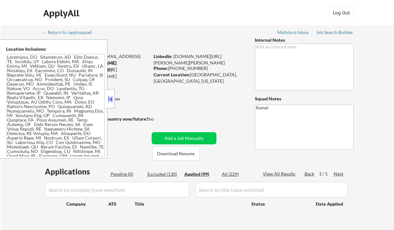
select select ""applied""
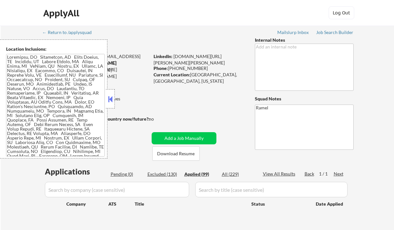
select select ""applied""
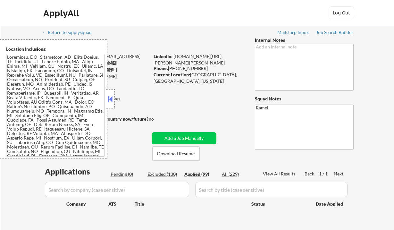
select select ""applied""
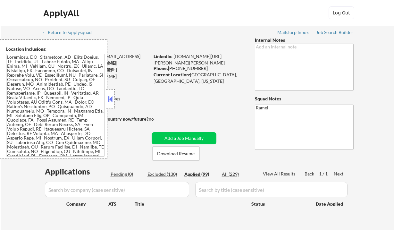
select select ""applied""
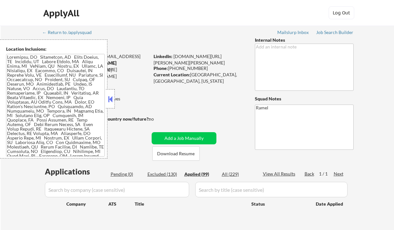
select select ""applied""
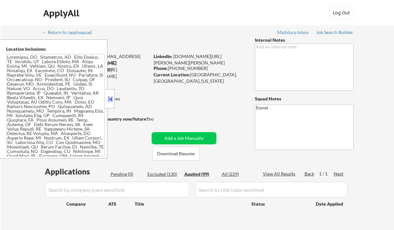
select select ""applied""
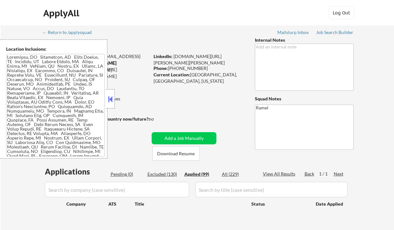
select select ""applied""
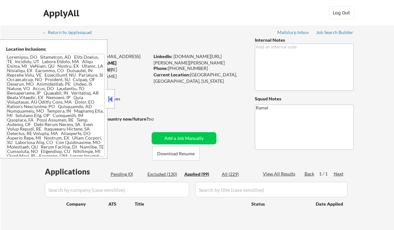
select select ""applied""
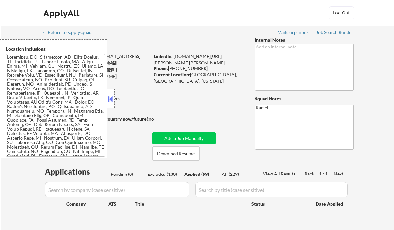
select select ""applied""
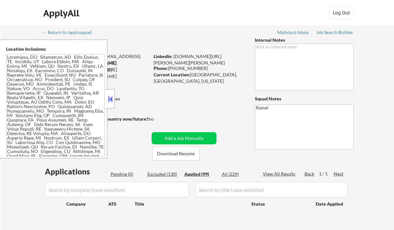
select select ""applied""
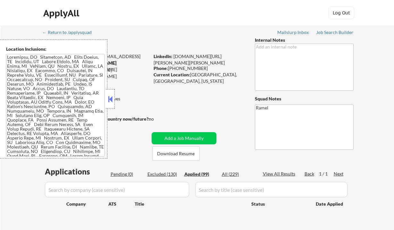
select select ""applied""
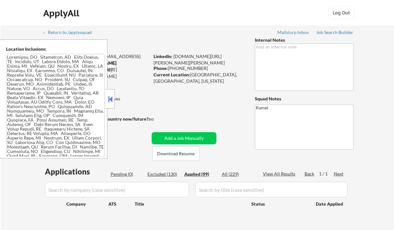
select select ""applied""
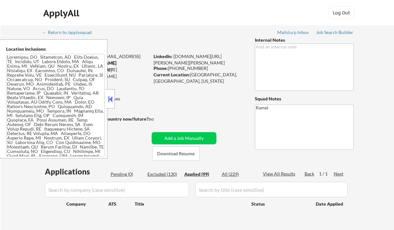
select select ""applied""
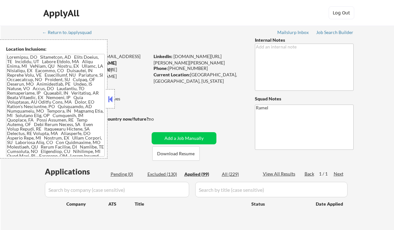
select select ""applied""
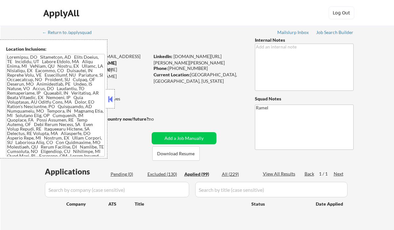
select select ""applied""
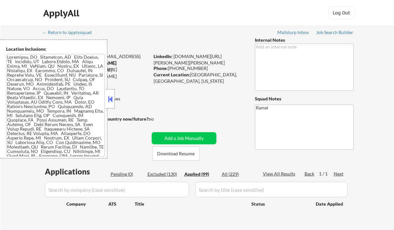
select select ""applied""
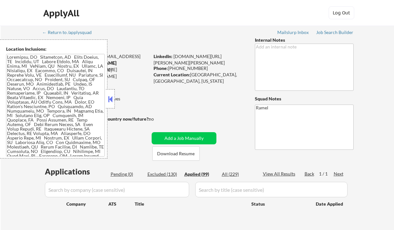
select select ""applied""
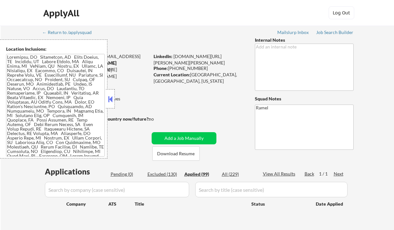
select select ""applied""
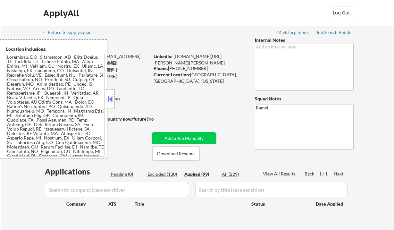
select select ""applied""
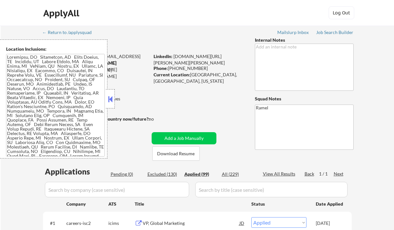
click at [109, 100] on button at bounding box center [110, 99] width 7 height 10
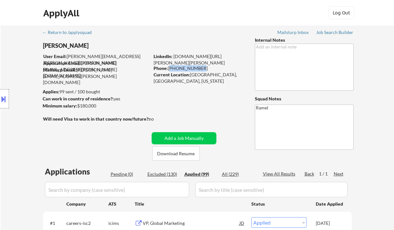
drag, startPoint x: 198, startPoint y: 68, endPoint x: 168, endPoint y: 66, distance: 29.9
click at [168, 66] on div "Phone: 571-455-0917" at bounding box center [199, 68] width 91 height 6
select select ""applied""
click at [13, 117] on div "Location Inclusions:" at bounding box center [57, 98] width 115 height 119
drag, startPoint x: 10, startPoint y: 68, endPoint x: 35, endPoint y: 68, distance: 24.7
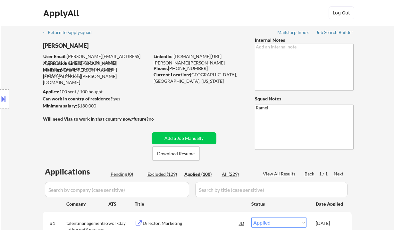
click at [10, 68] on div "Location Inclusions:" at bounding box center [57, 98] width 115 height 119
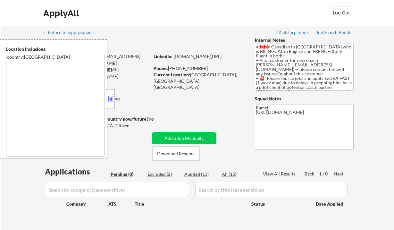
scroll to position [43, 0]
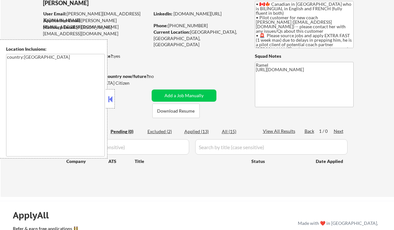
click at [110, 102] on button at bounding box center [110, 99] width 7 height 10
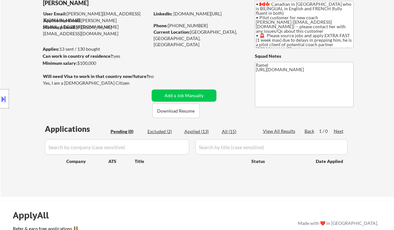
scroll to position [0, 0]
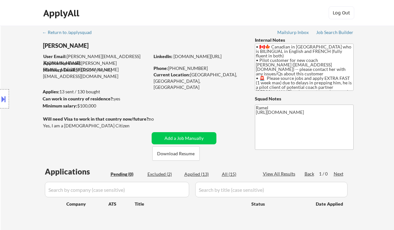
drag, startPoint x: 16, startPoint y: 57, endPoint x: 48, endPoint y: 48, distance: 32.9
click at [16, 57] on div "Location Inclusions: country:[GEOGRAPHIC_DATA]" at bounding box center [57, 98] width 115 height 119
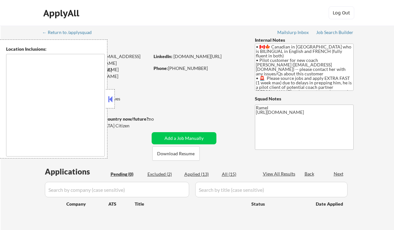
type textarea "country:[GEOGRAPHIC_DATA]"
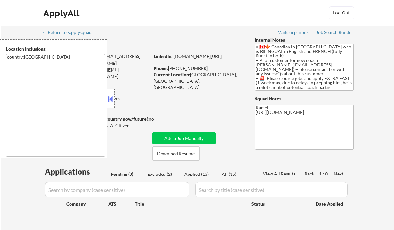
click at [5, 17] on div "ApplyAll Log In Sign Up Log Out" at bounding box center [197, 13] width 394 height 26
click at [113, 98] on button at bounding box center [110, 99] width 7 height 10
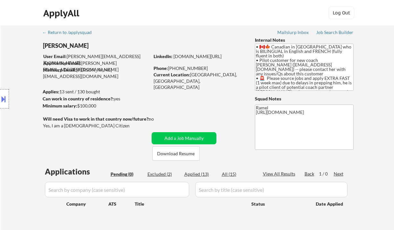
click at [202, 175] on div "Applied (13)" at bounding box center [201, 174] width 32 height 6
select select ""applied""
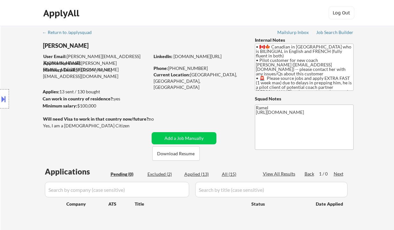
select select ""applied""
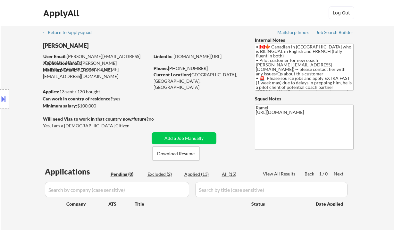
select select ""applied""
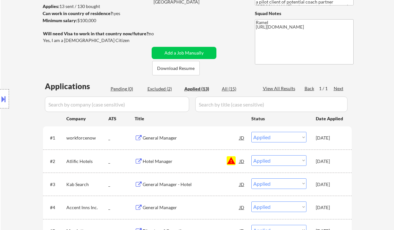
scroll to position [360, 0]
